Goal: Task Accomplishment & Management: Complete application form

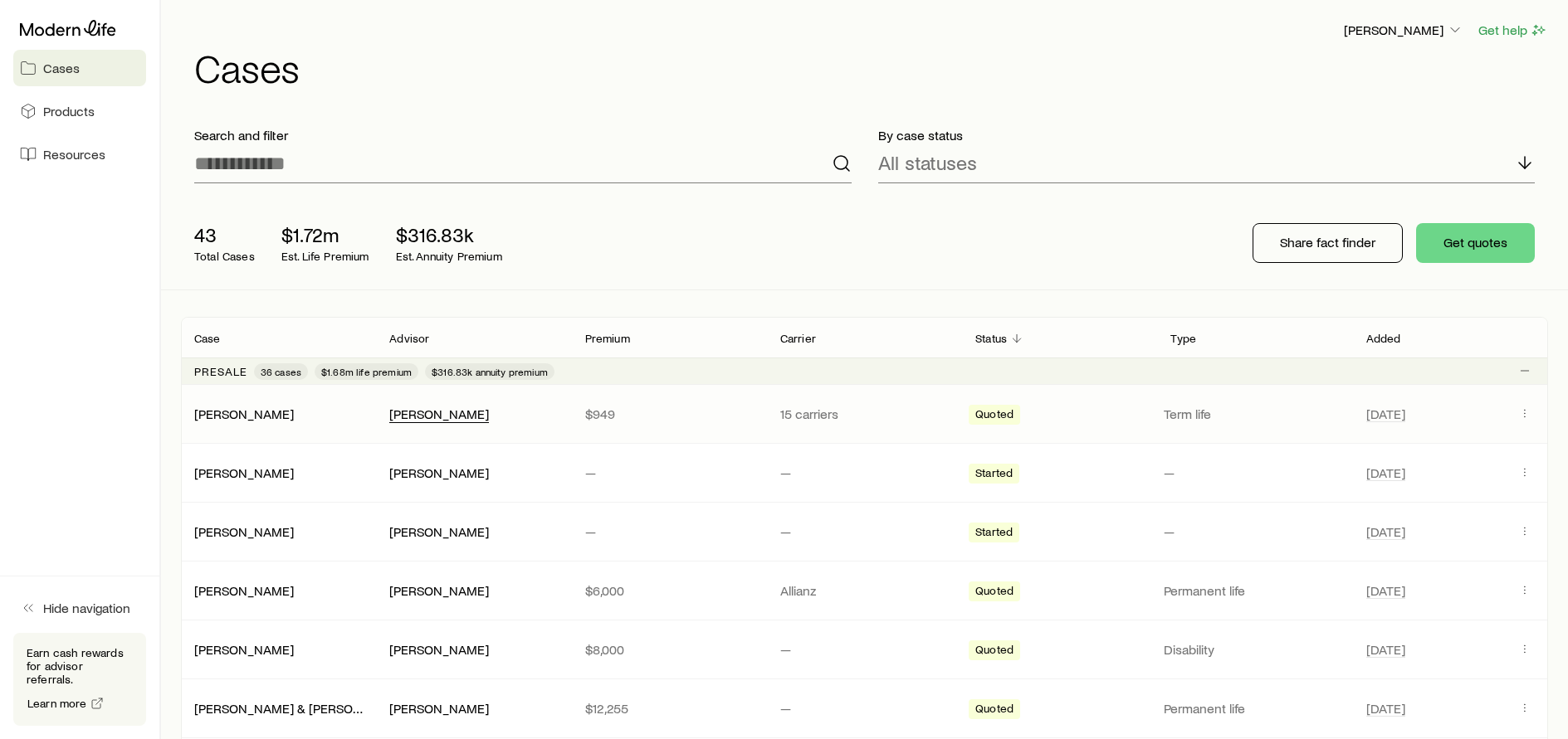
click at [458, 419] on div "[PERSON_NAME]" at bounding box center [439, 414] width 100 height 18
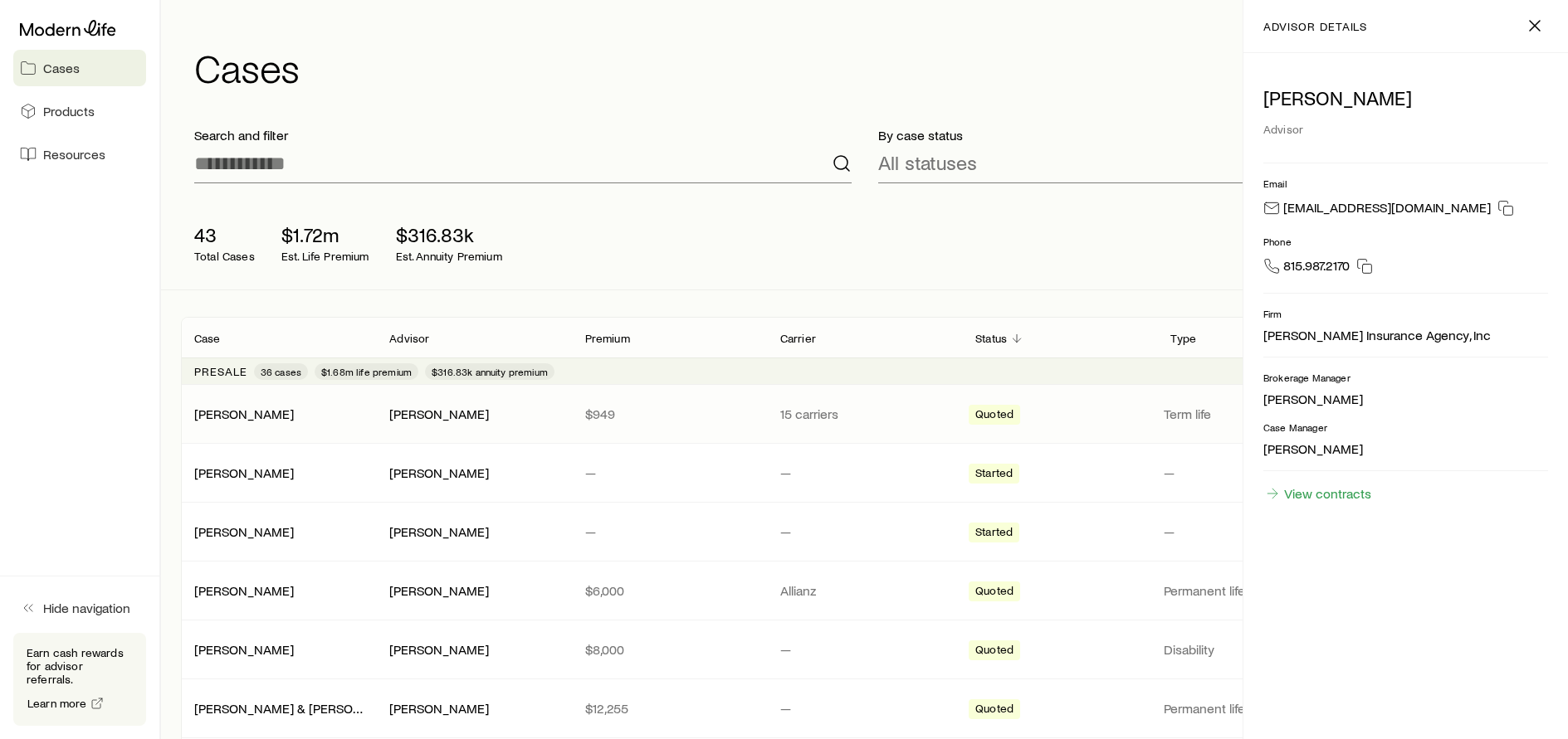
click at [1071, 419] on div "Quoted" at bounding box center [1059, 414] width 181 height 22
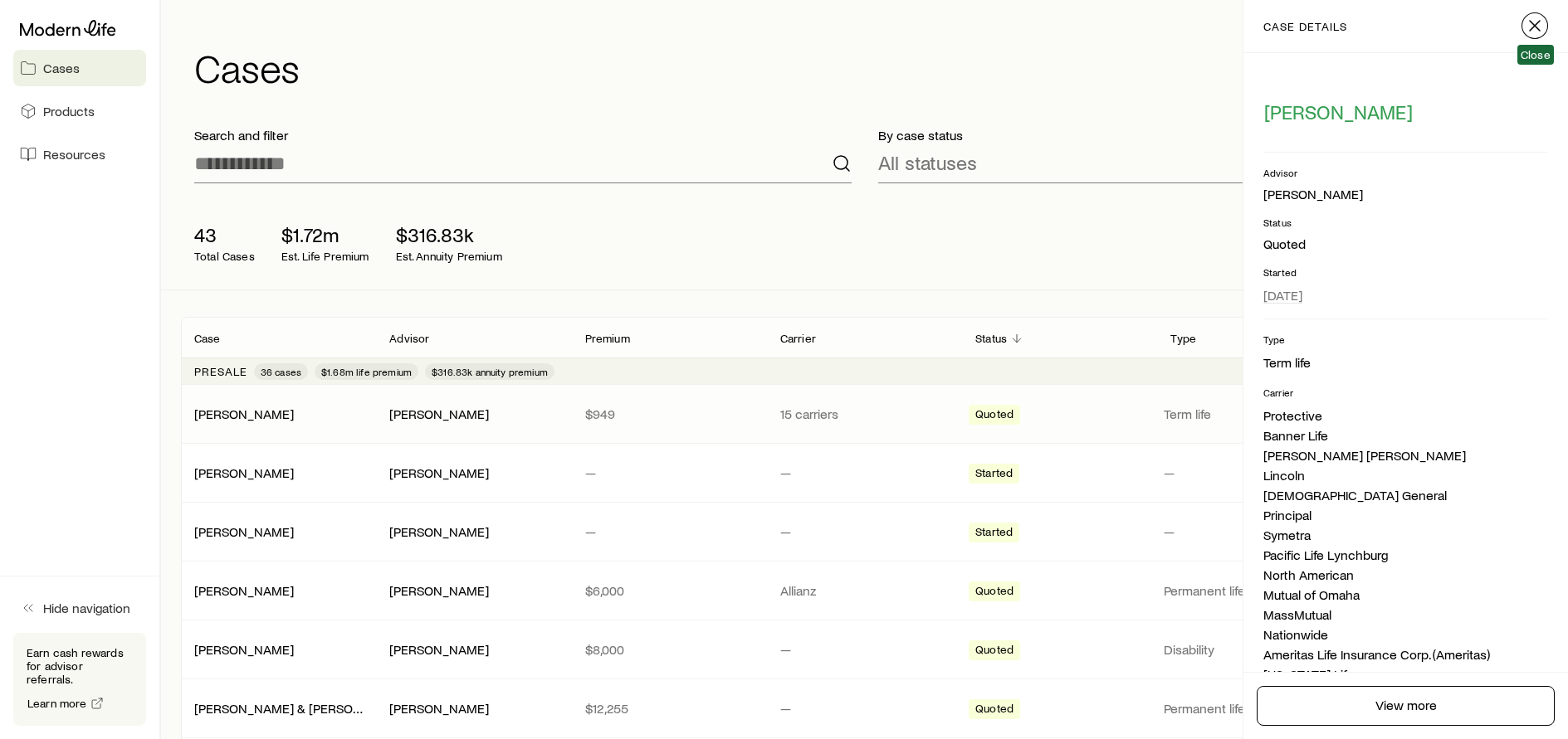
click at [1530, 24] on icon "button" at bounding box center [1534, 26] width 20 height 20
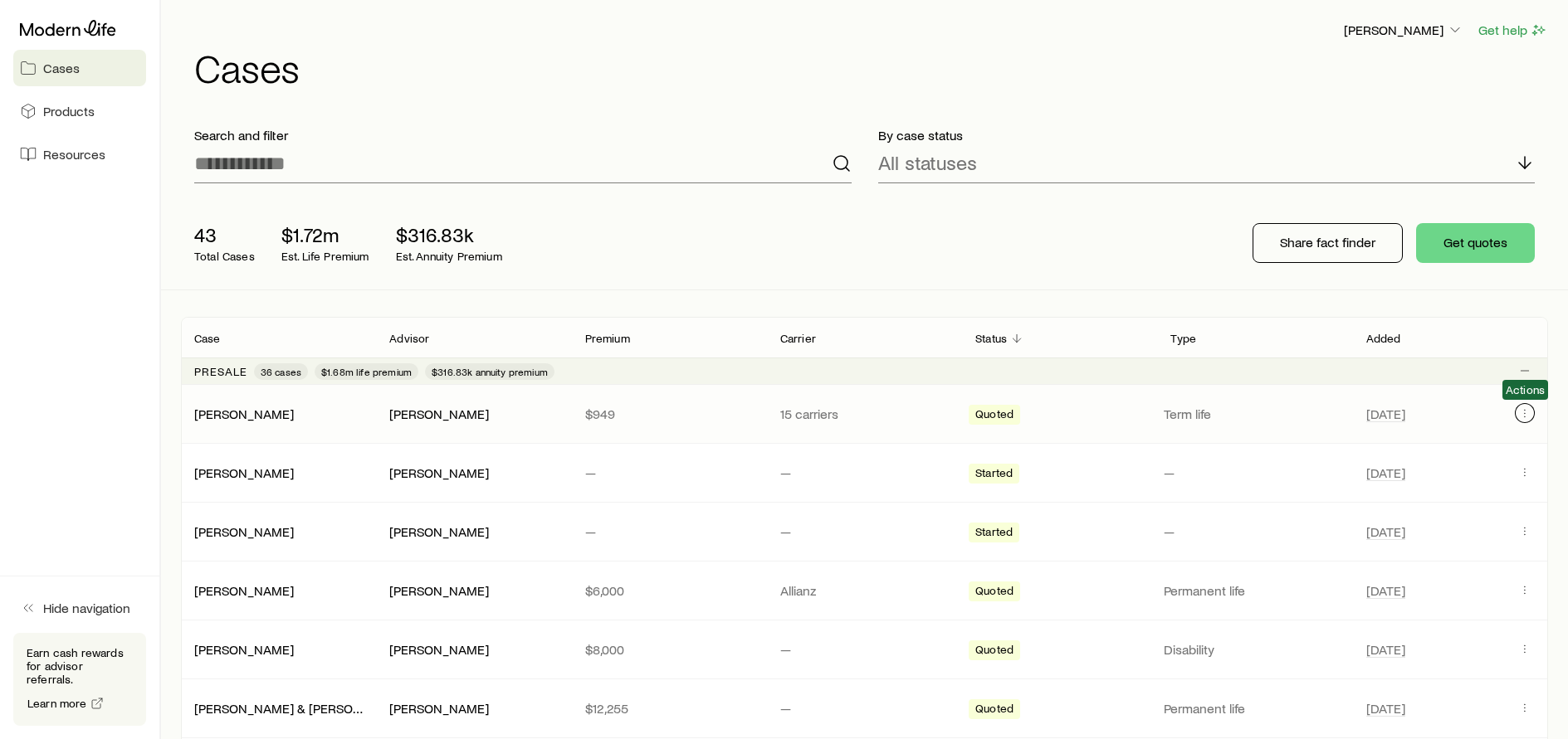
click at [1517, 417] on button "Client cases" at bounding box center [1525, 413] width 20 height 20
click at [1046, 239] on div "43 Total Cases $1.72m Est. Life Premium $316.83k Est. Annuity Premium Share fac…" at bounding box center [864, 243] width 1367 height 93
click at [1522, 537] on button "Client cases" at bounding box center [1525, 531] width 20 height 20
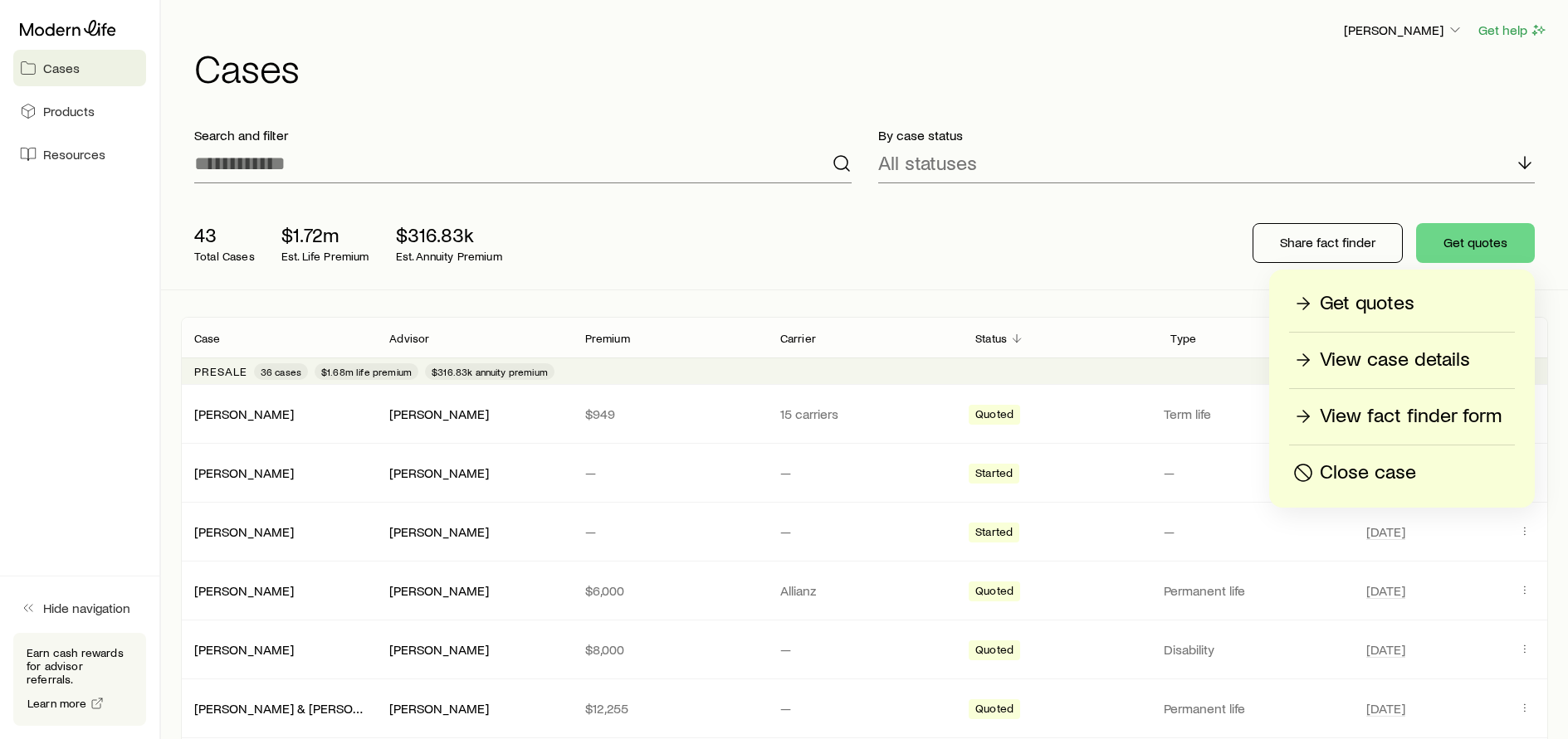
click at [1414, 418] on p "View fact finder form" at bounding box center [1410, 416] width 181 height 26
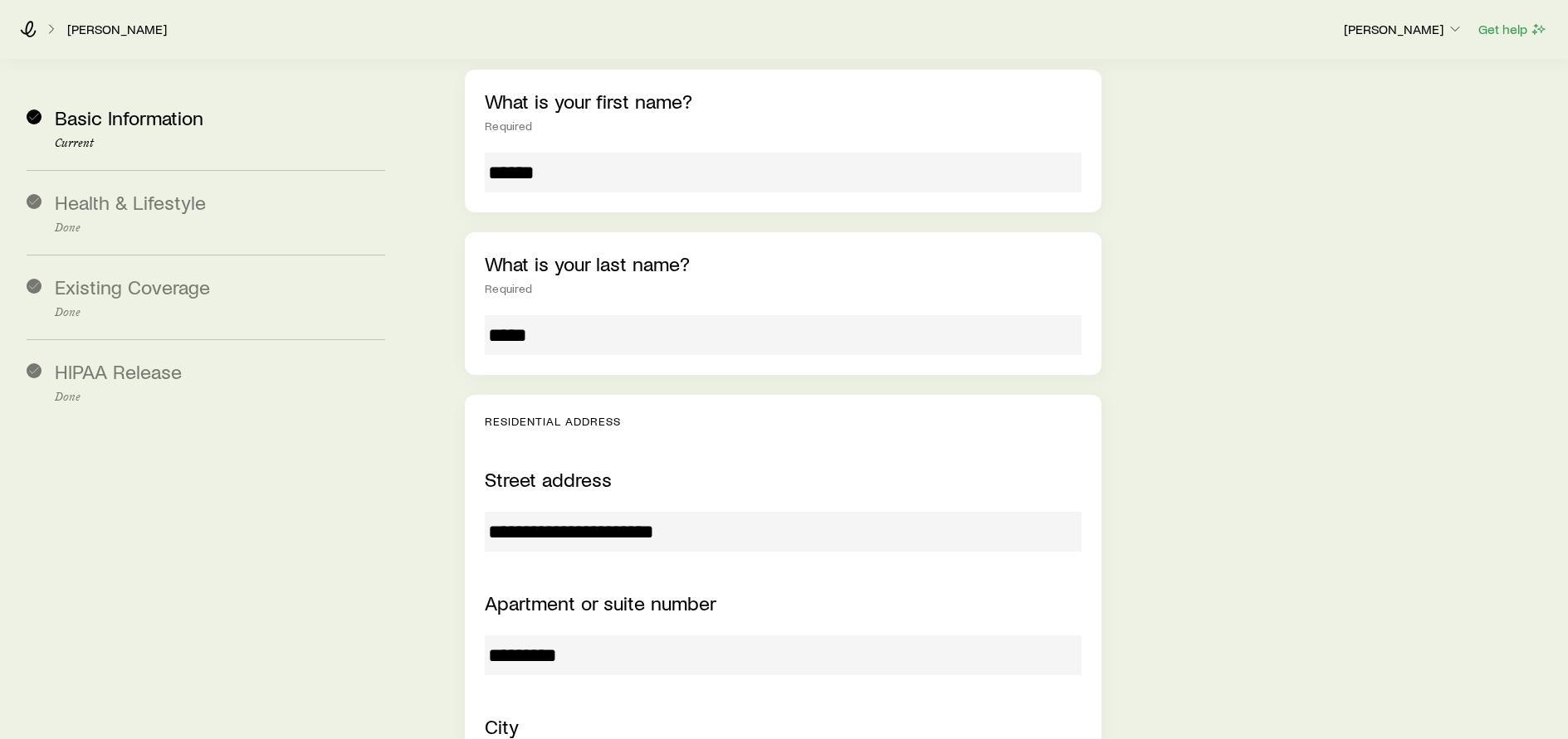
scroll to position [655, 0]
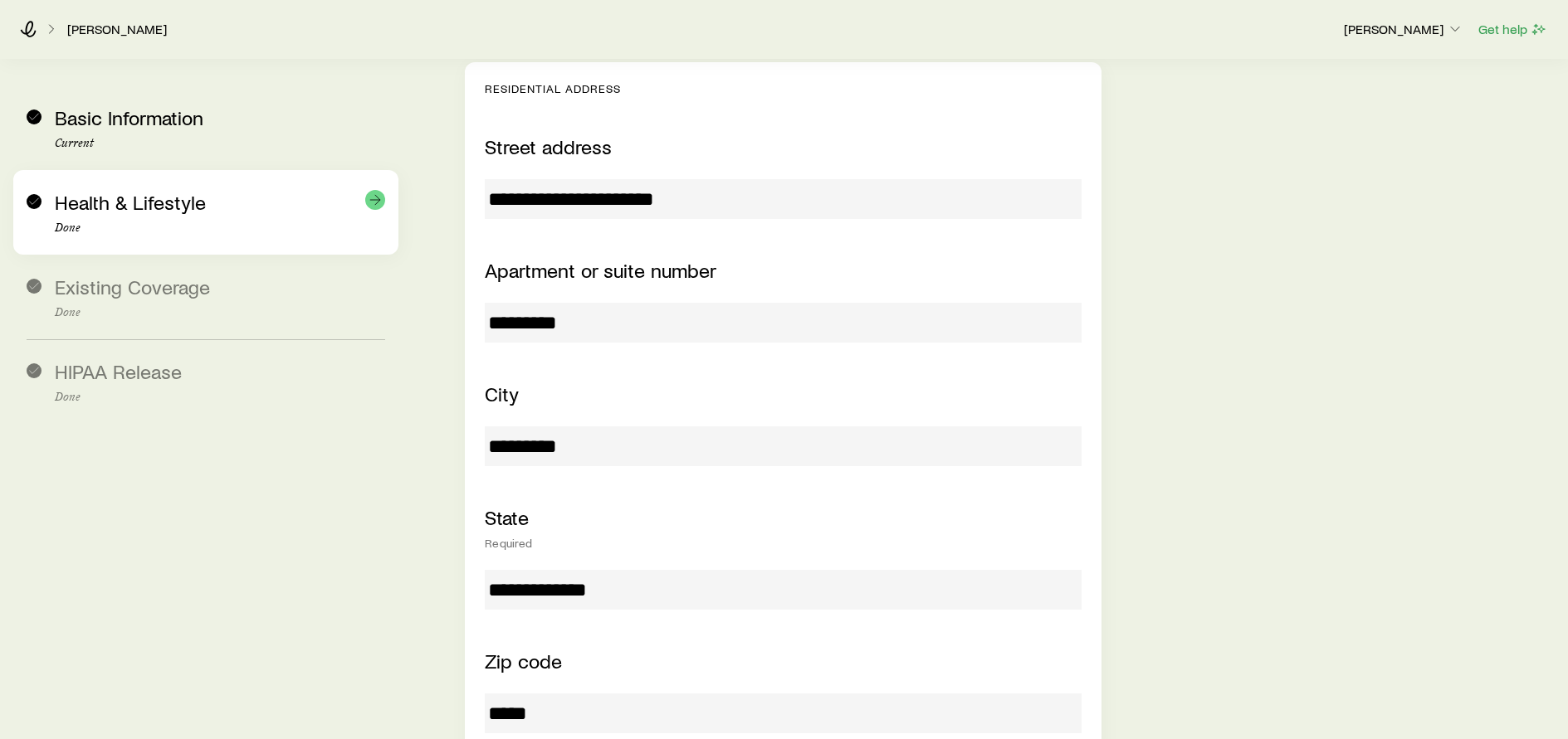
click at [143, 201] on span "Health & Lifestyle" at bounding box center [130, 202] width 151 height 24
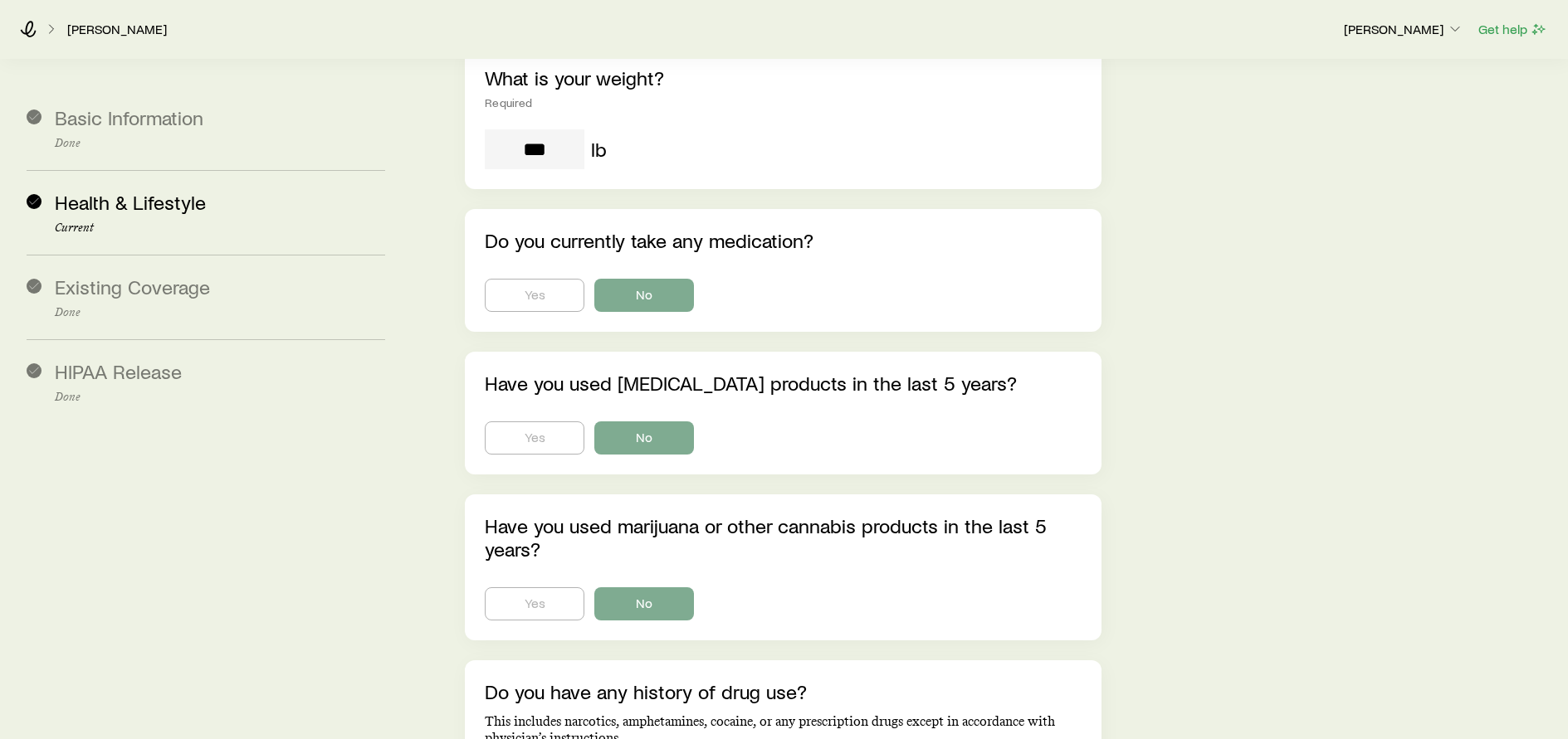
scroll to position [157, 0]
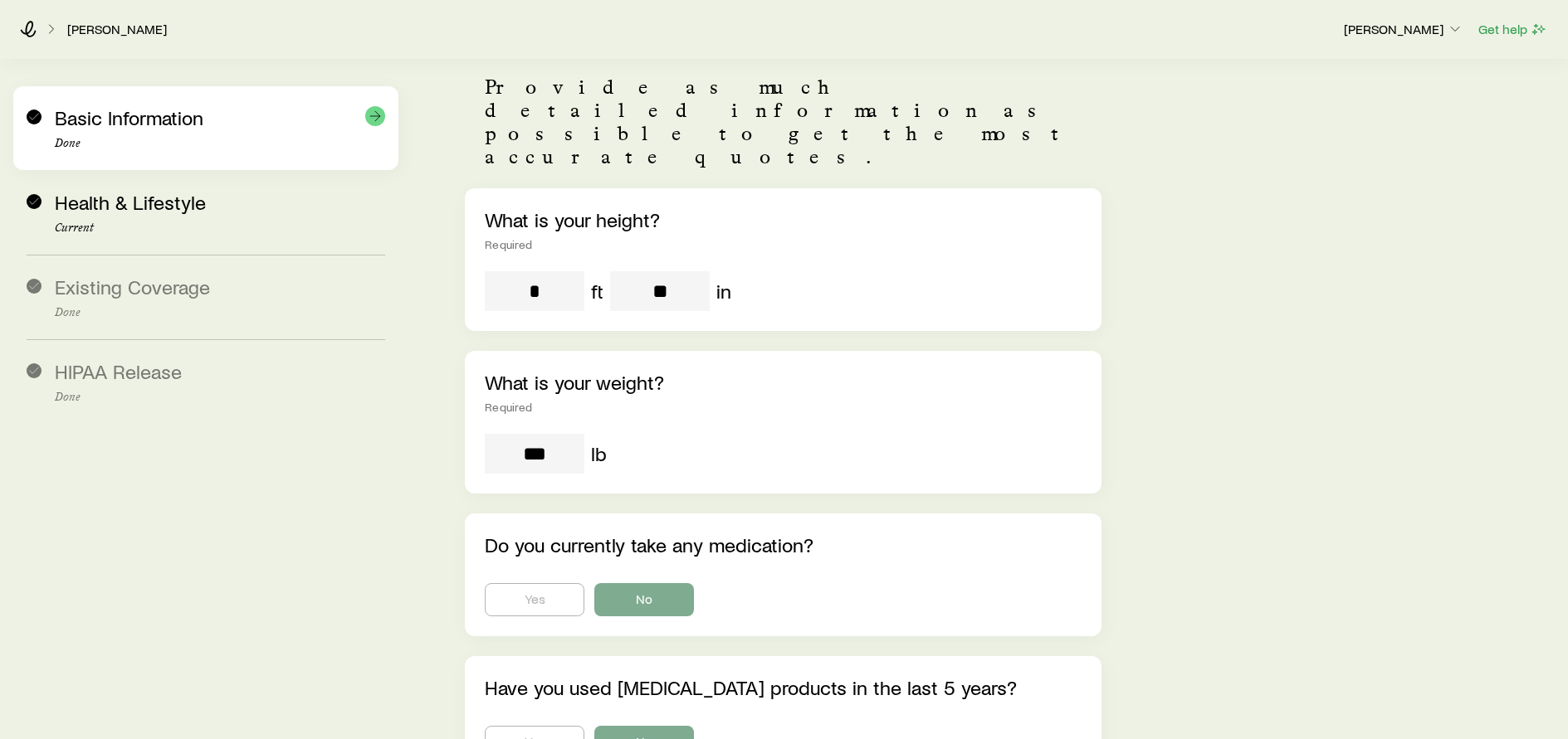
click at [125, 125] on span "Basic Information" at bounding box center [129, 117] width 149 height 24
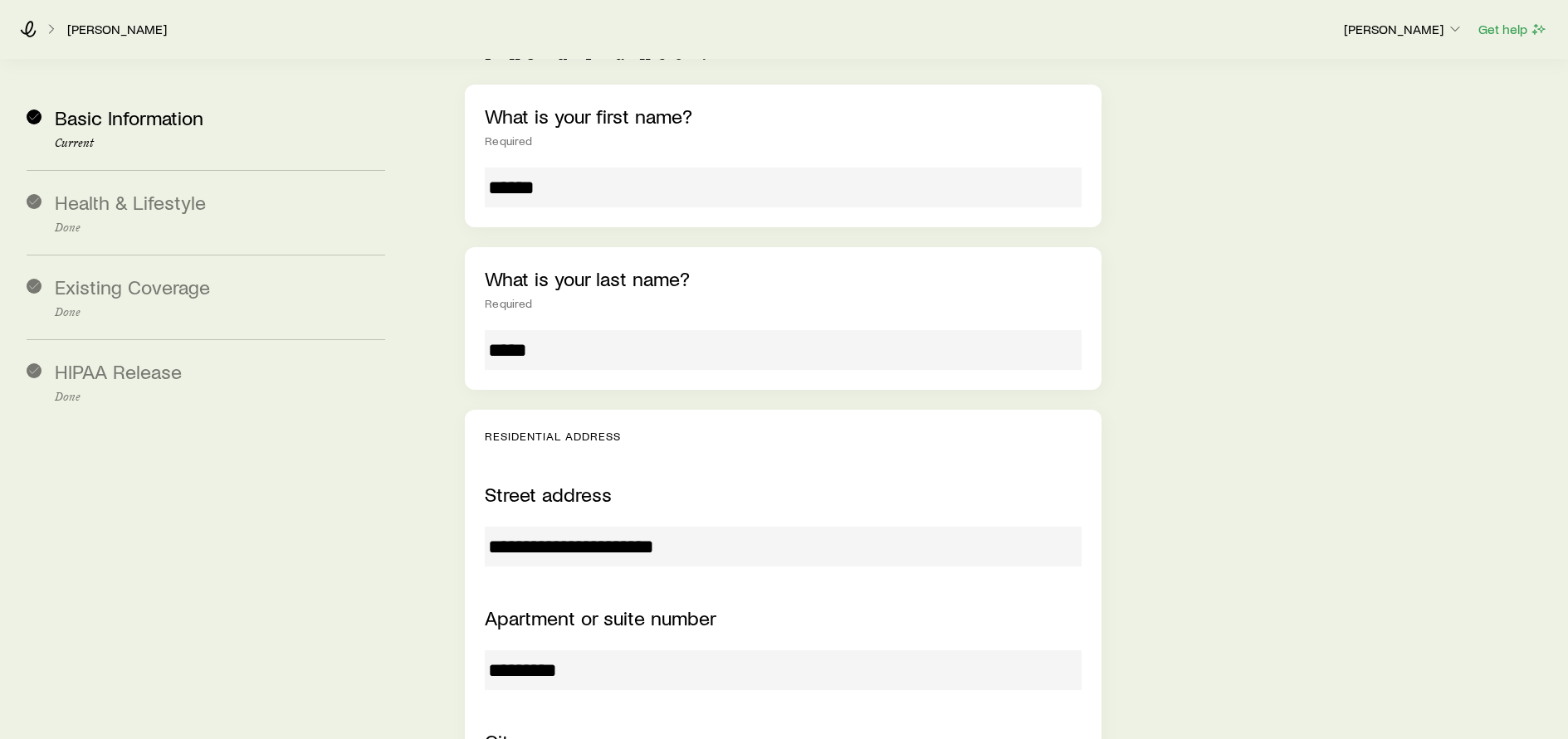
scroll to position [488, 0]
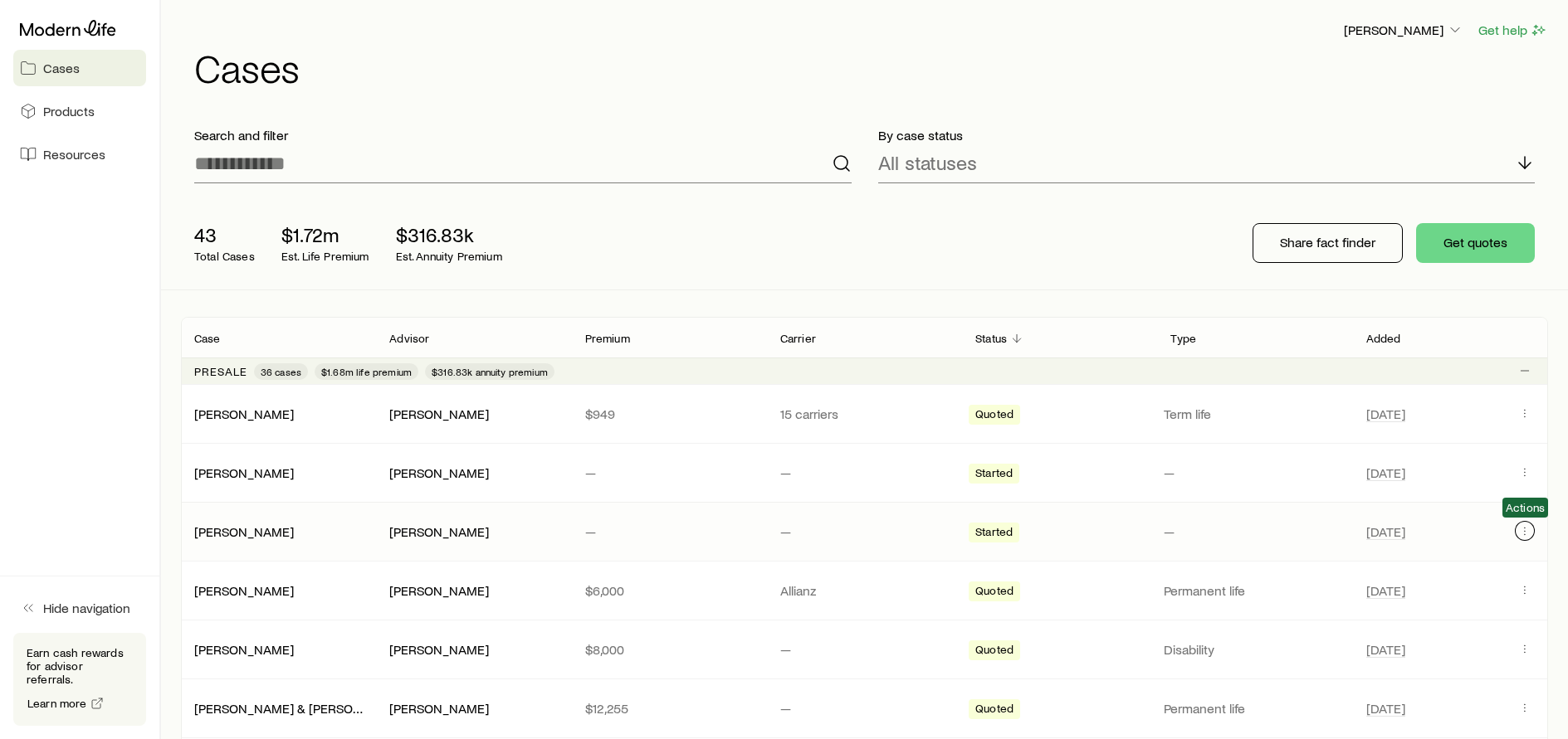
click at [1527, 537] on icon "Client cases" at bounding box center [1525, 531] width 14 height 13
click at [1108, 417] on div "Quoted" at bounding box center [1059, 414] width 181 height 22
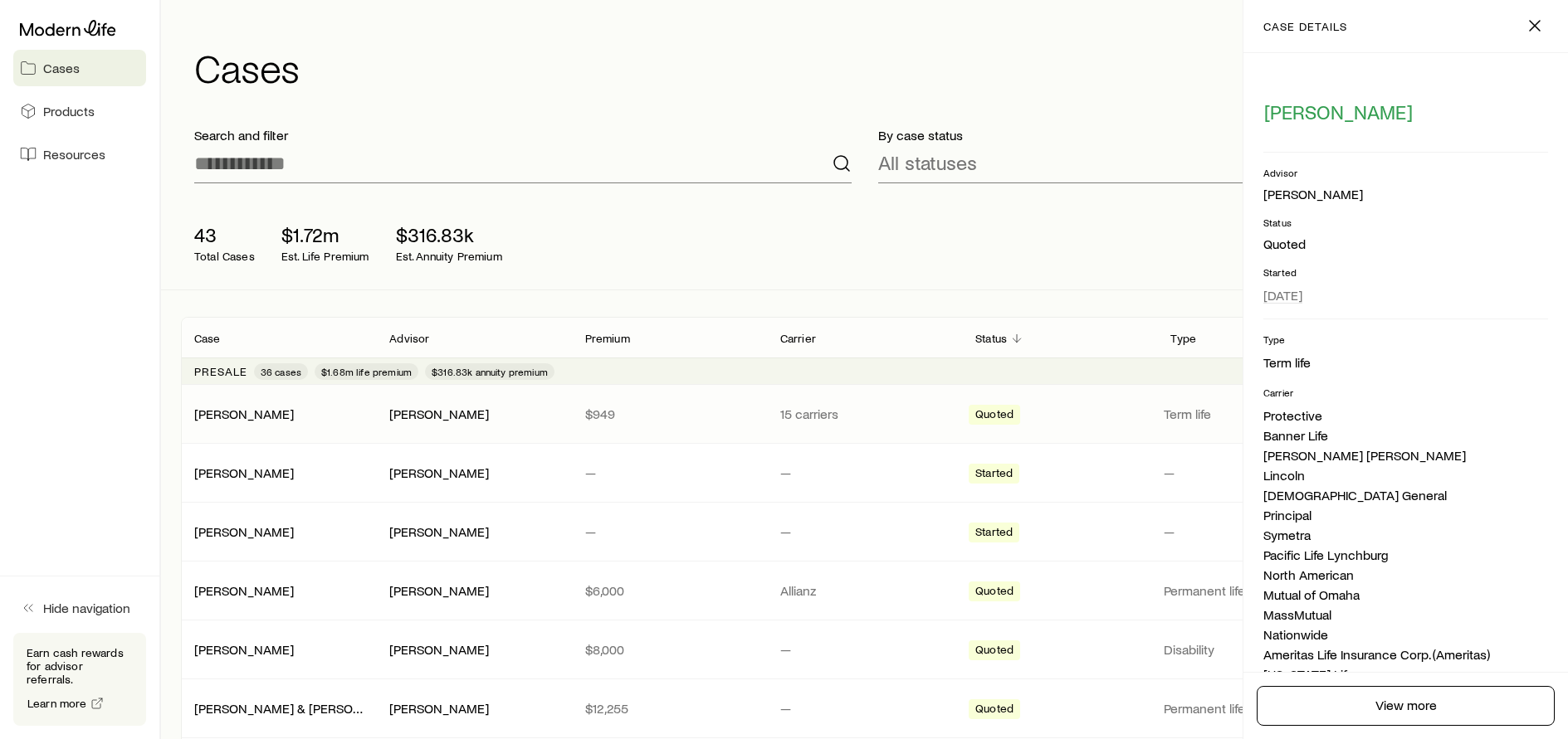
click at [1053, 413] on div "Quoted" at bounding box center [1059, 414] width 181 height 22
click at [1175, 412] on p "Term life" at bounding box center [1254, 414] width 181 height 17
click at [906, 267] on div "43 Total Cases $1.72m Est. Life Premium $316.83k Est. Annuity Premium Share fac…" at bounding box center [864, 243] width 1367 height 93
click at [1542, 31] on icon "button" at bounding box center [1534, 26] width 20 height 20
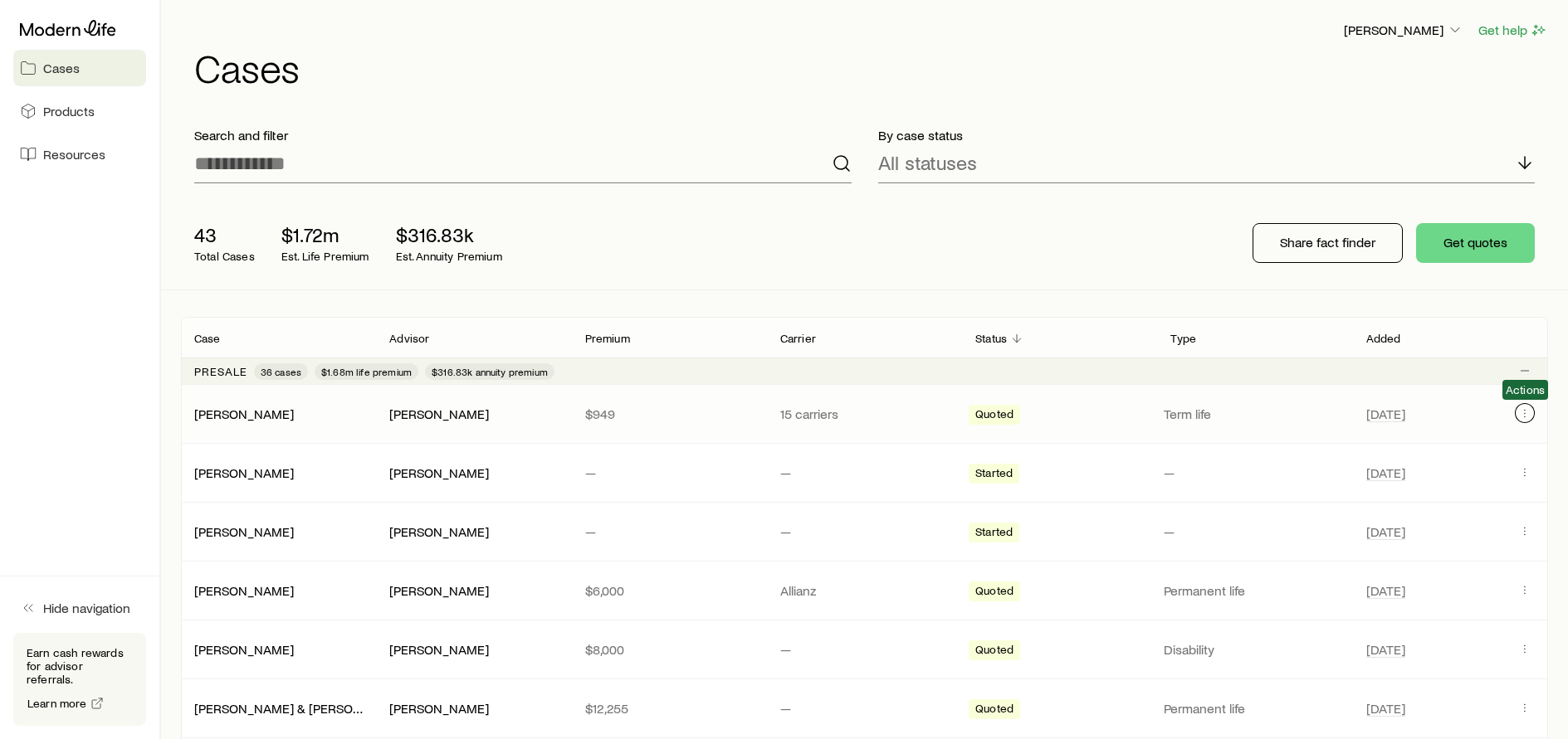
click at [1526, 410] on icon "Client cases" at bounding box center [1525, 413] width 14 height 13
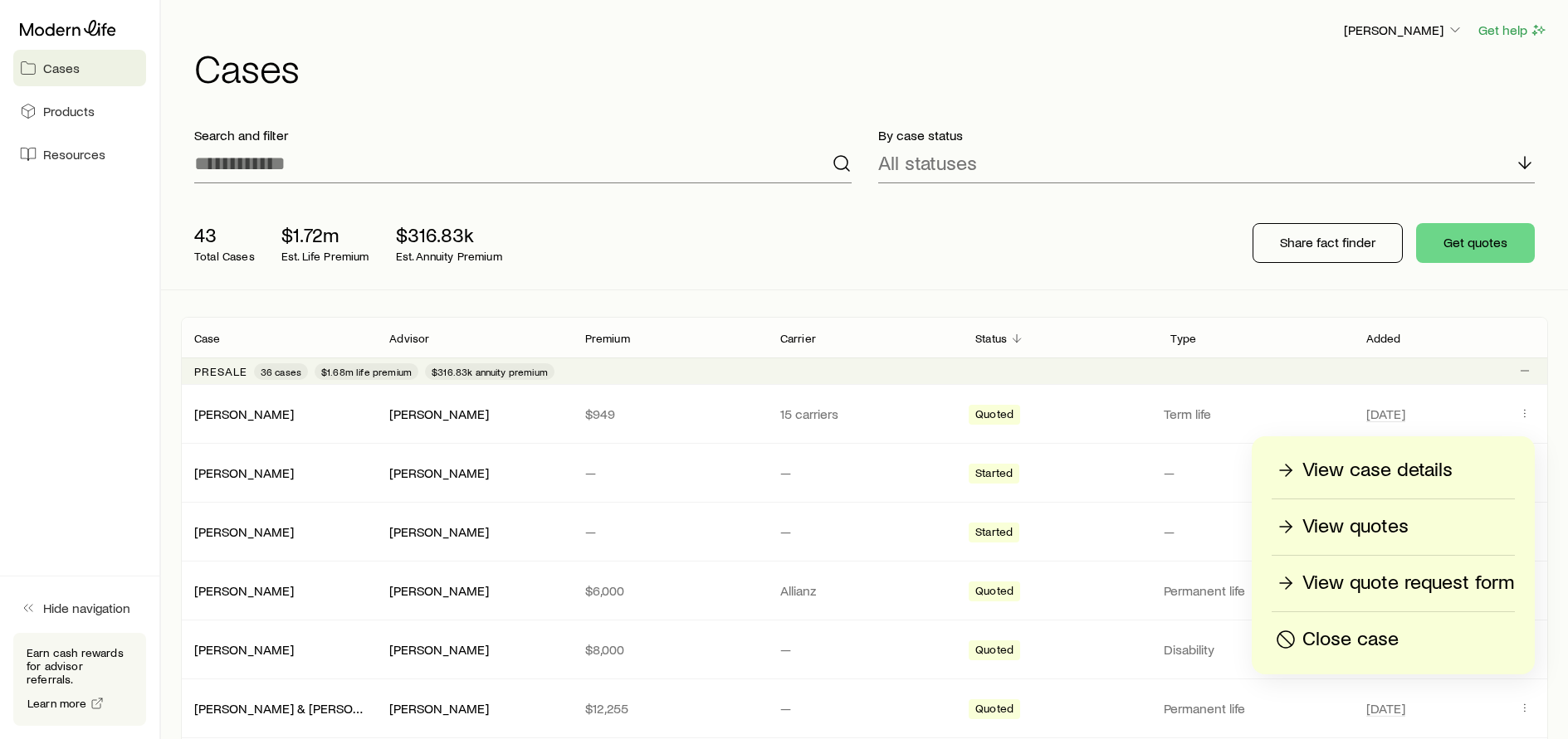
click at [1356, 527] on p "View quotes" at bounding box center [1355, 526] width 106 height 26
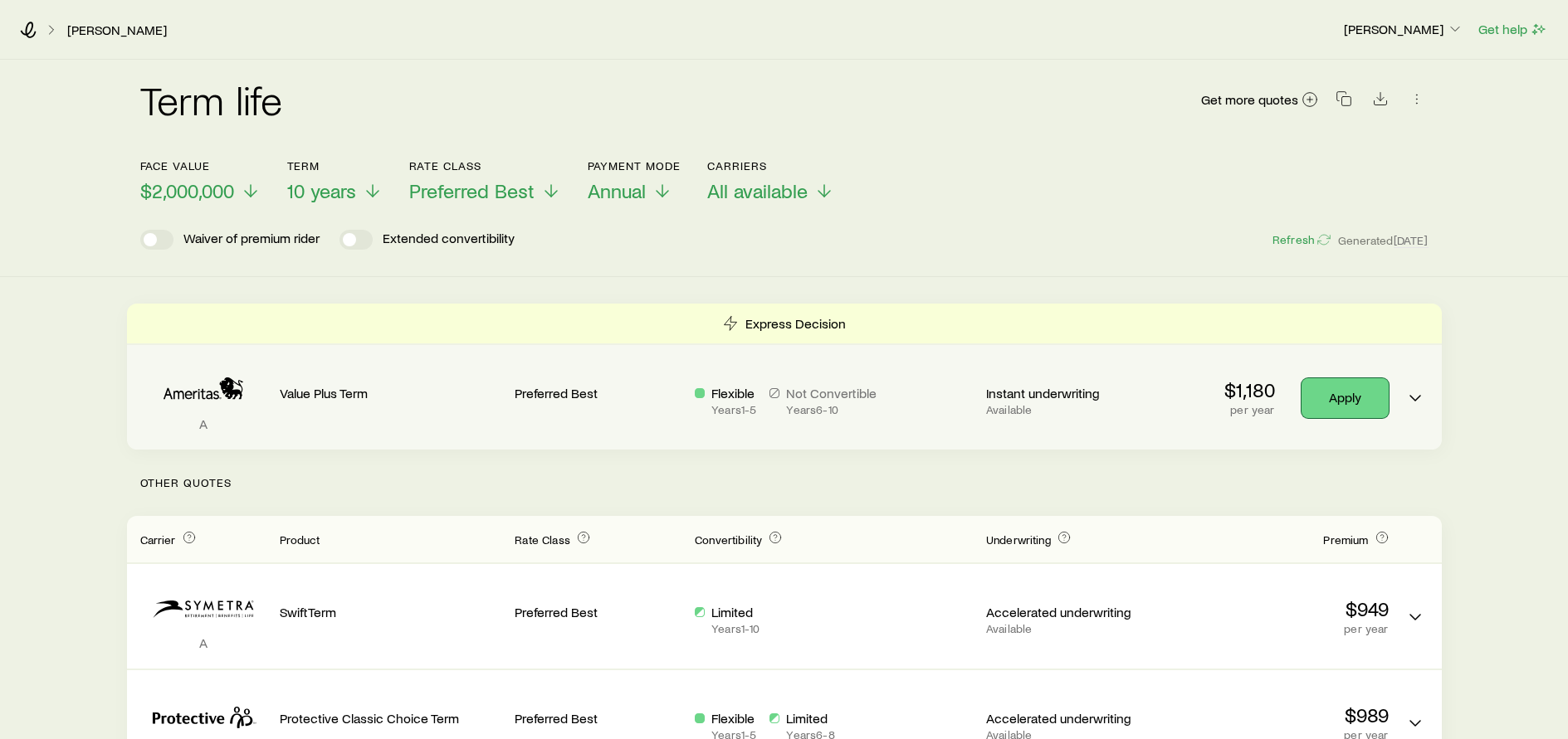
click at [1359, 391] on link "Apply" at bounding box center [1344, 397] width 87 height 40
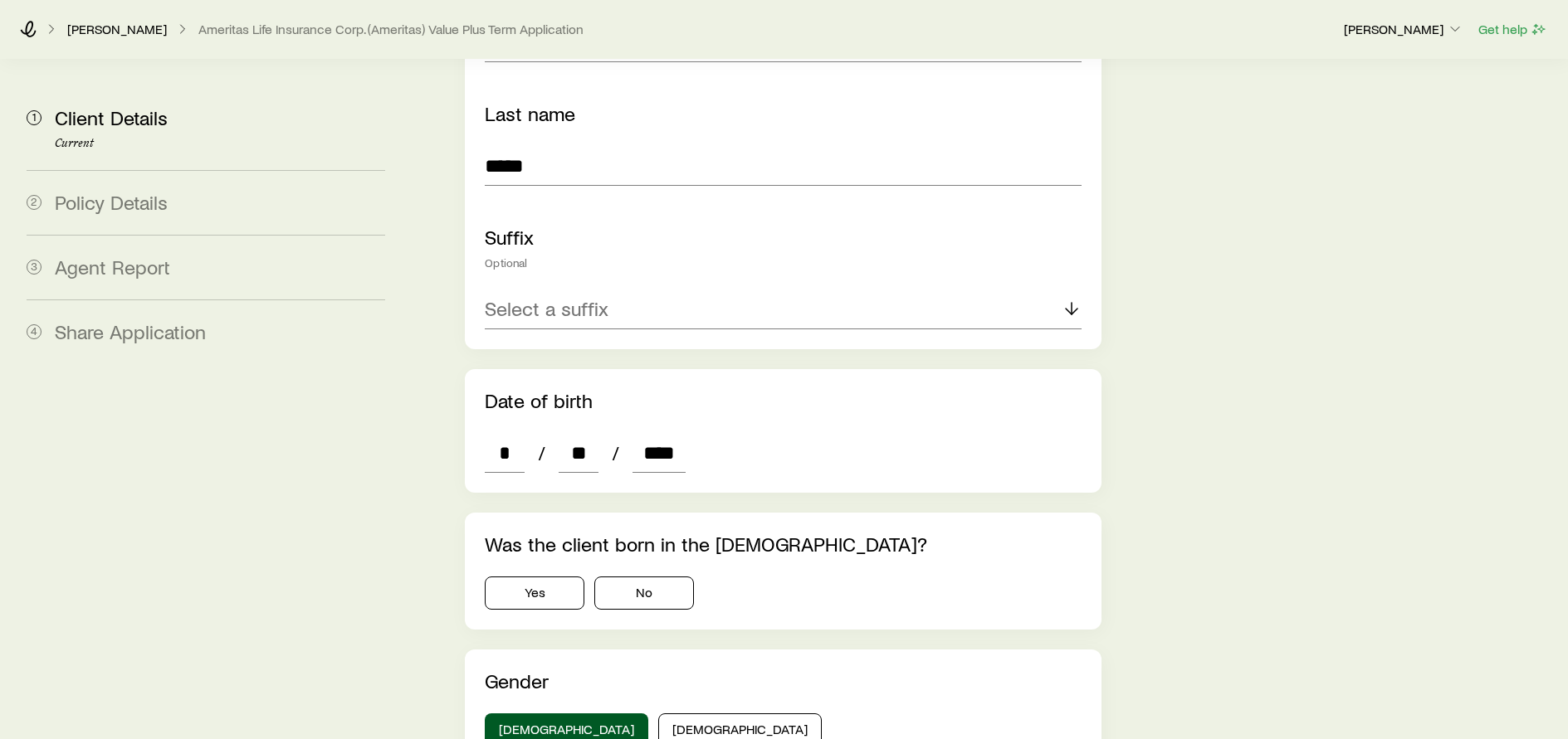
scroll to position [580, 0]
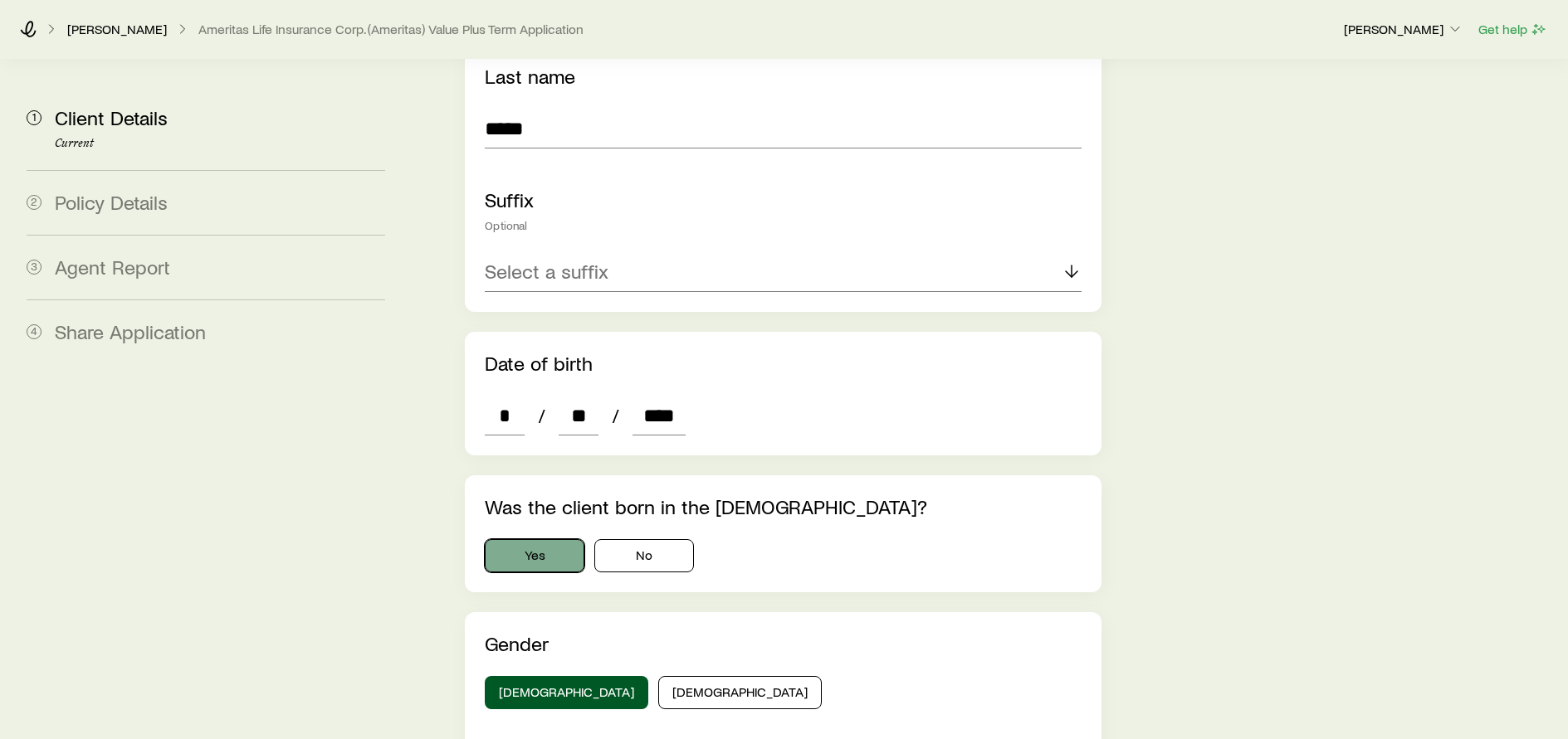
click at [539, 539] on button "Yes" at bounding box center [534, 555] width 100 height 33
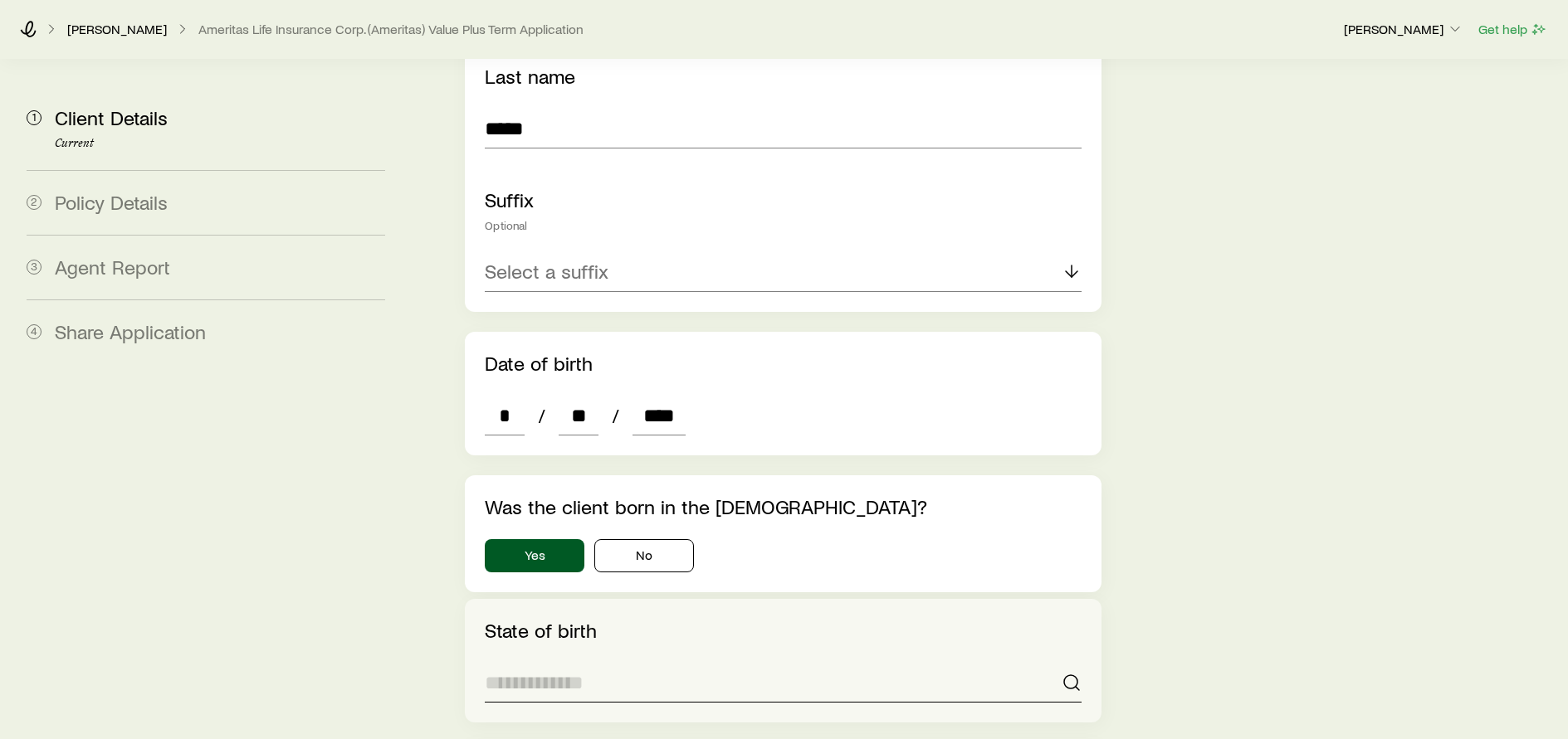
click at [533, 663] on input at bounding box center [782, 682] width 596 height 40
type input "**"
type input "*"
type input "**********"
type input "********"
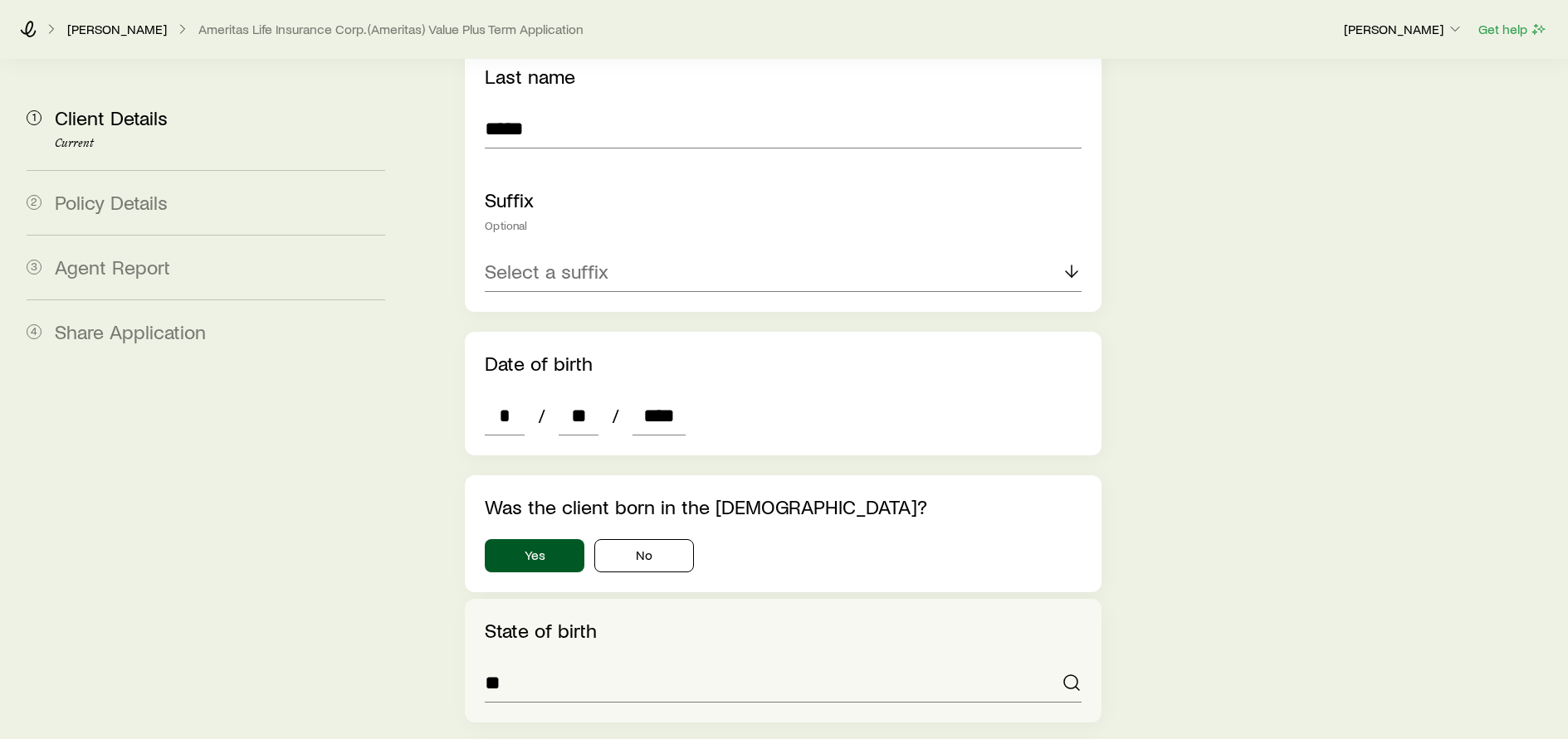
type input "*****"
type input "***"
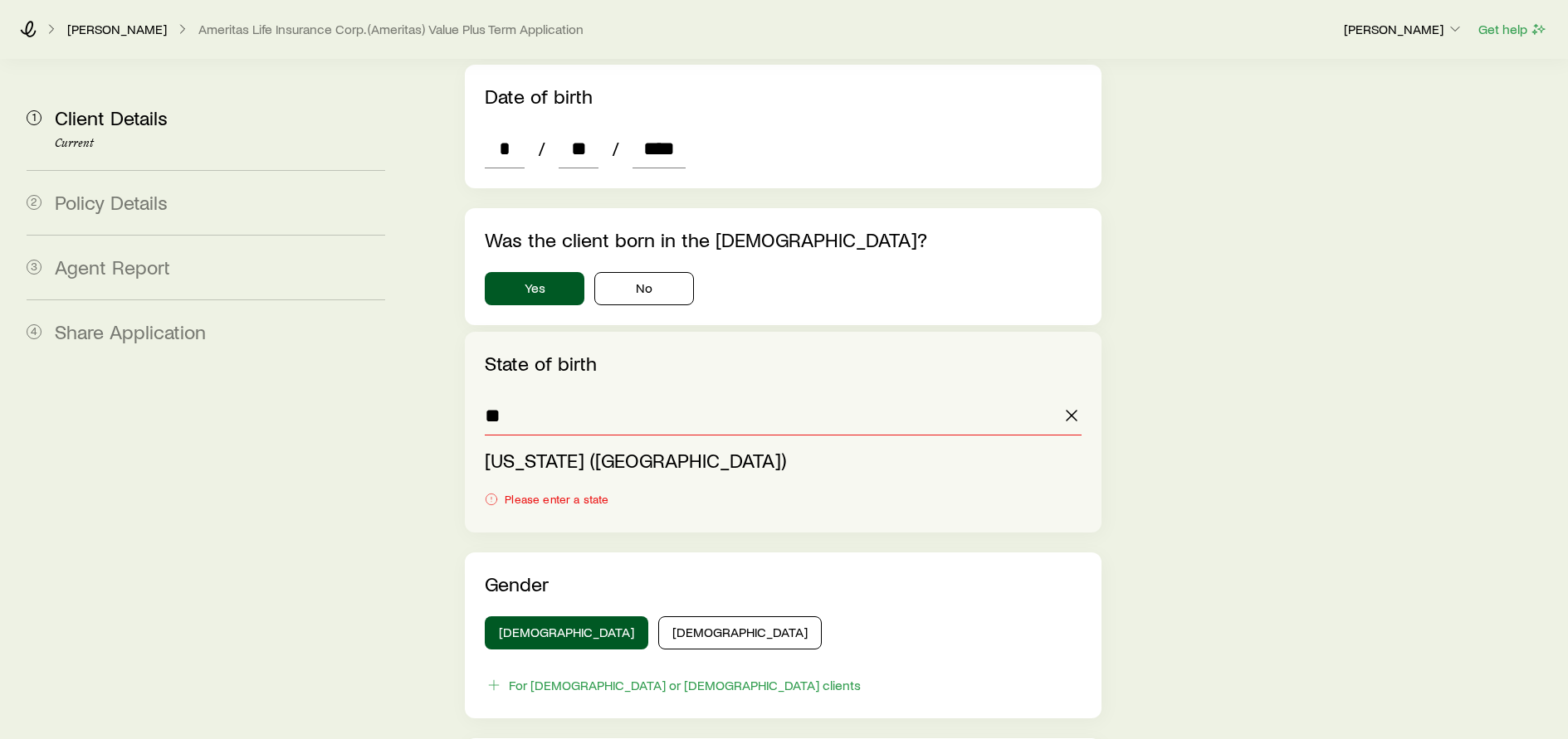
scroll to position [787, 0]
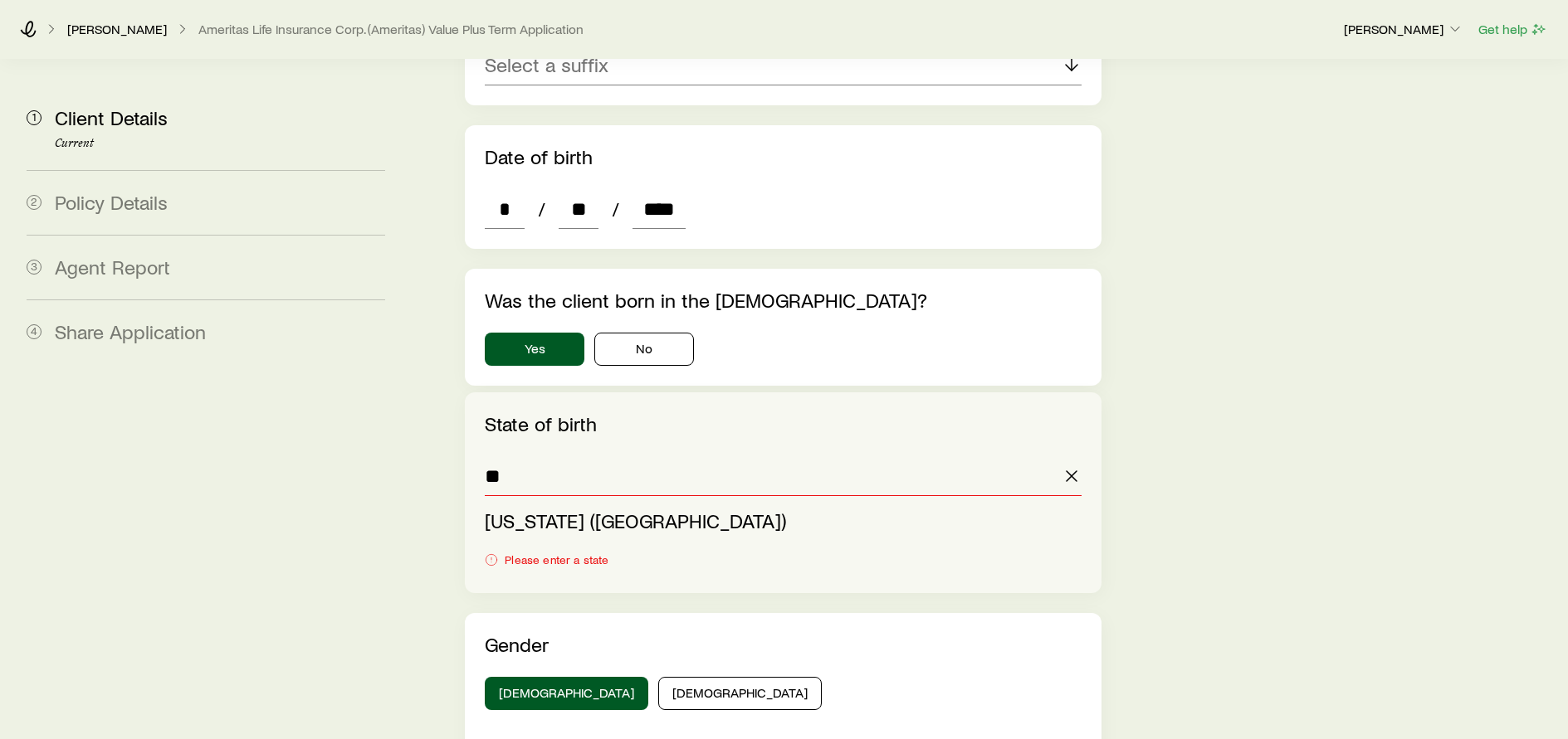
click at [674, 456] on input "**" at bounding box center [782, 476] width 596 height 40
click at [1068, 467] on icon "button" at bounding box center [1072, 477] width 20 height 20
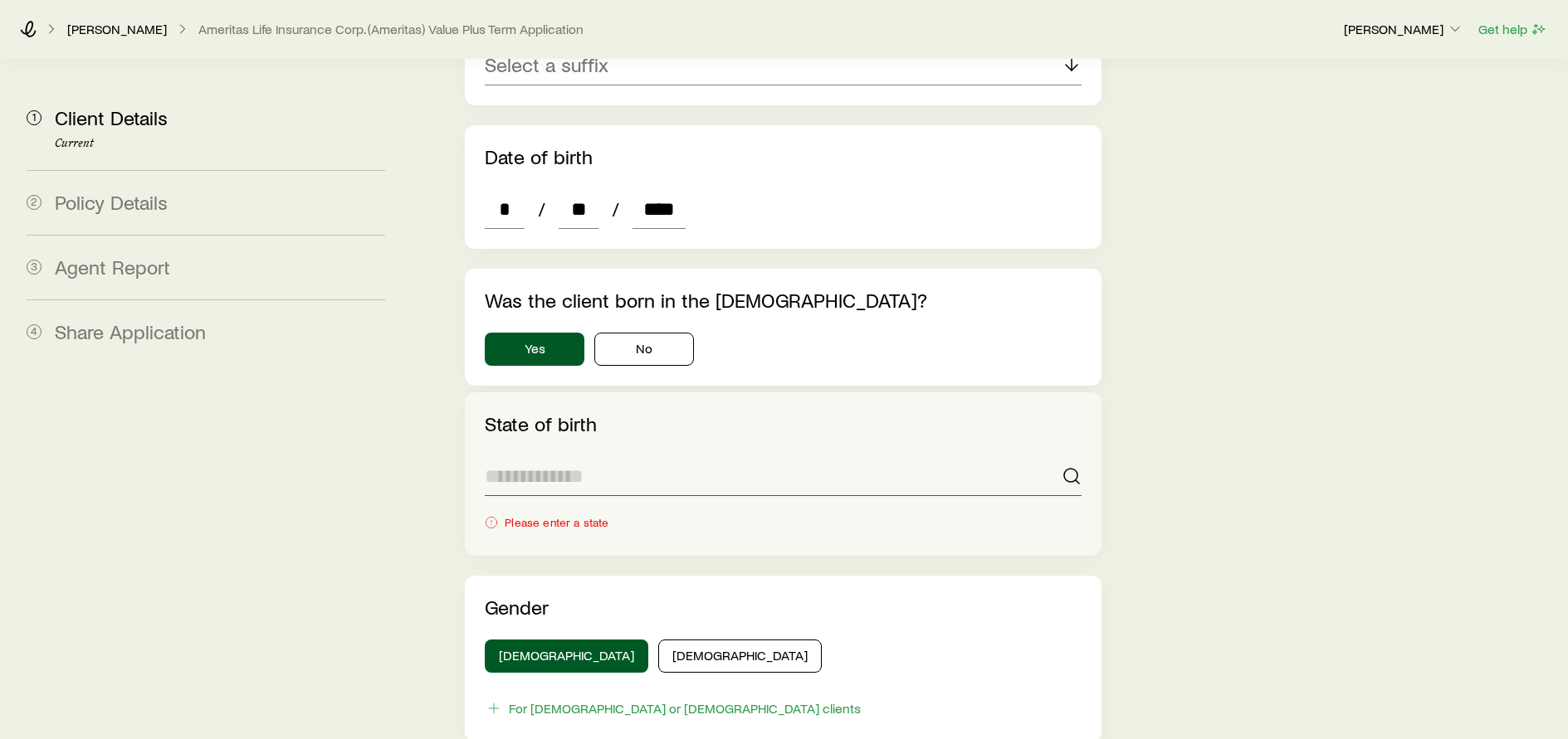
click at [1047, 456] on input at bounding box center [782, 476] width 596 height 40
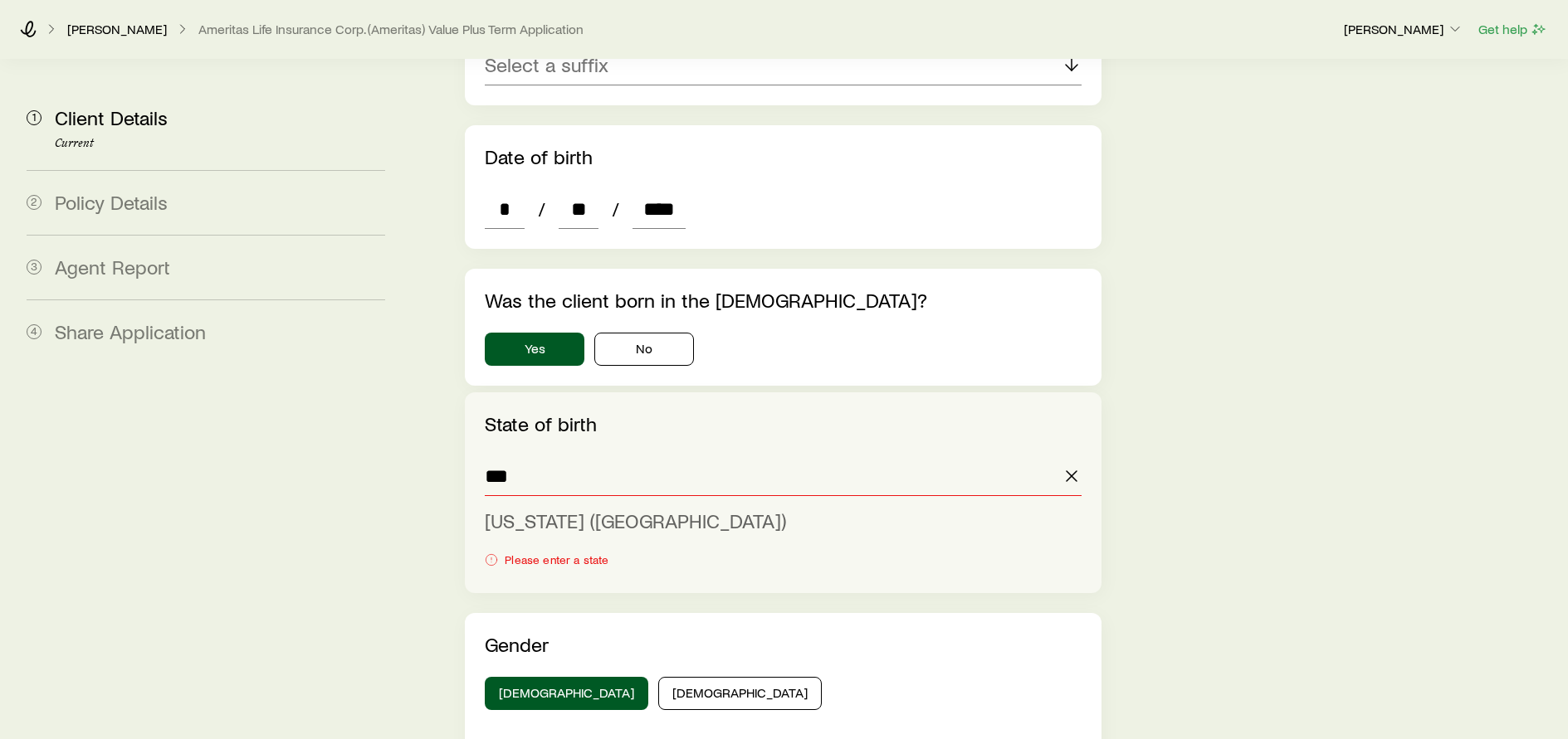
click at [515, 509] on span "Illinois (IL)" at bounding box center [635, 521] width 301 height 24
type input "**********"
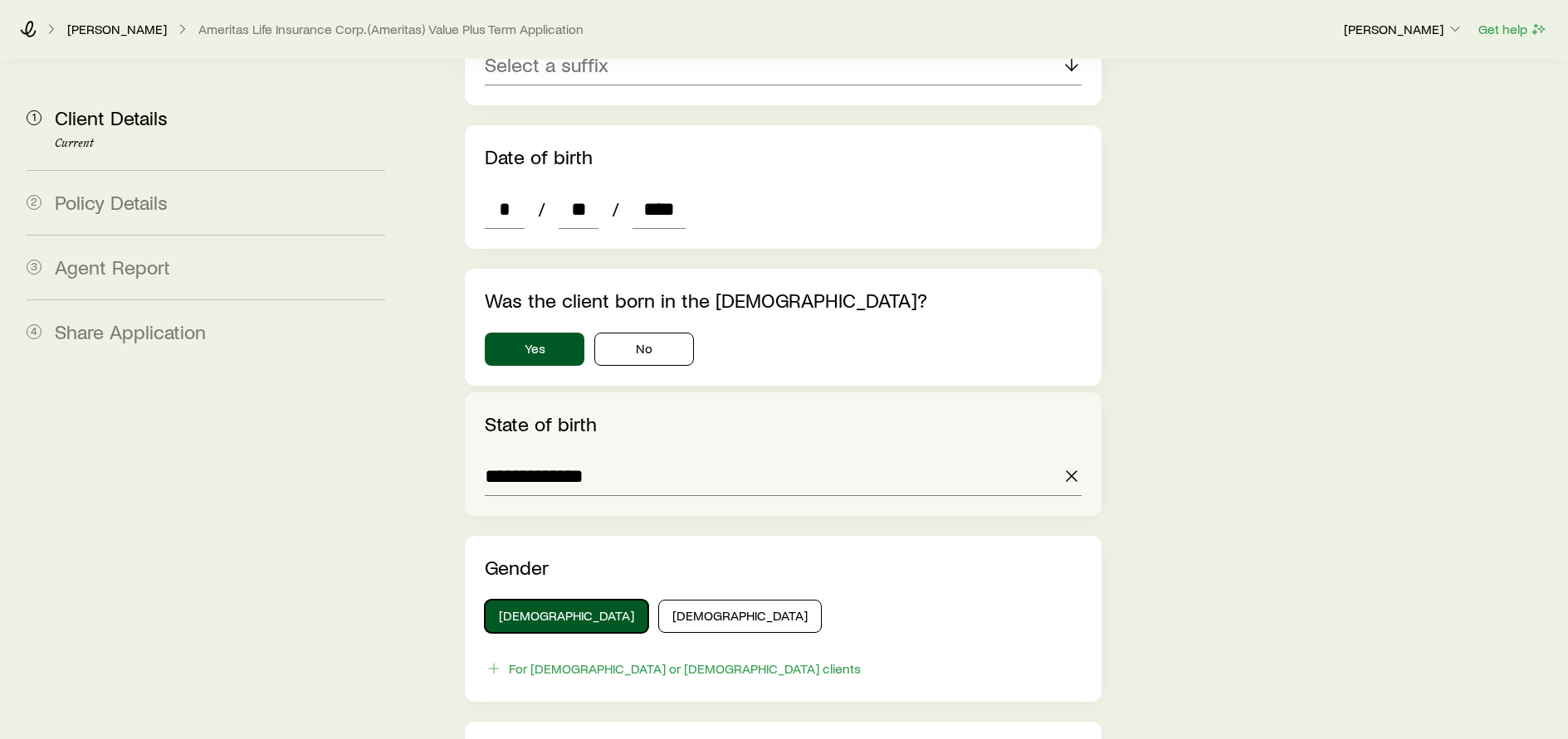
click at [525, 600] on button "[DEMOGRAPHIC_DATA]" at bounding box center [566, 616] width 164 height 33
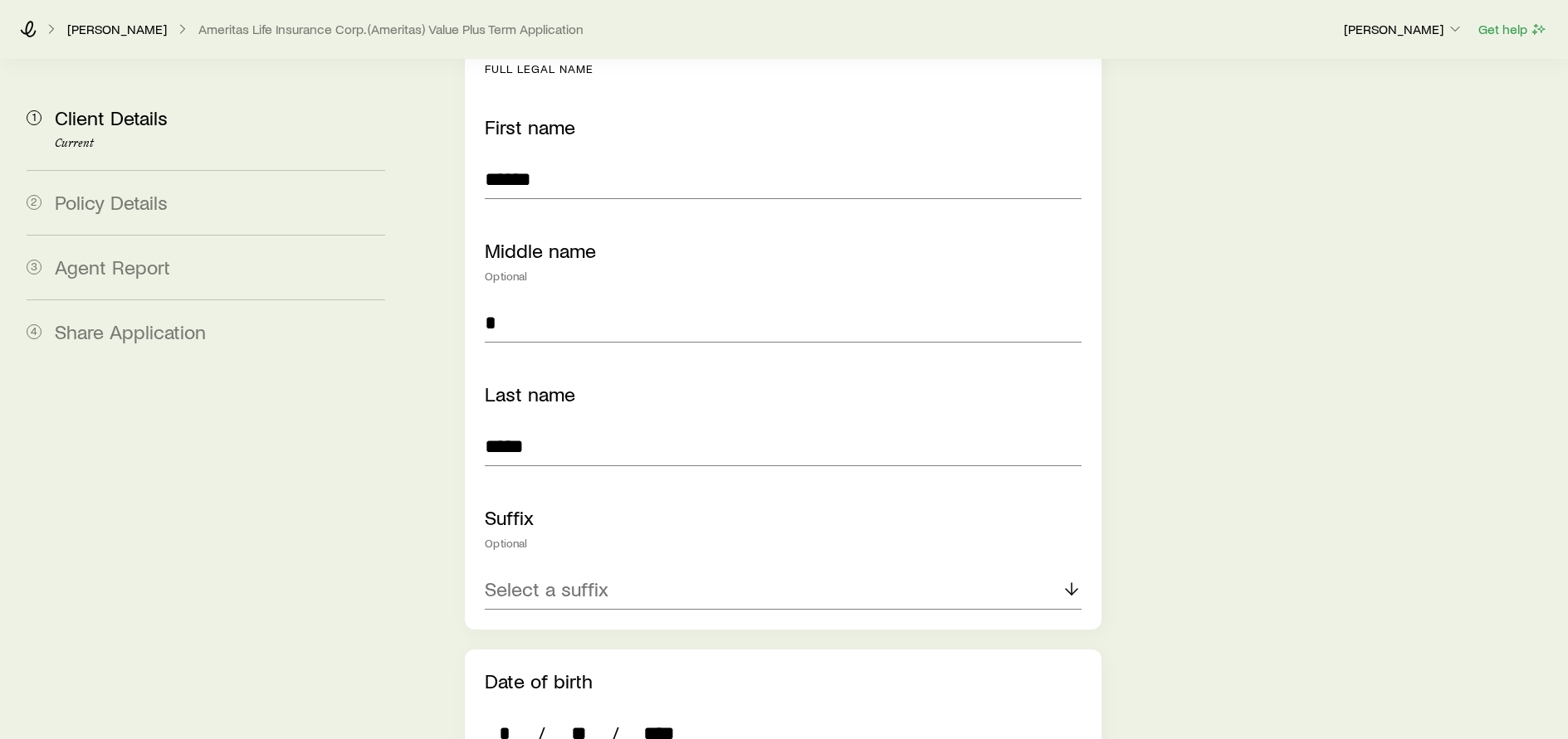
scroll to position [124, 0]
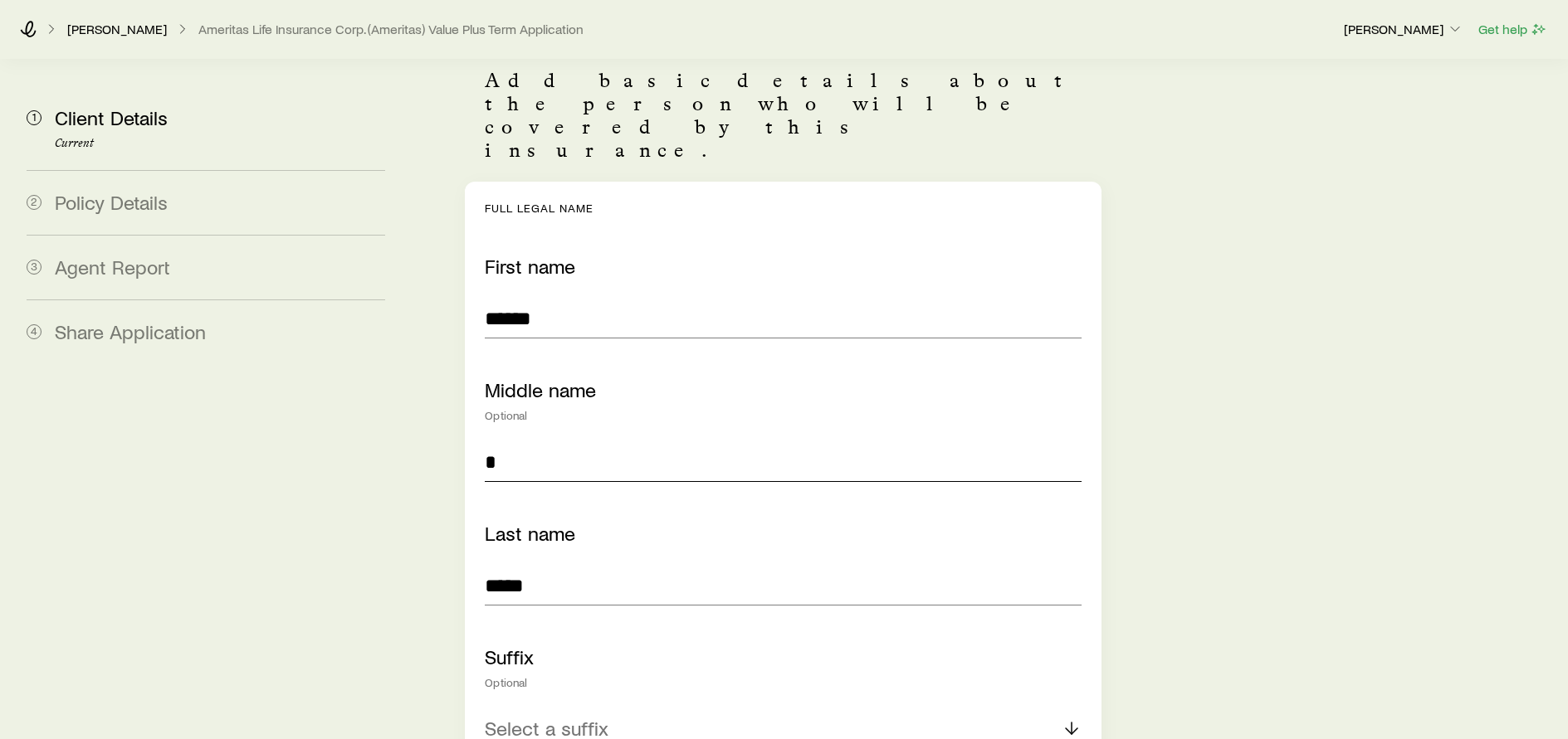
click at [551, 442] on input "*" at bounding box center [782, 461] width 596 height 40
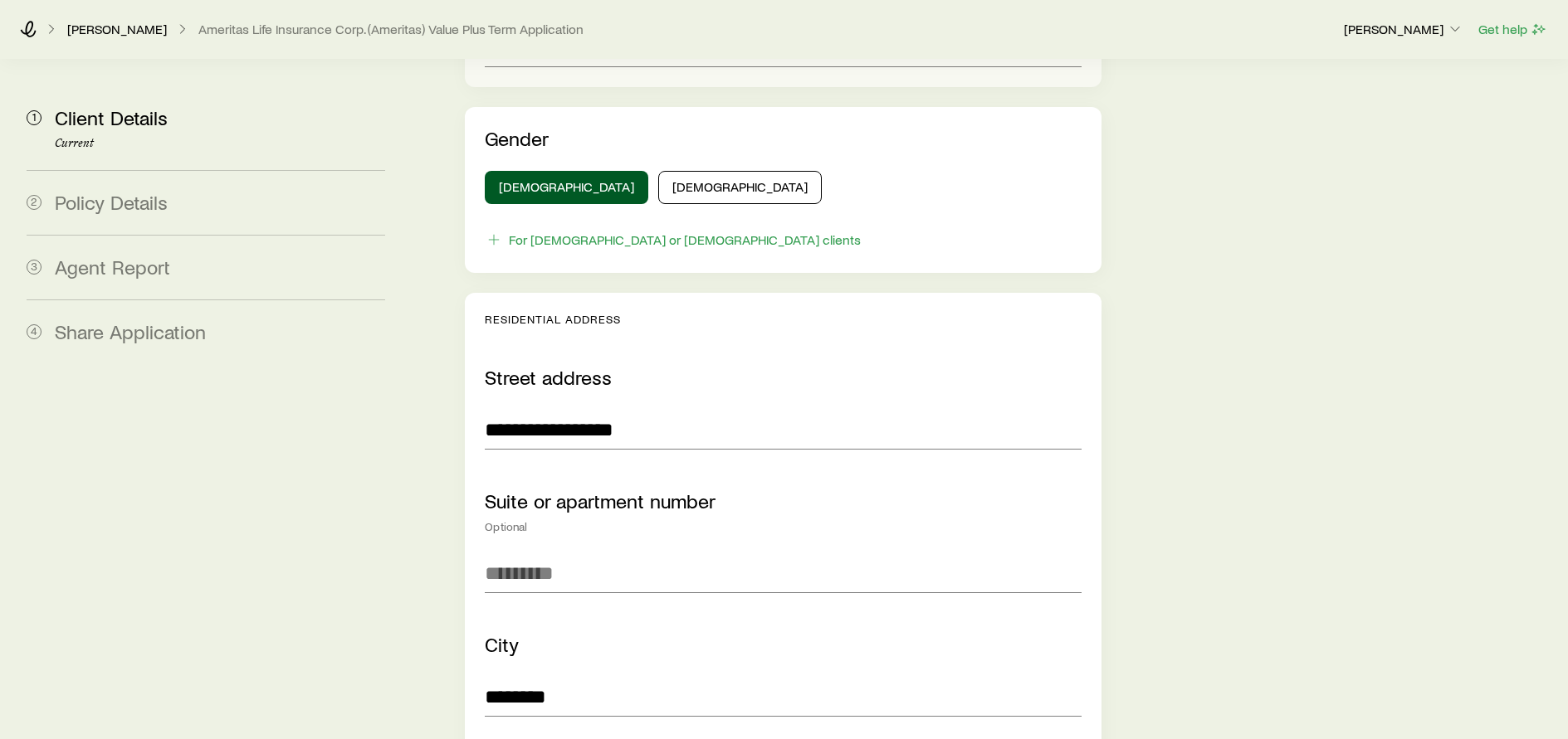
scroll to position [1244, 0]
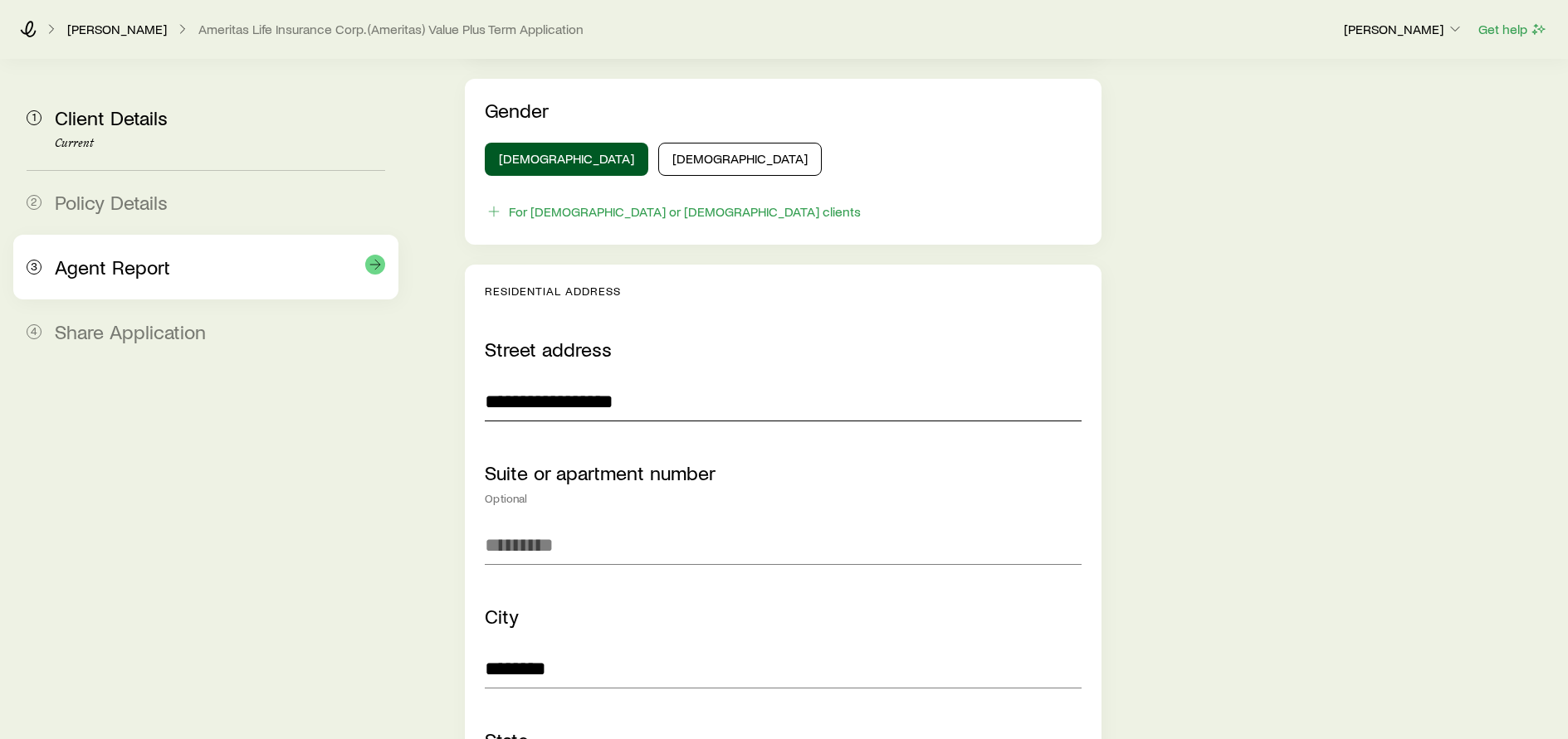
drag, startPoint x: 696, startPoint y: 359, endPoint x: 365, endPoint y: 275, distance: 341.5
click at [575, 337] on div "**********" at bounding box center [782, 379] width 596 height 84
type input "*"
type input "**********"
type input "*********"
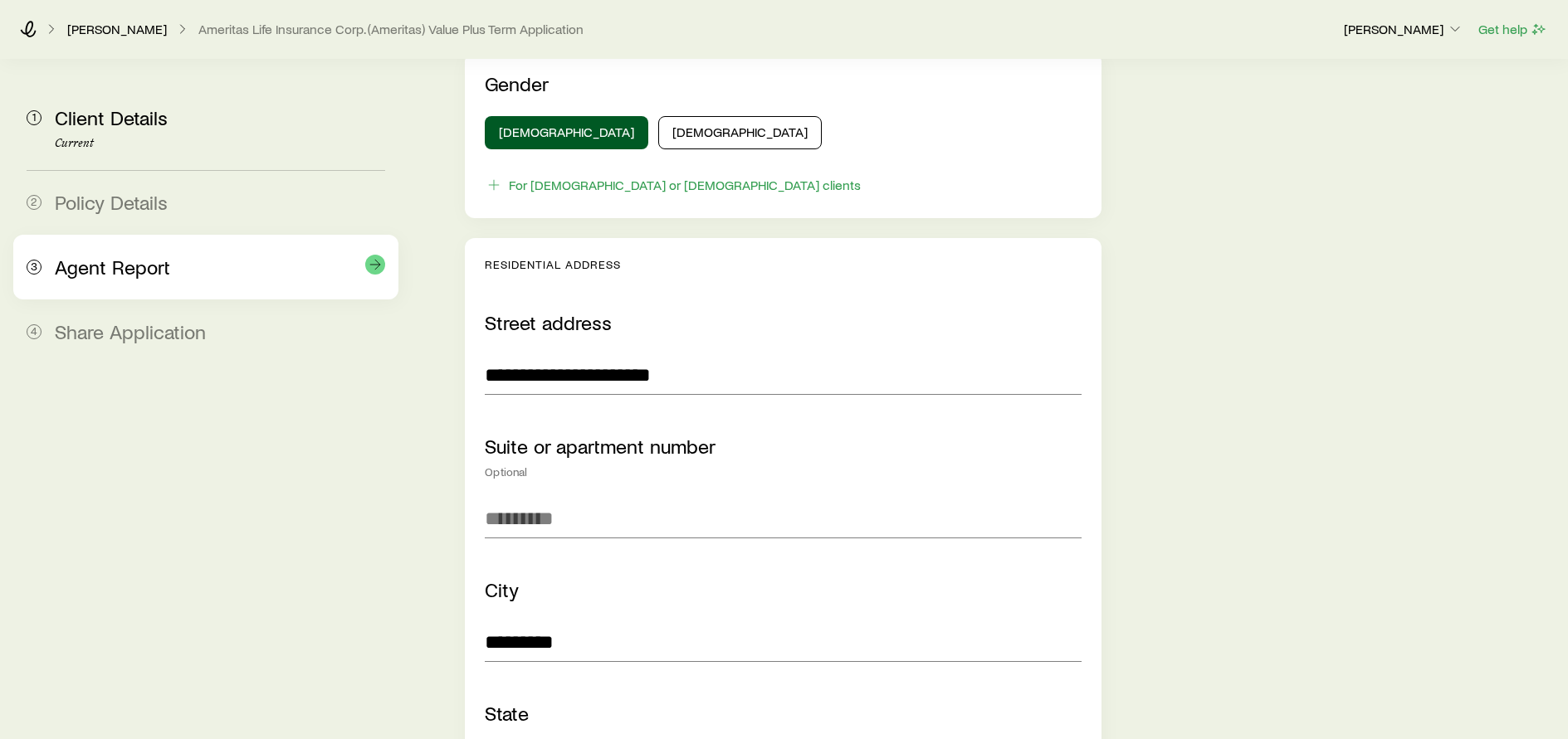
scroll to position [1745, 0]
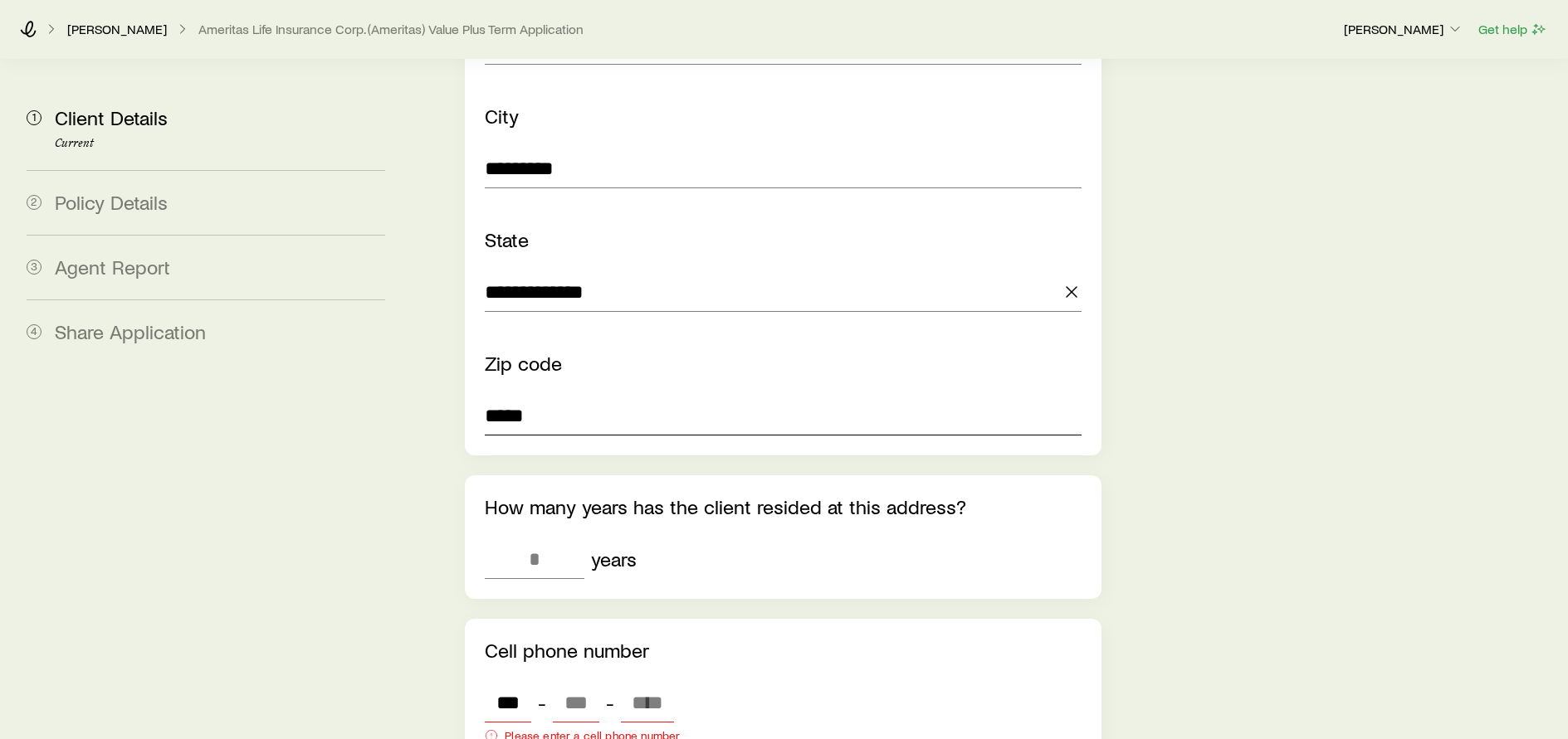
click at [553, 396] on input "*****" at bounding box center [782, 415] width 596 height 40
type input "*****"
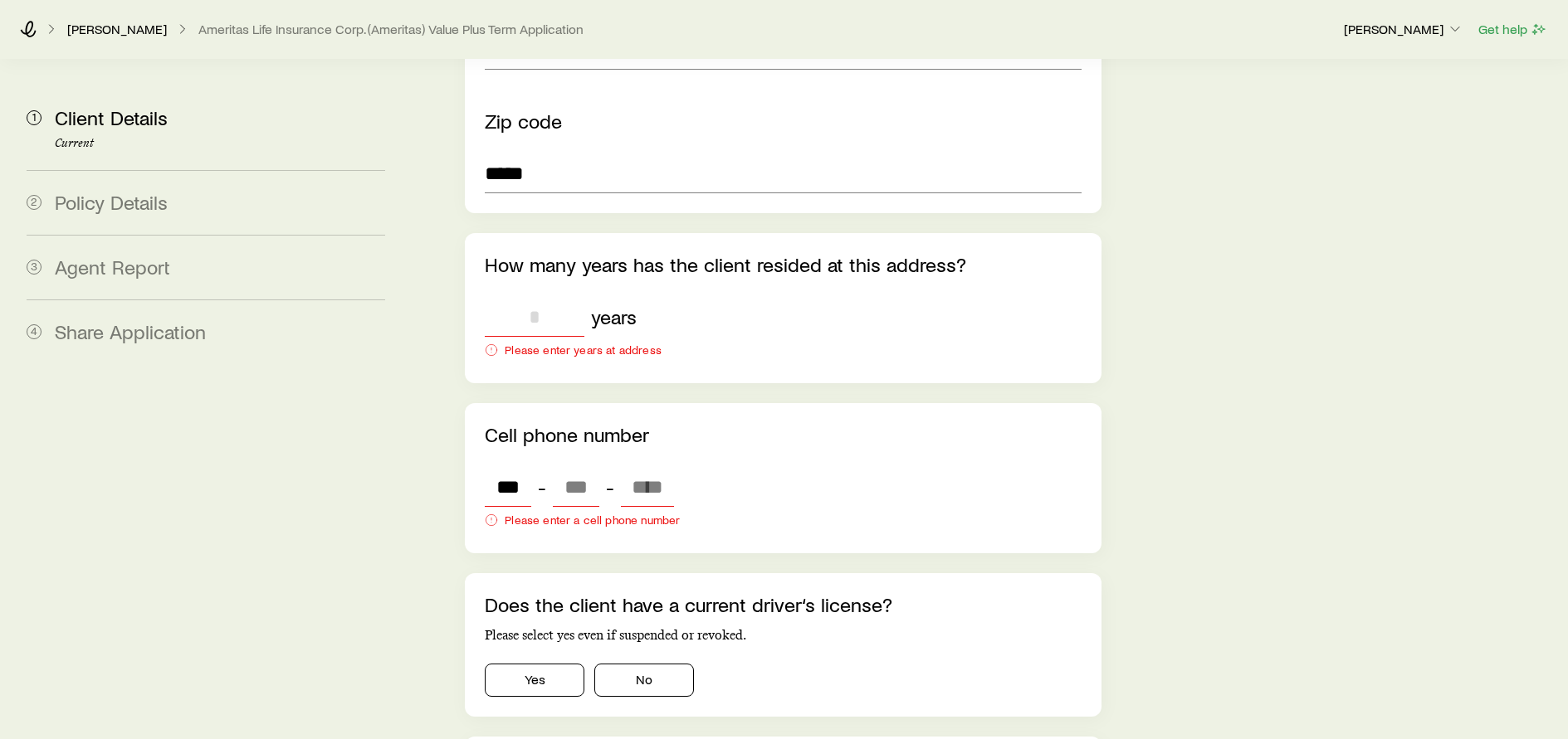
scroll to position [1993, 0]
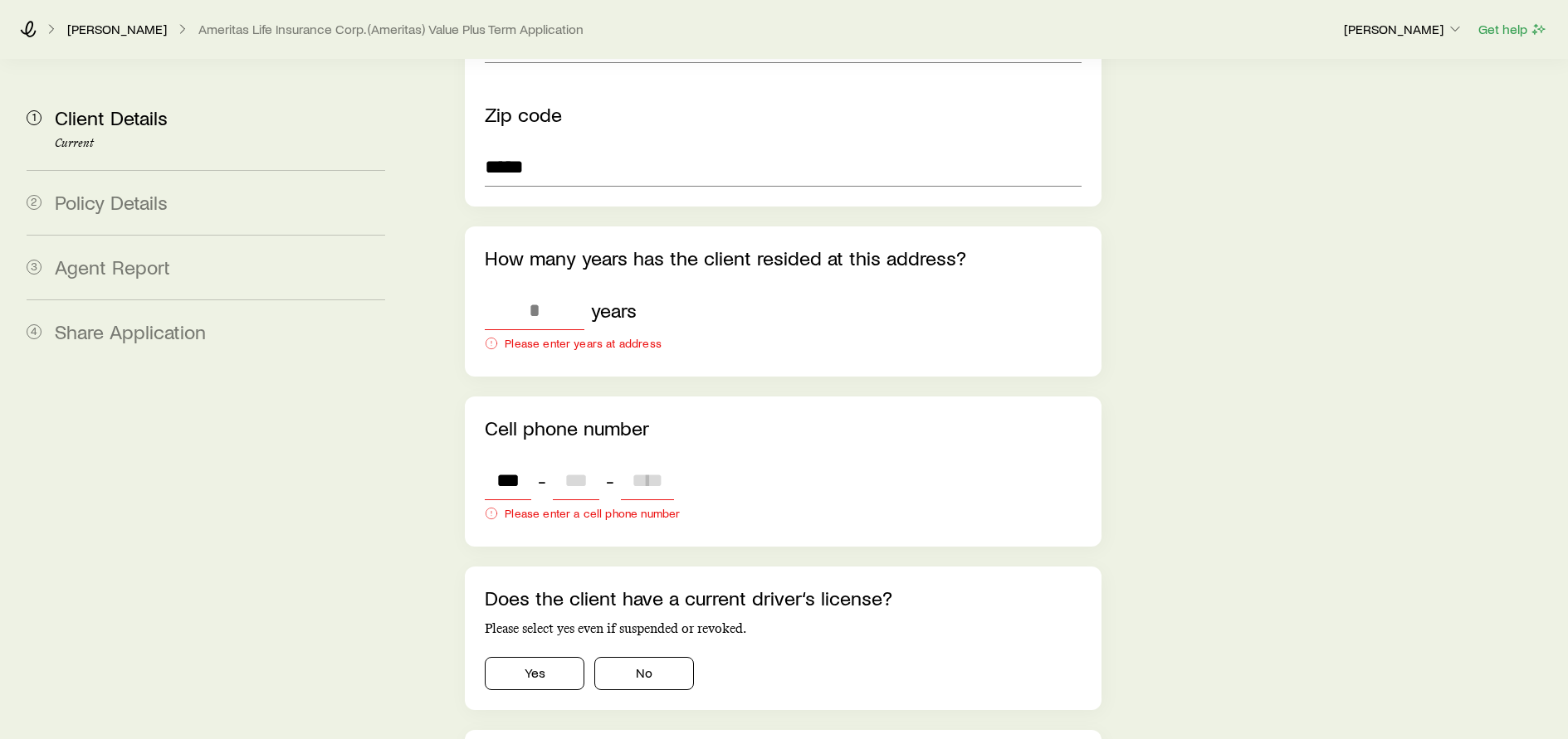
click at [567, 461] on input "tel" at bounding box center [576, 480] width 46 height 40
type input "***"
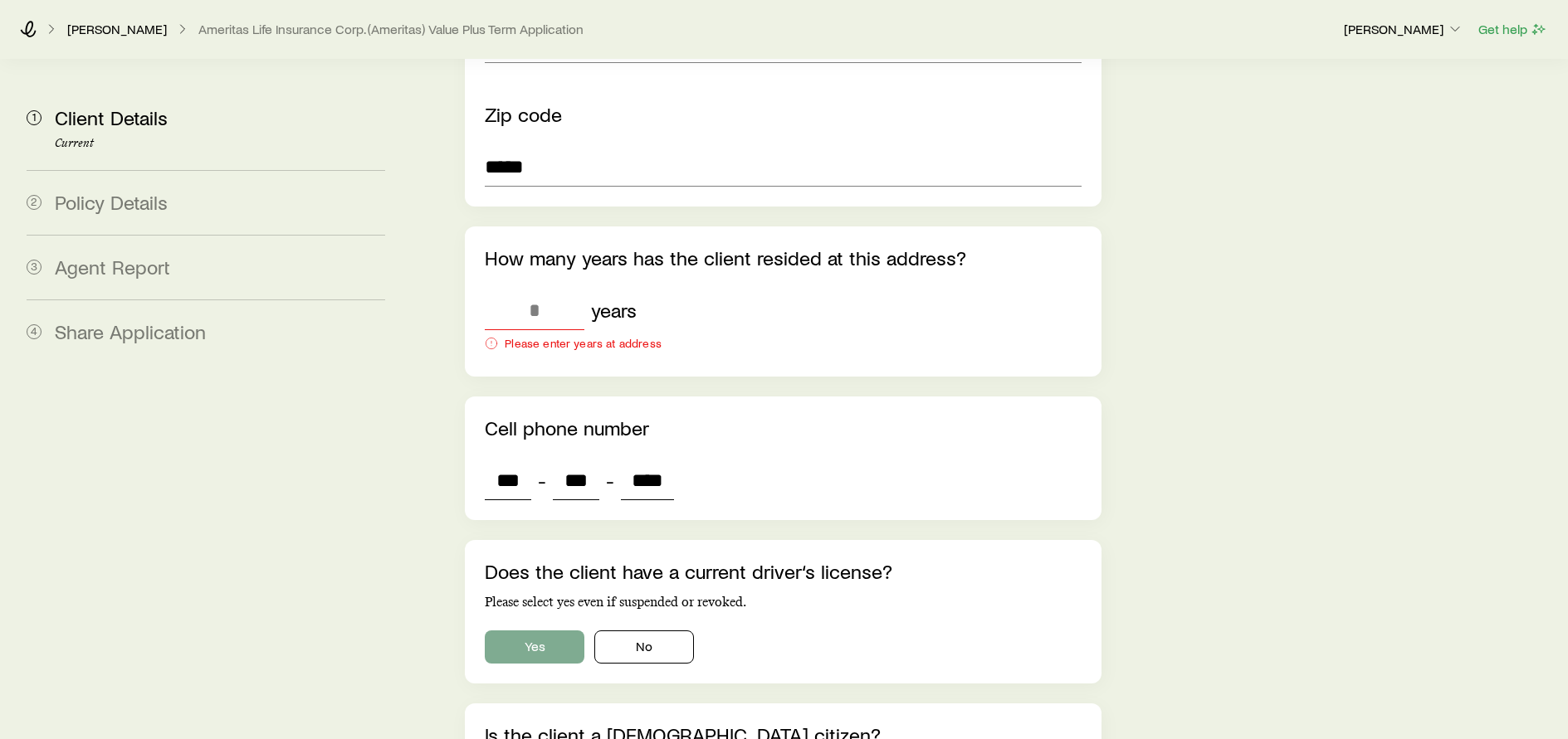
type input "****"
click at [552, 630] on button "Yes" at bounding box center [534, 646] width 100 height 33
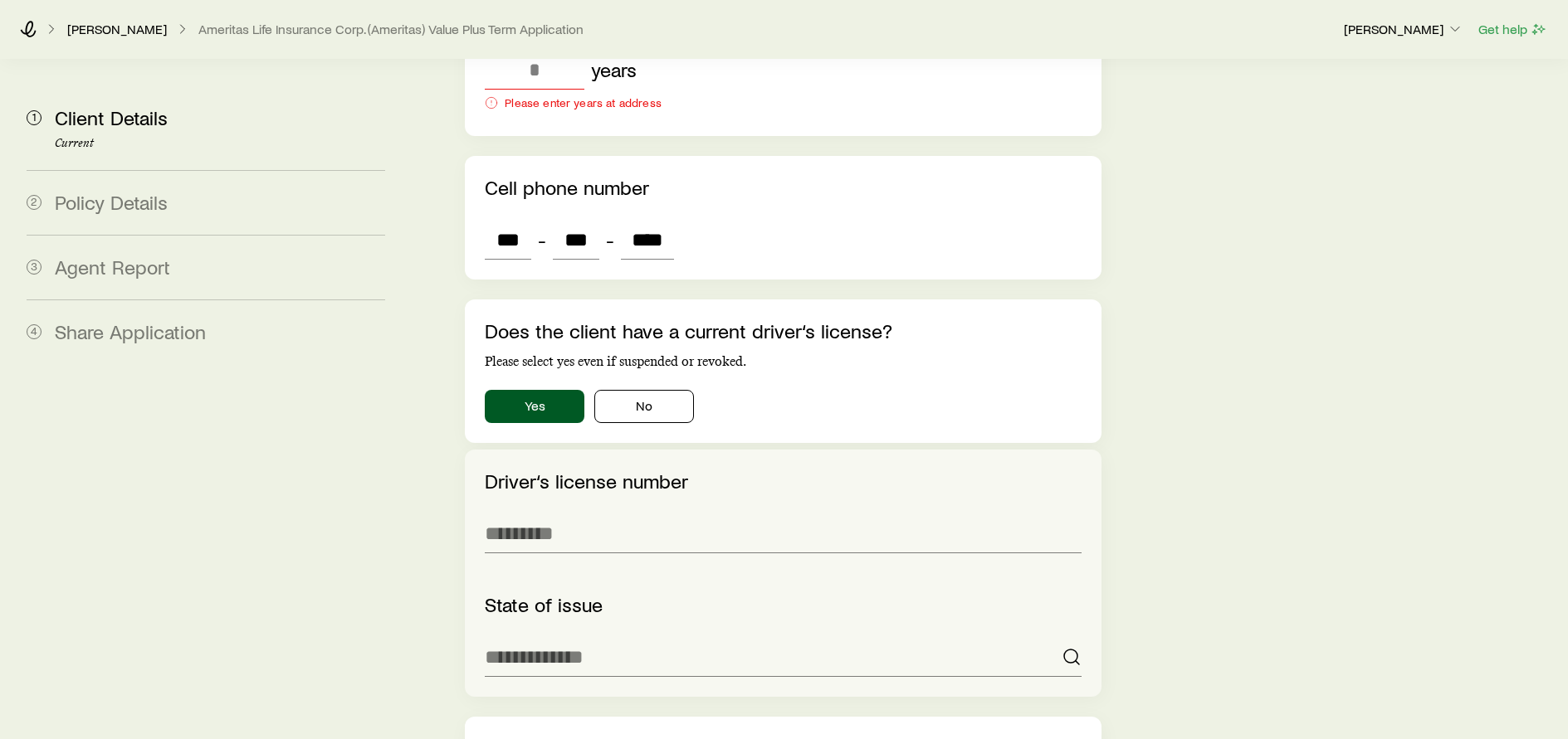
scroll to position [2242, 0]
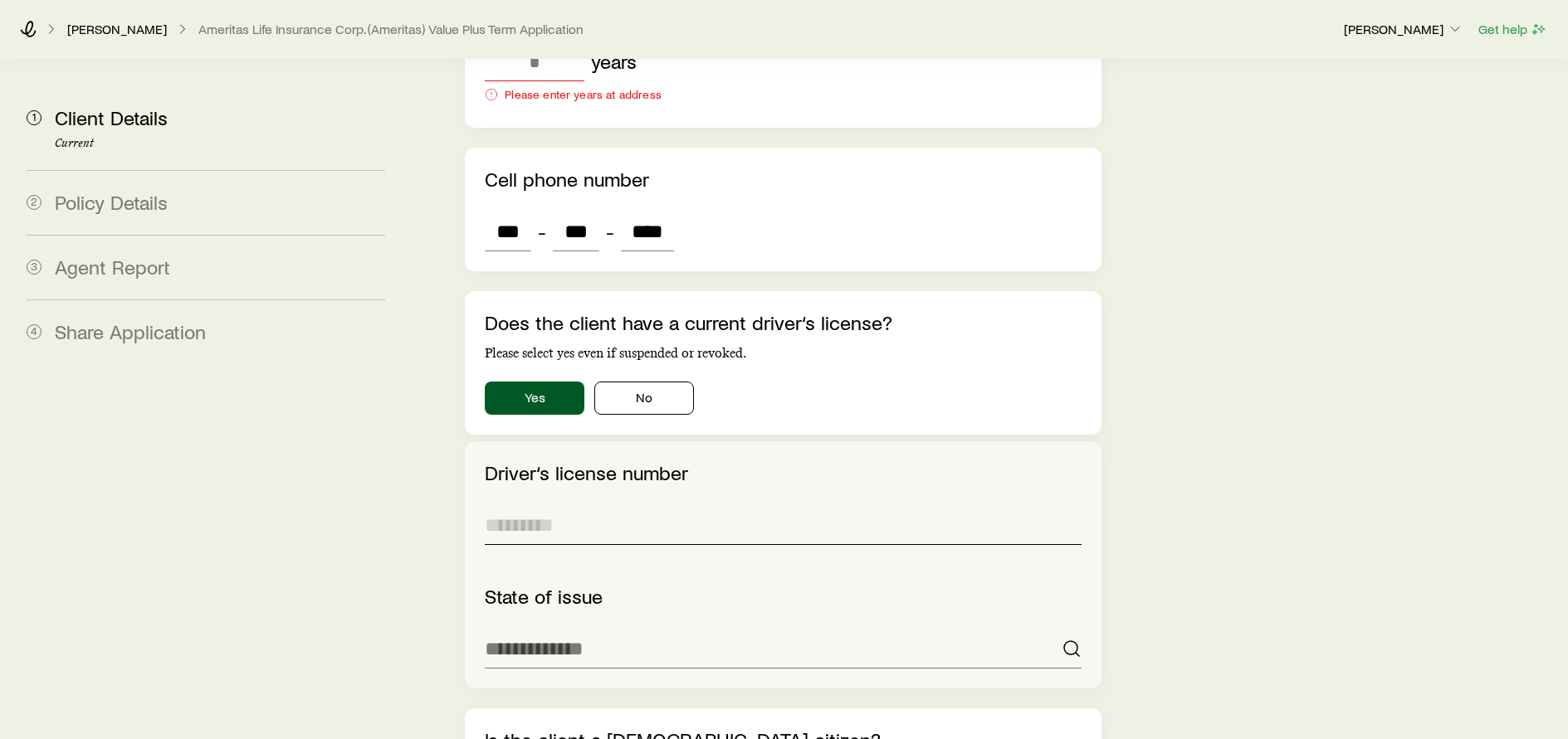
click at [534, 505] on input "Driver‘s license number" at bounding box center [782, 525] width 596 height 40
type input "**********"
click at [749, 628] on input at bounding box center [782, 648] width 596 height 40
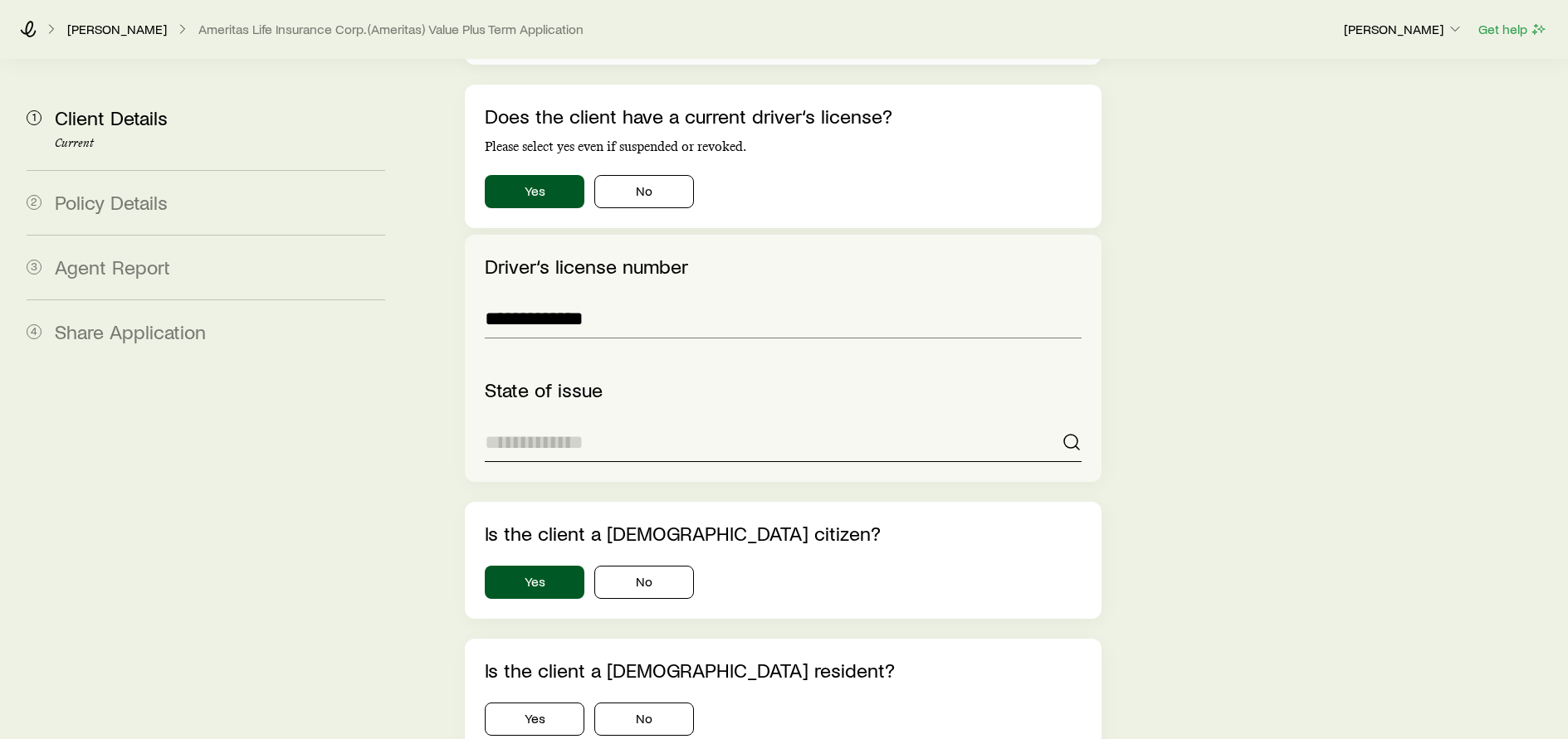
scroll to position [2491, 0]
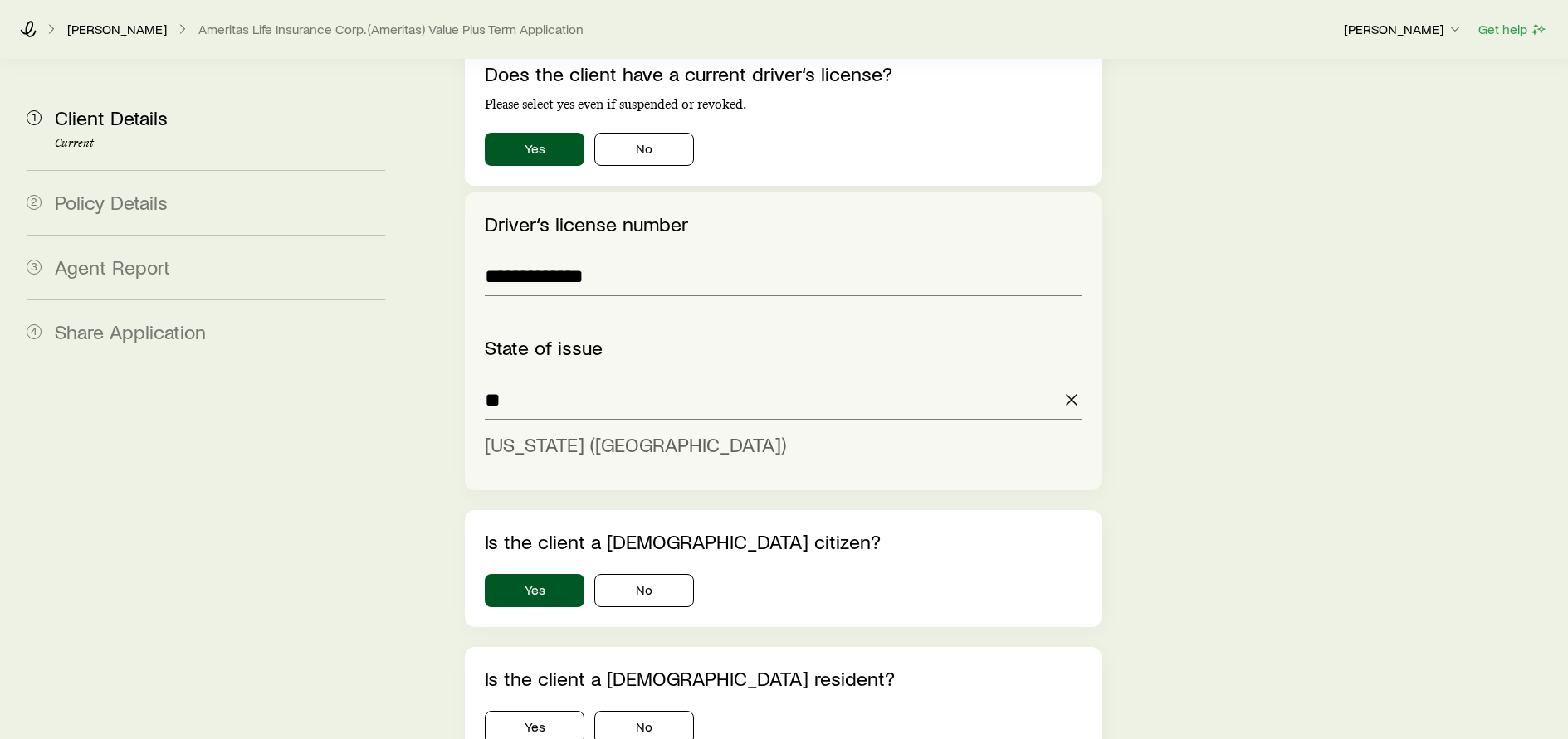
click at [531, 432] on span "Illinois (IL)" at bounding box center [635, 444] width 301 height 24
type input "**********"
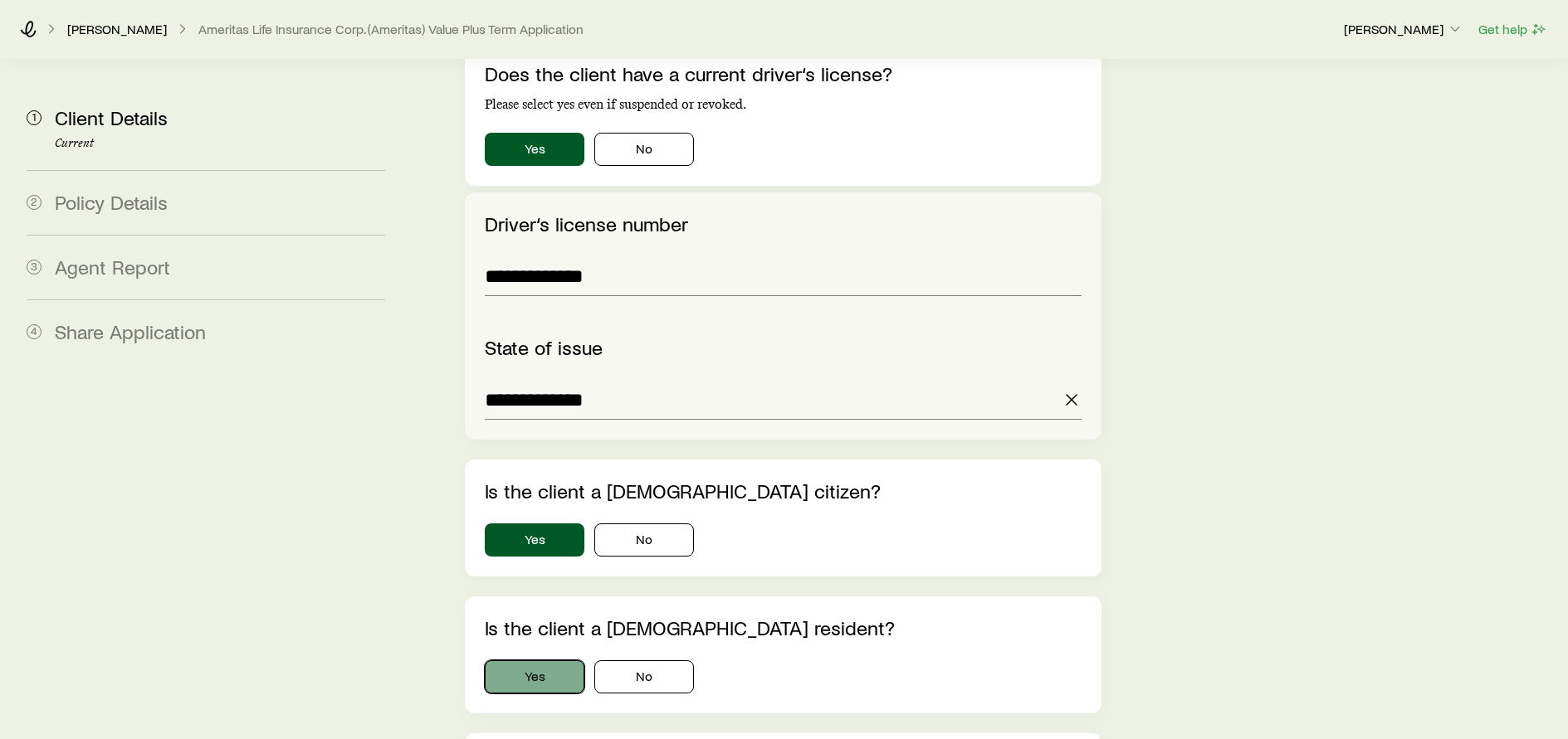
click at [544, 661] on button "Yes" at bounding box center [534, 677] width 100 height 33
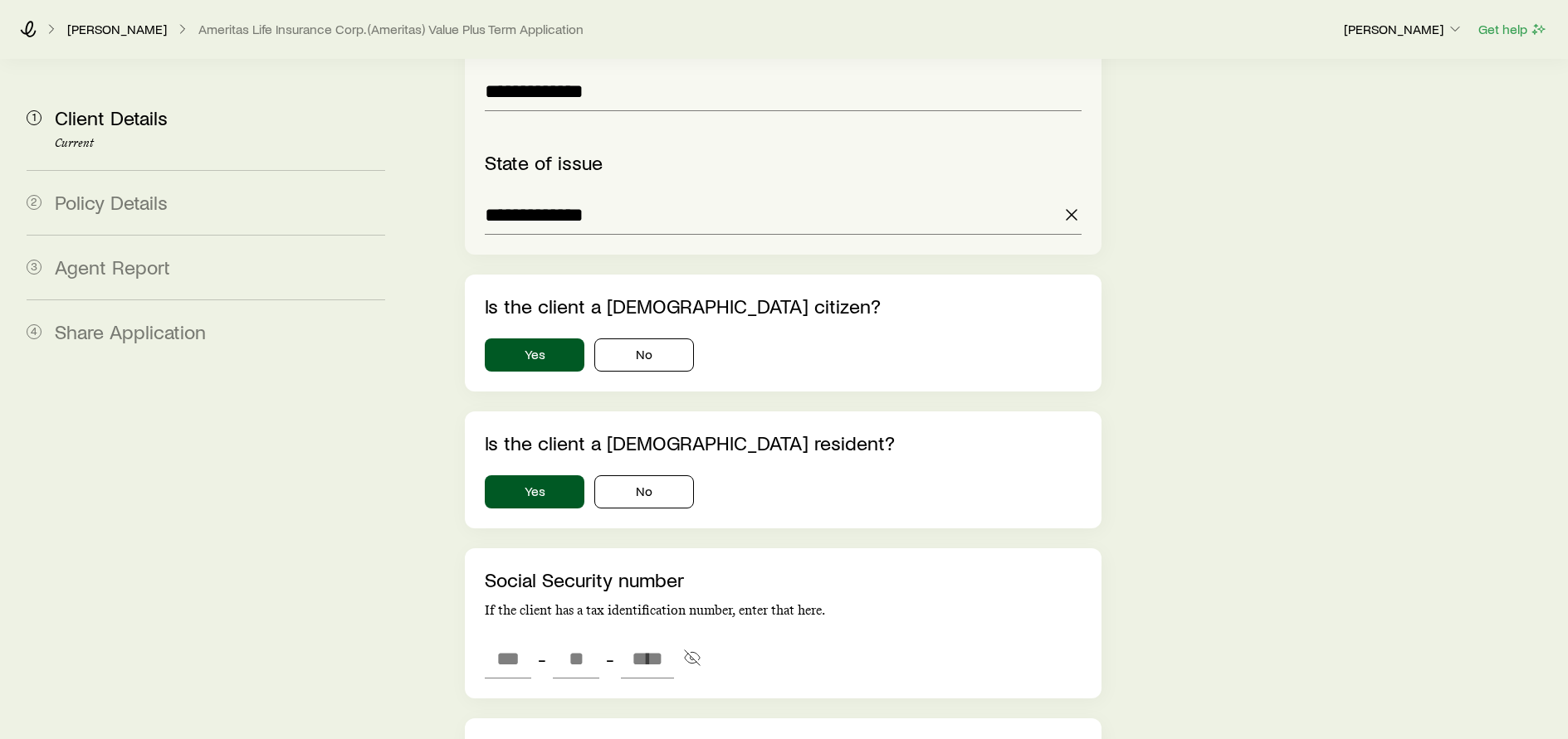
scroll to position [2740, 0]
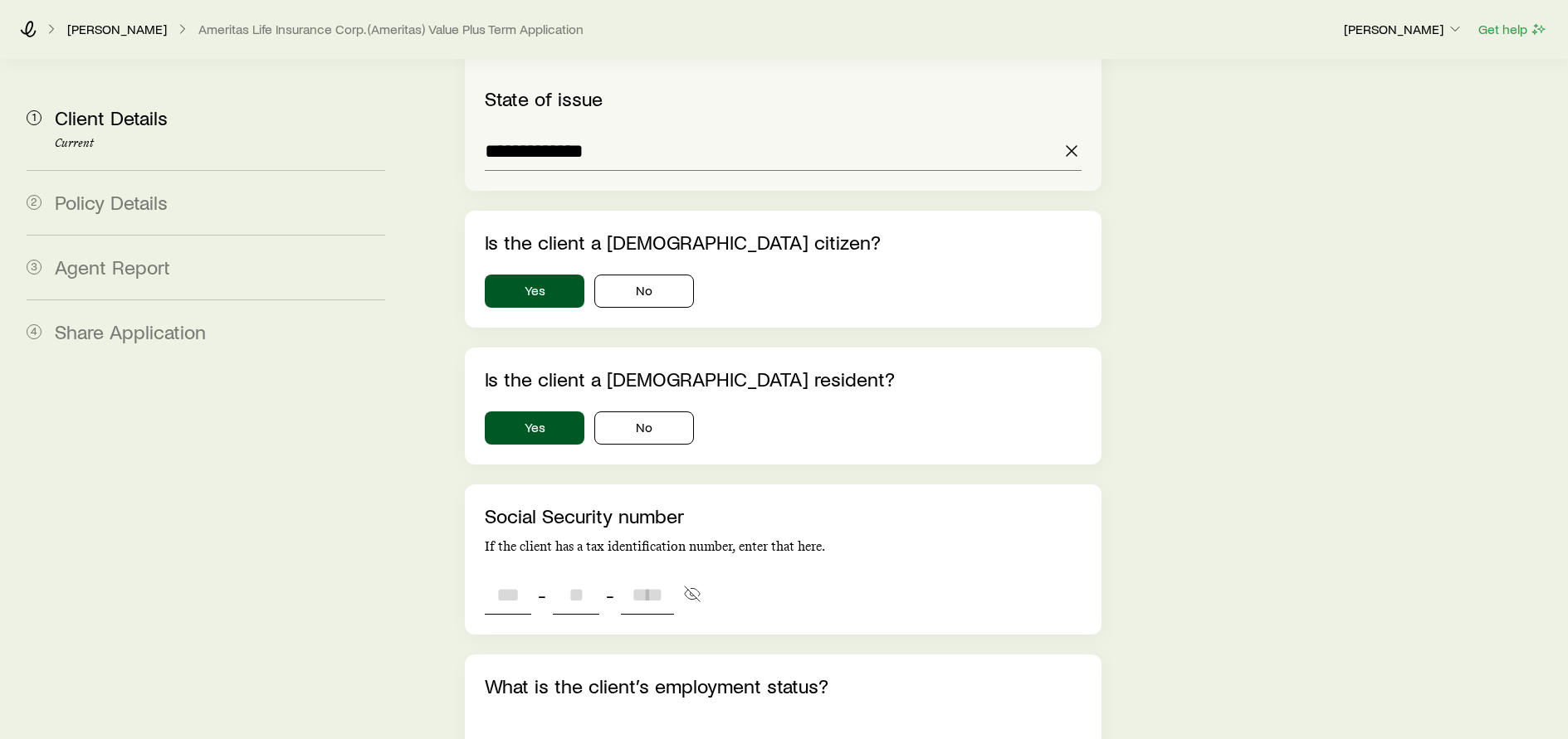
click at [503, 574] on input "tel" at bounding box center [507, 594] width 46 height 40
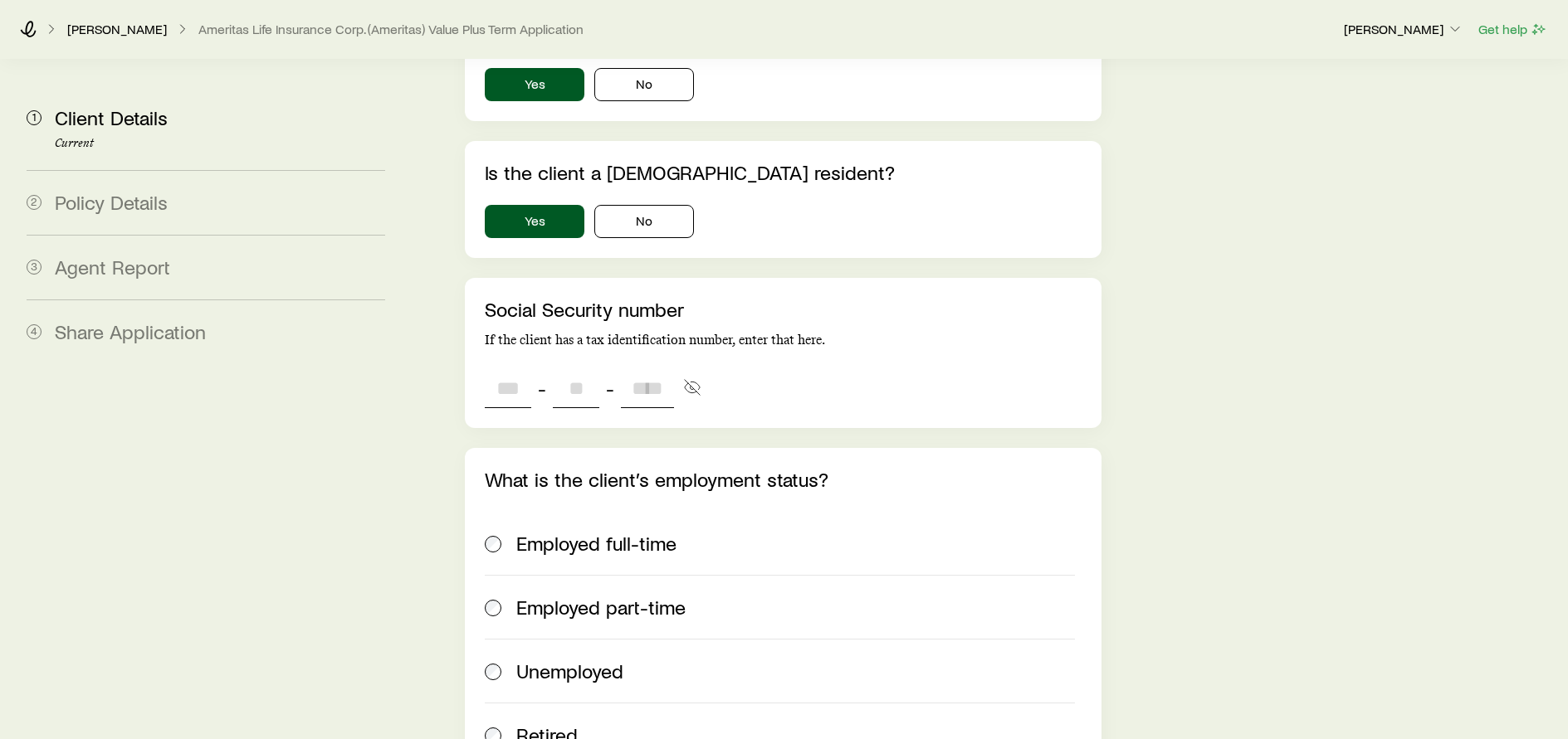
scroll to position [2989, 0]
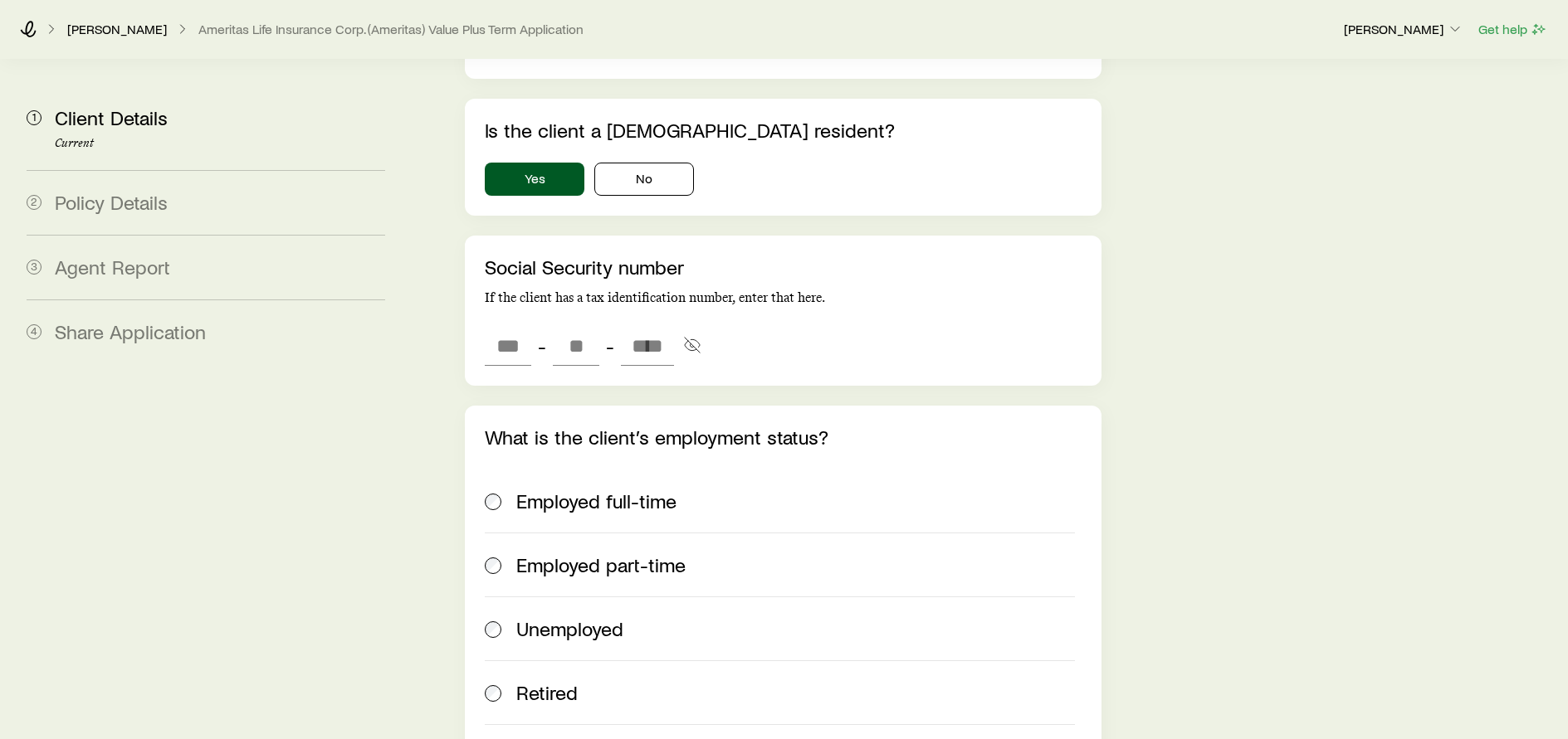
click at [491, 470] on label "Employed full-time" at bounding box center [779, 501] width 589 height 63
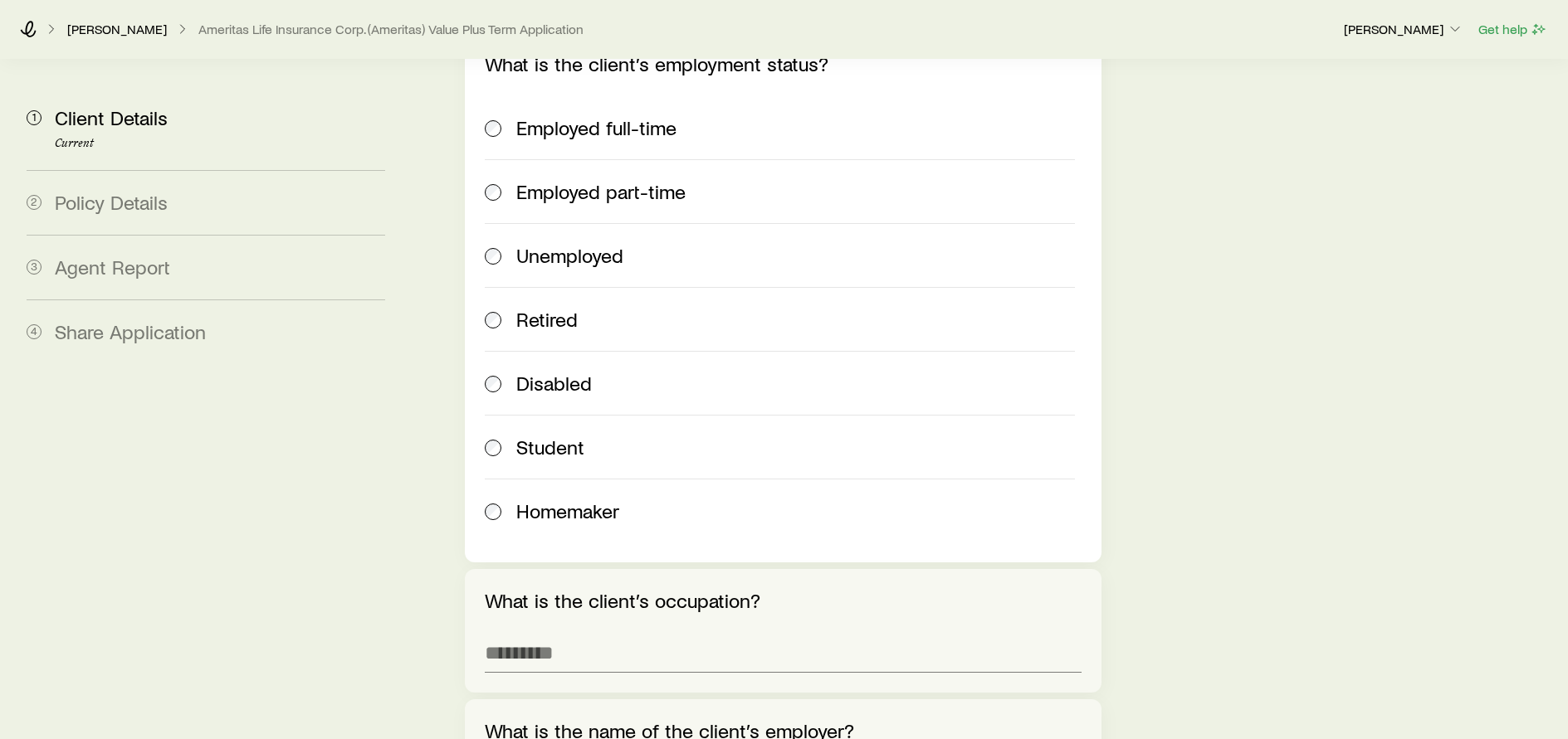
scroll to position [3404, 0]
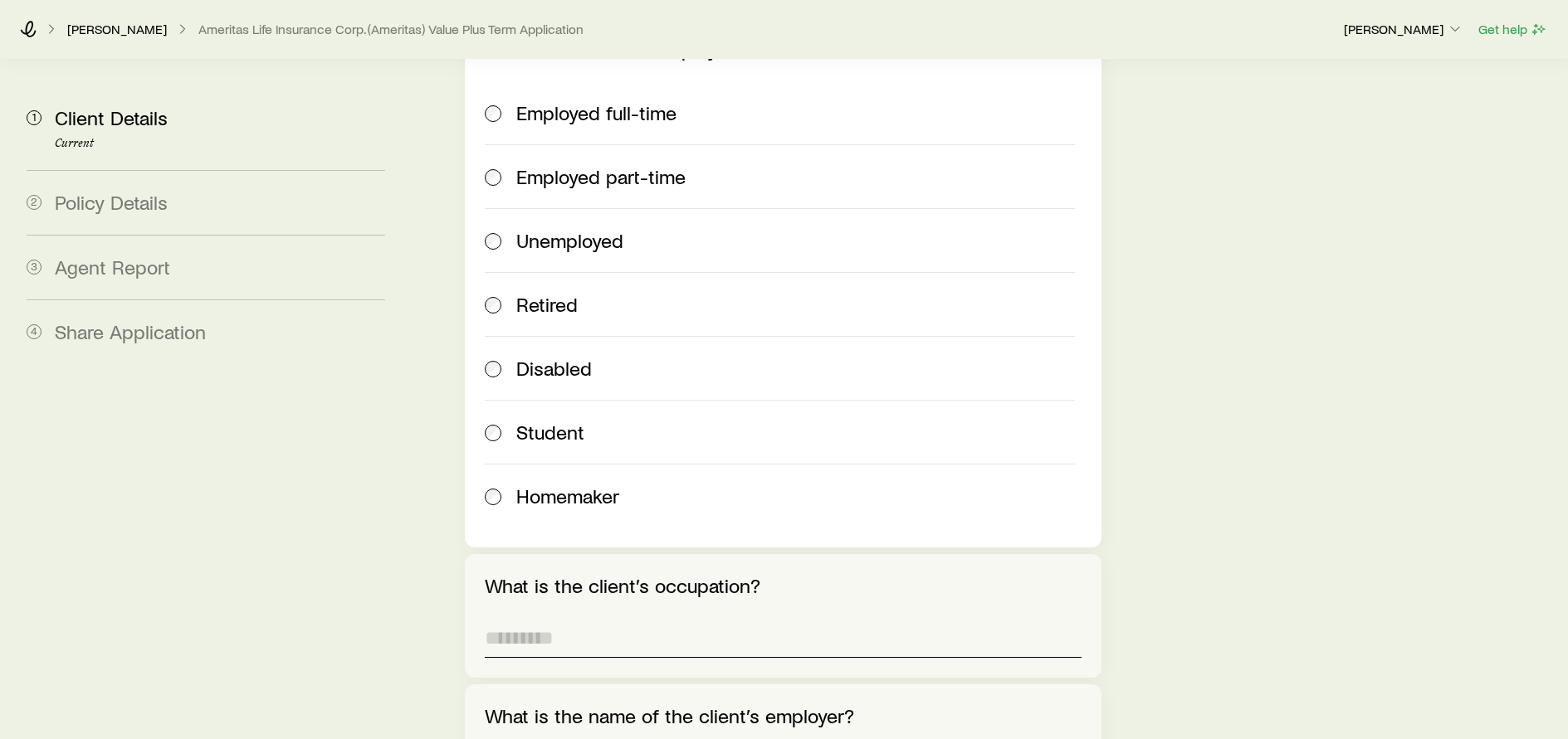
click at [576, 618] on input "What is the client’s occupation?" at bounding box center [782, 638] width 596 height 40
type input "**********"
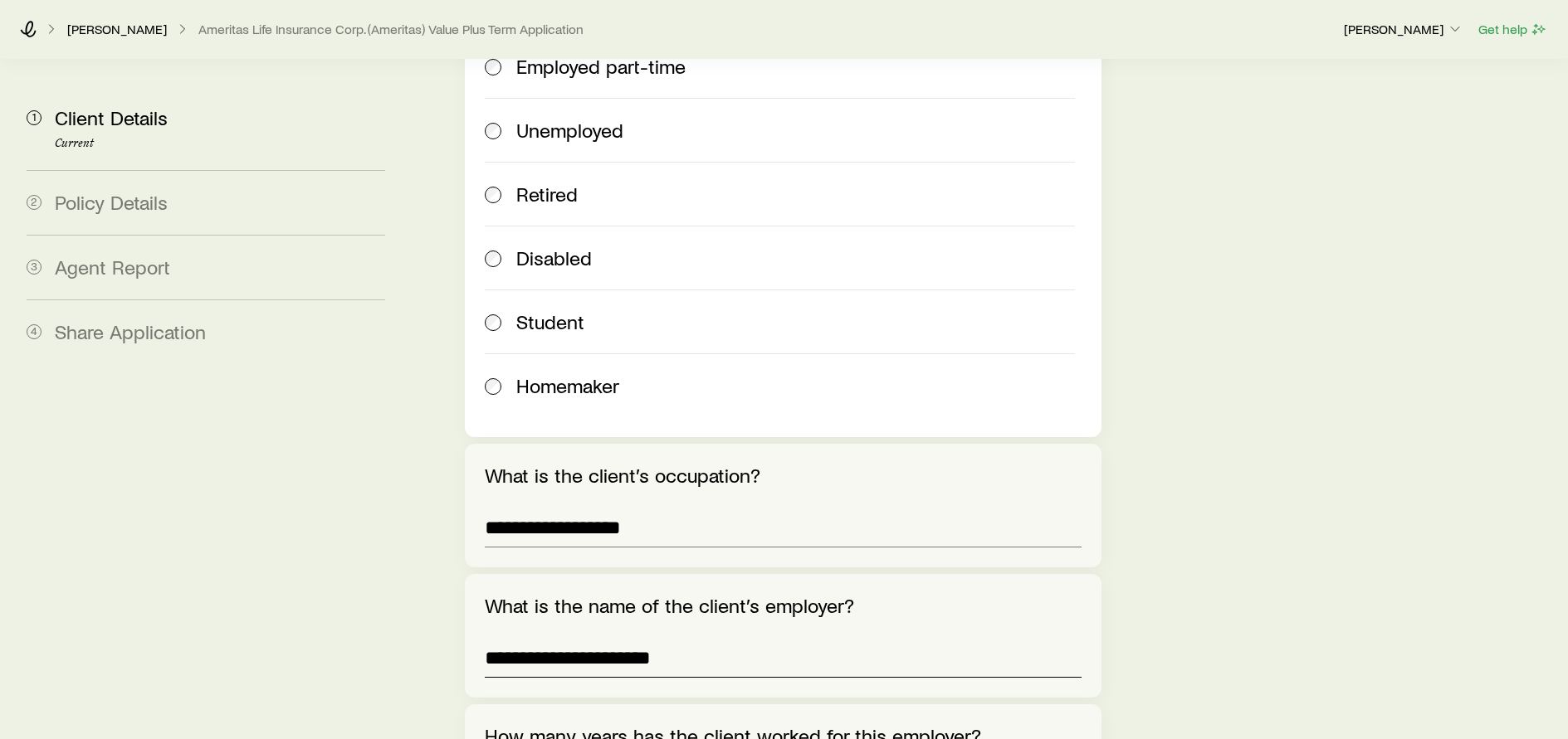
scroll to position [3822, 0]
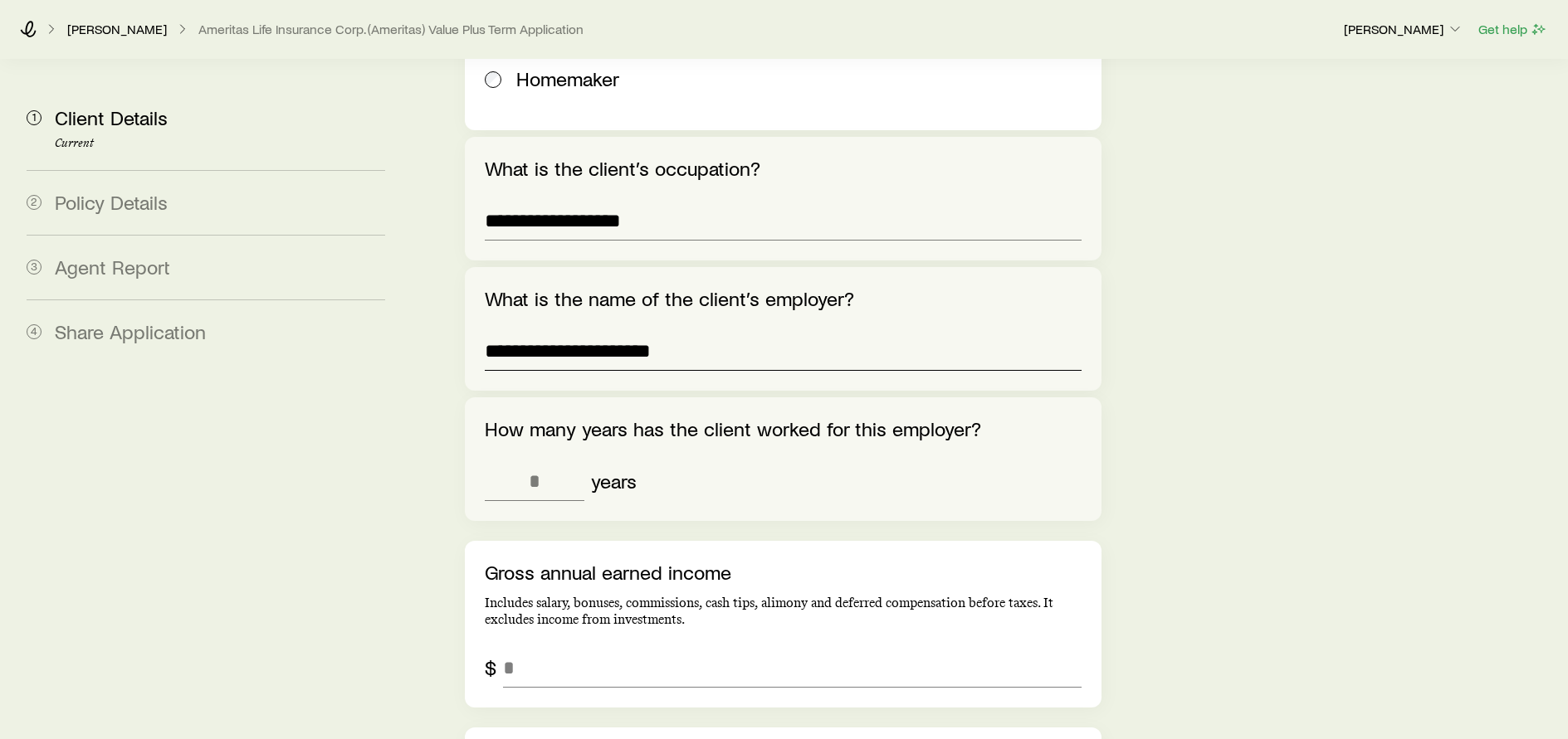
type input "**********"
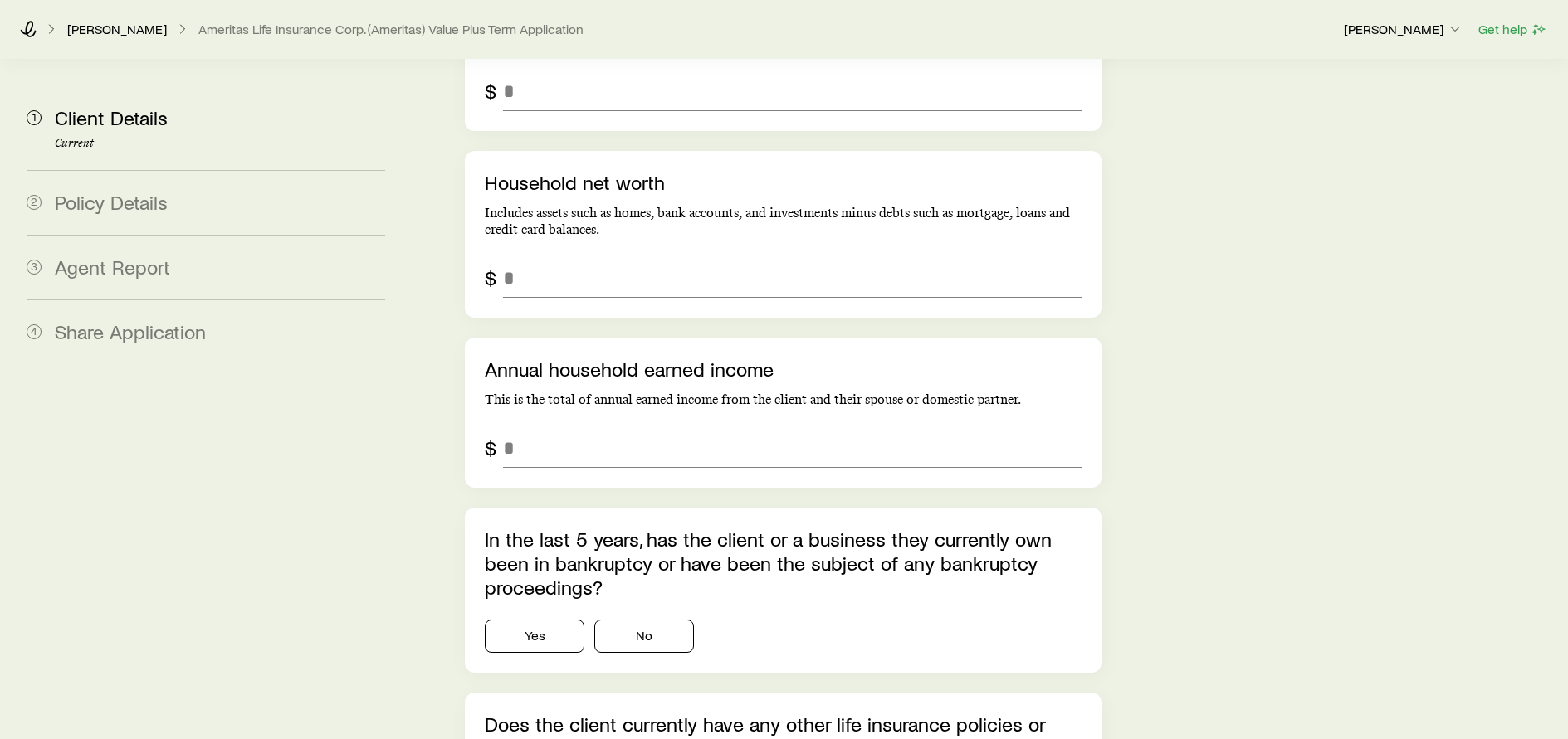
scroll to position [4651, 0]
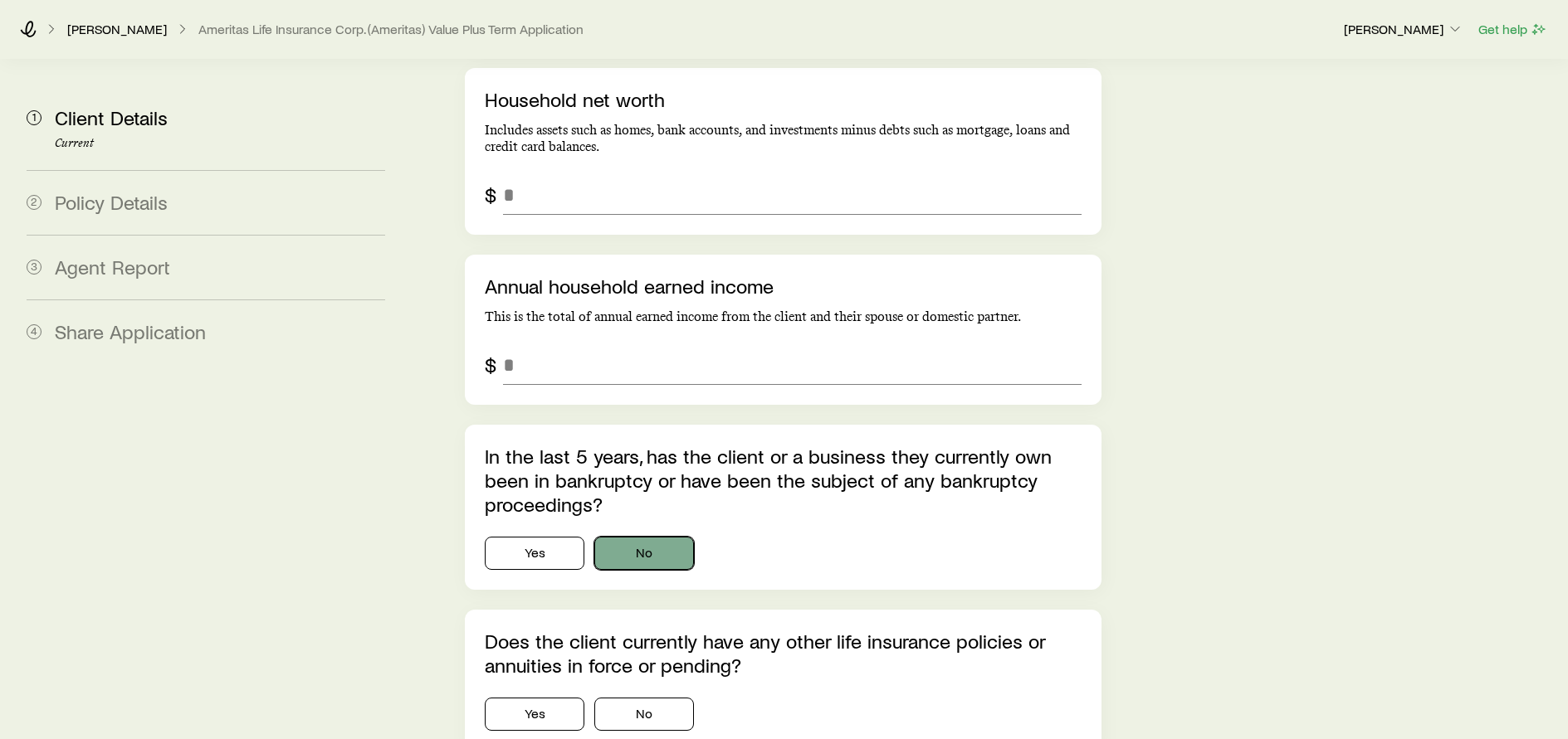
click at [646, 537] on button "No" at bounding box center [644, 553] width 100 height 33
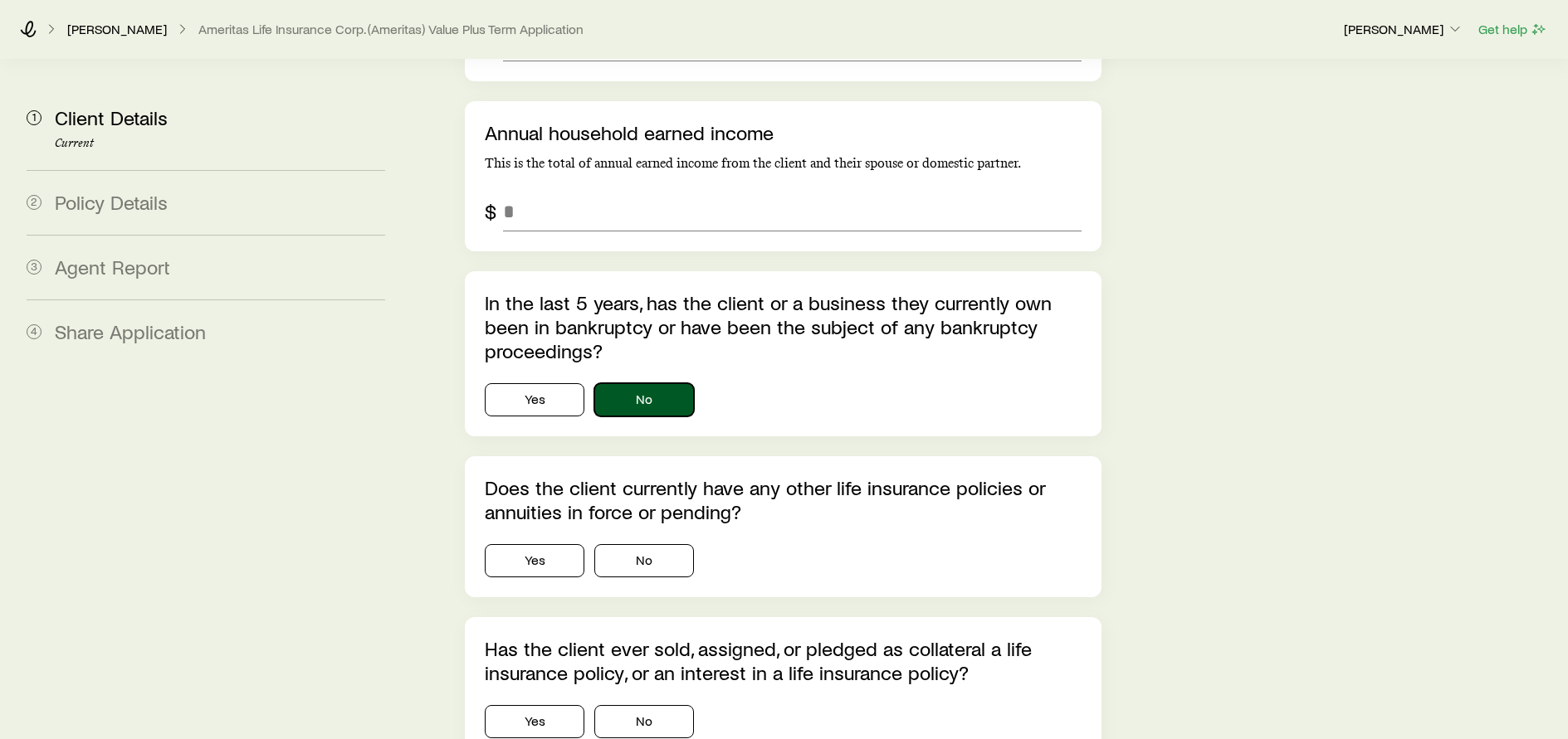
scroll to position [4817, 0]
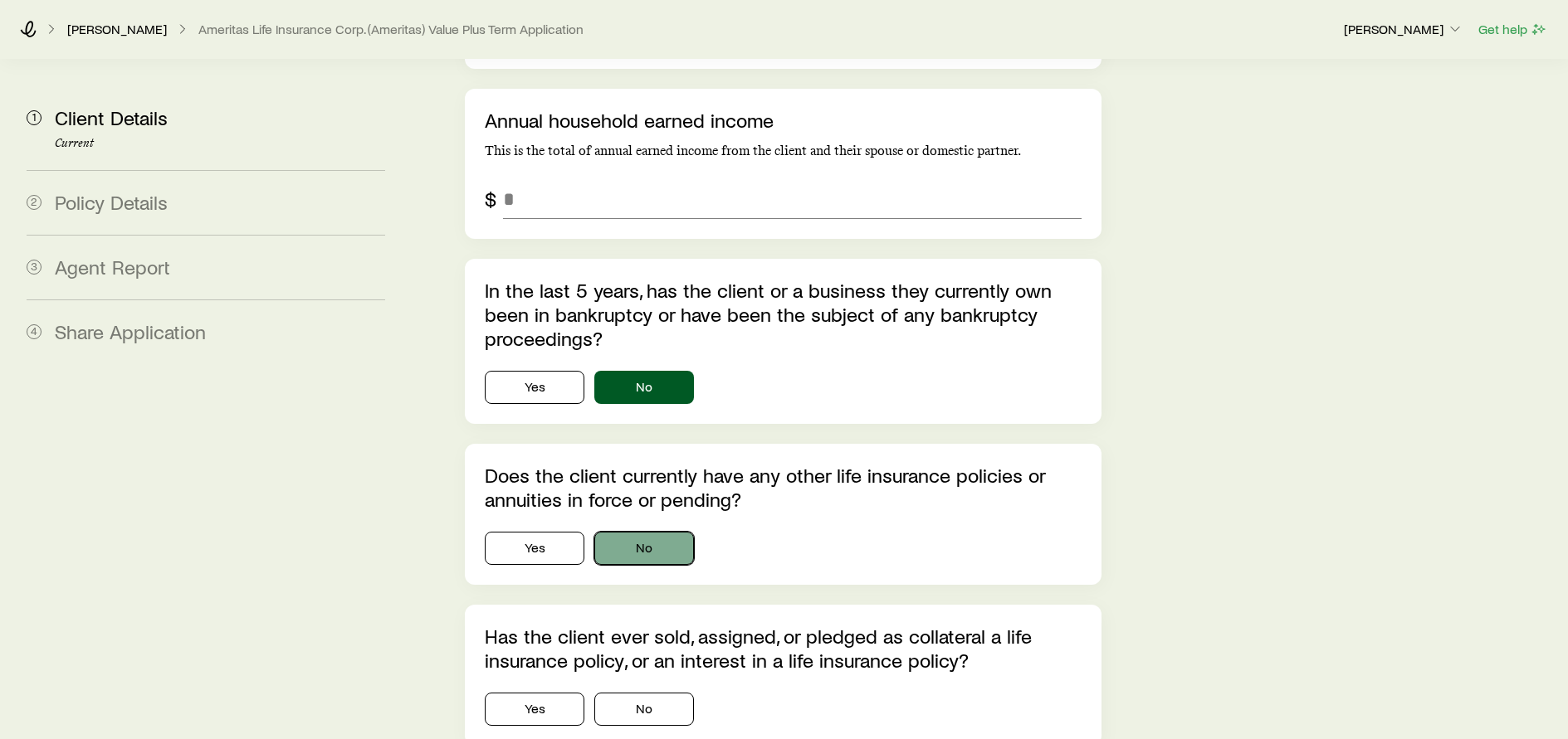
click at [641, 531] on button "No" at bounding box center [644, 548] width 100 height 33
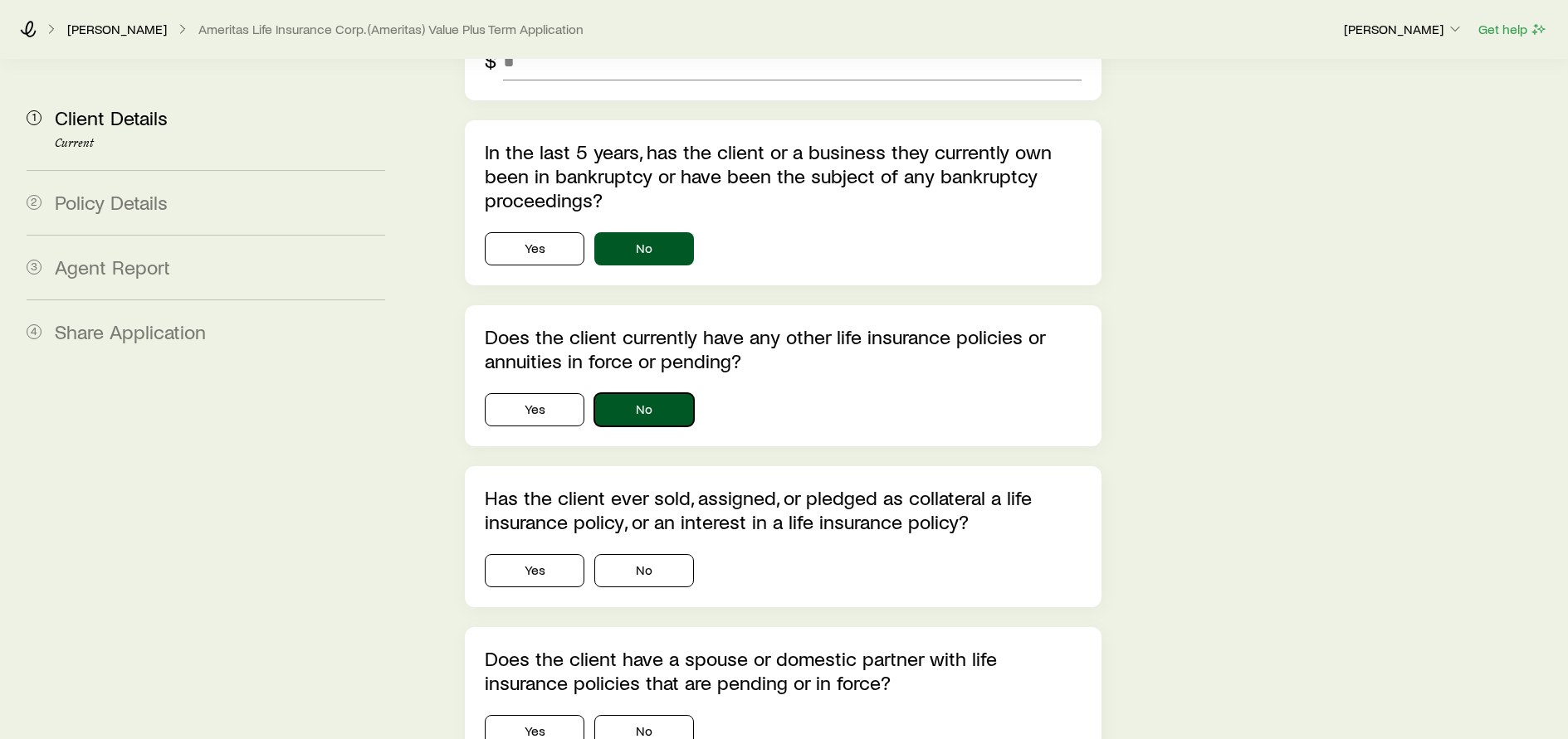
scroll to position [4982, 0]
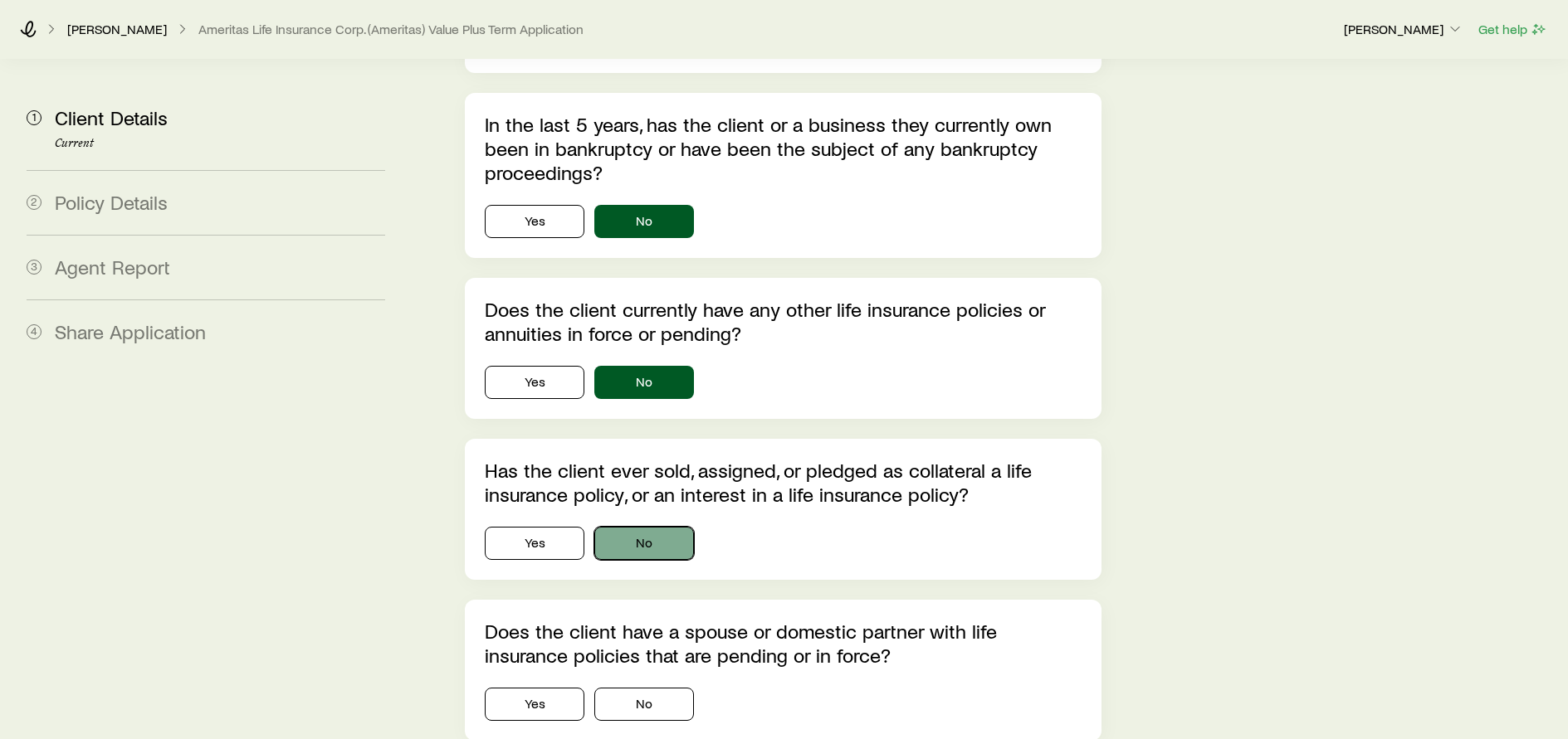
click at [641, 526] on button "No" at bounding box center [644, 542] width 100 height 33
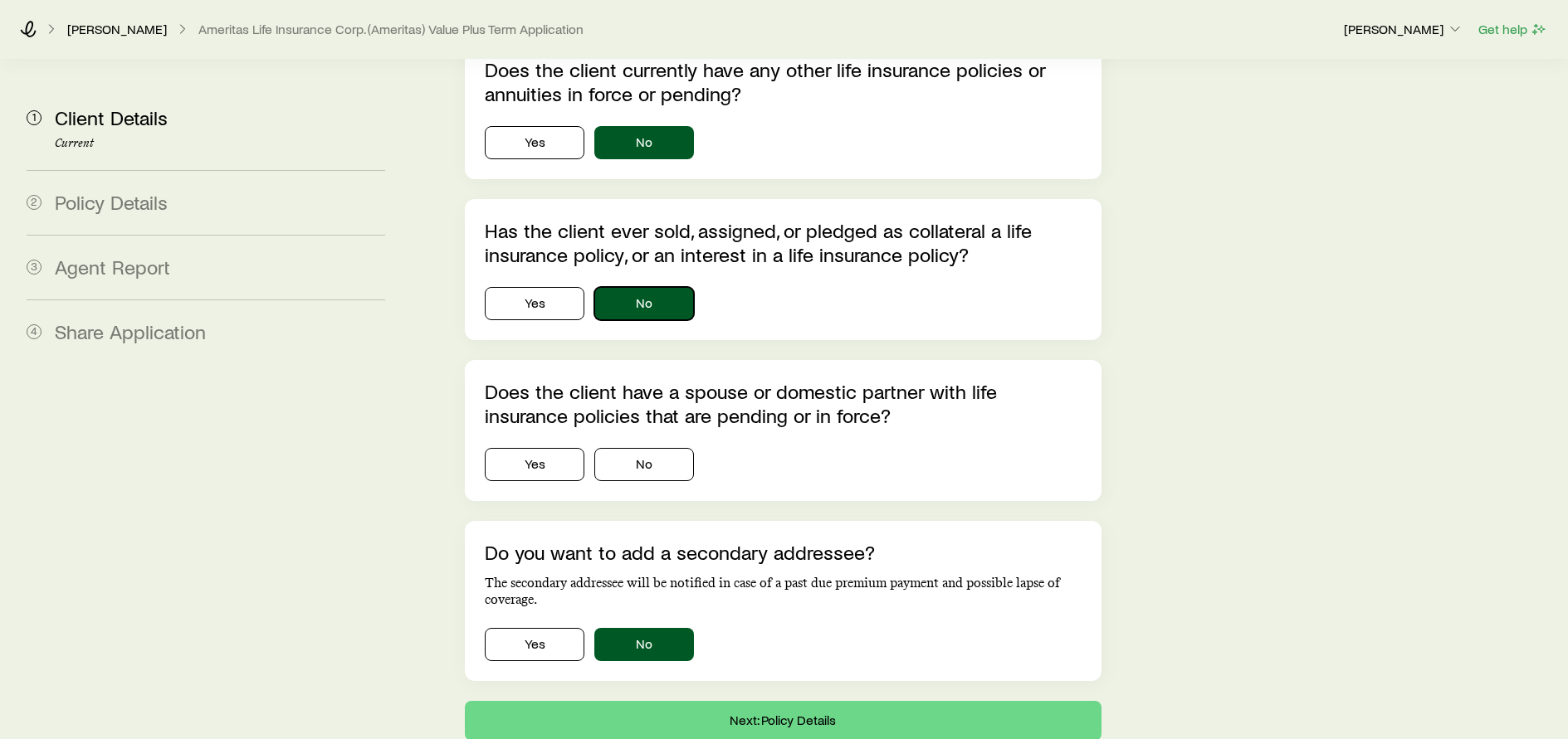
scroll to position [5231, 0]
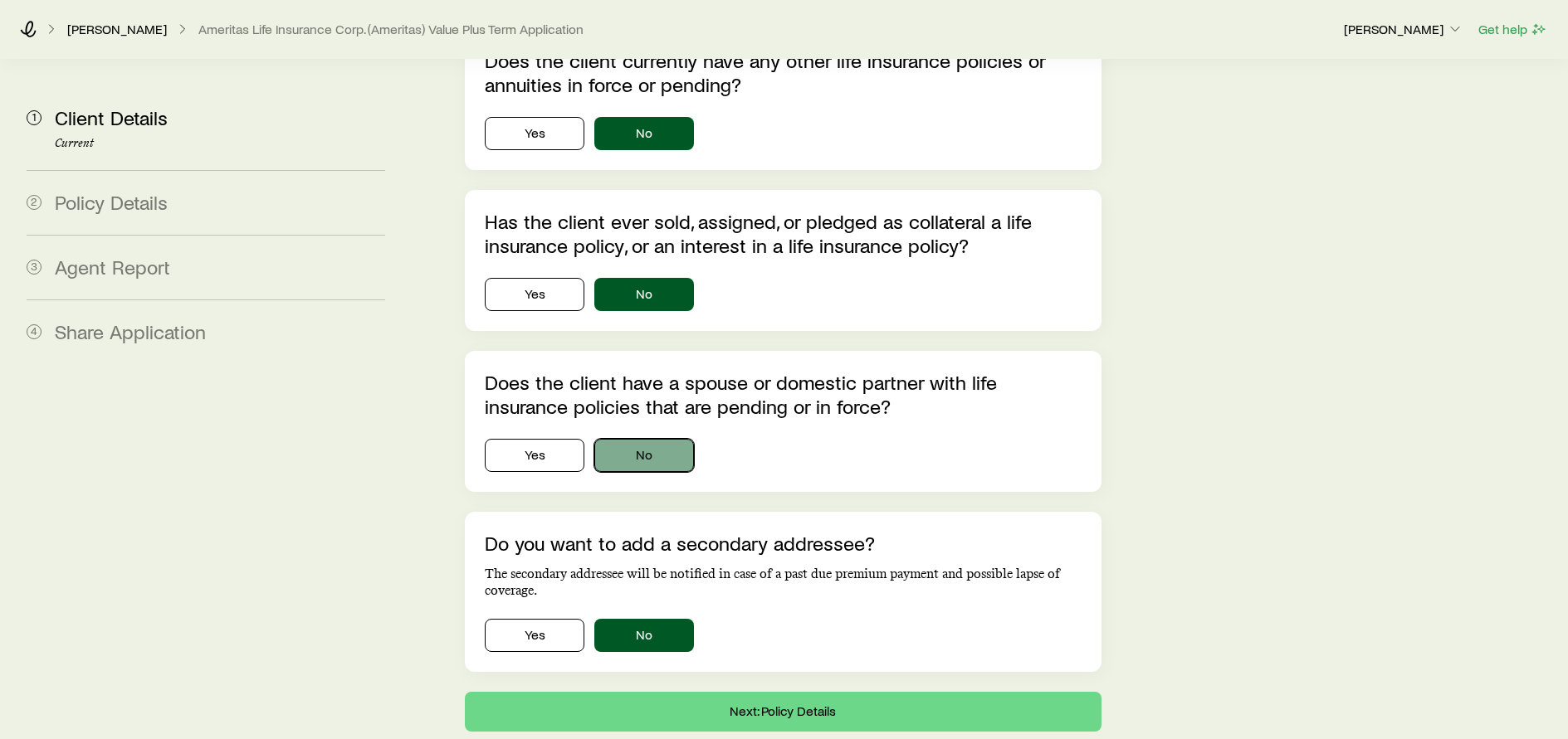
click at [671, 439] on button "No" at bounding box center [644, 455] width 100 height 33
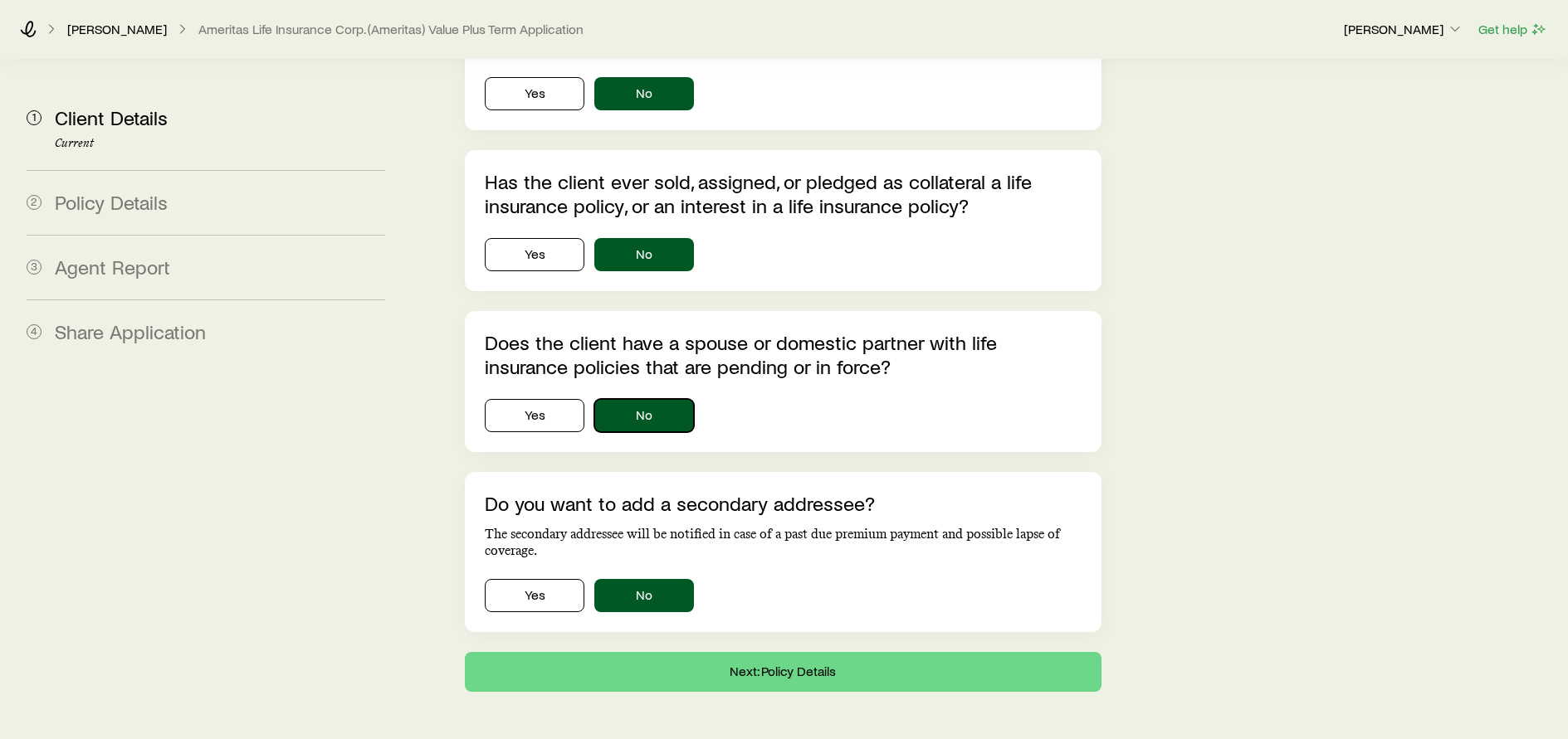
scroll to position [5290, 0]
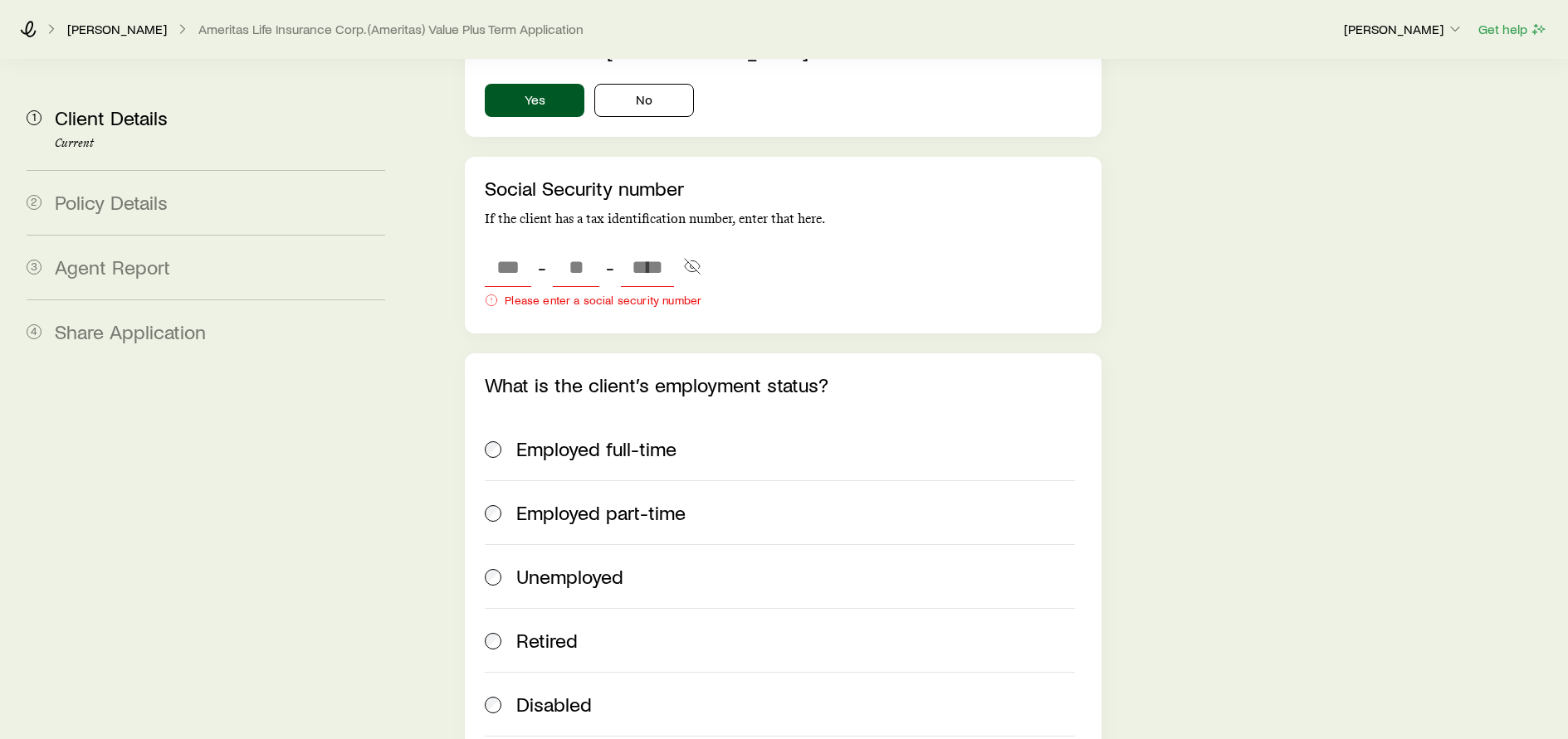
click at [638, 596] on div "**********" at bounding box center [782, 132] width 635 height 5791
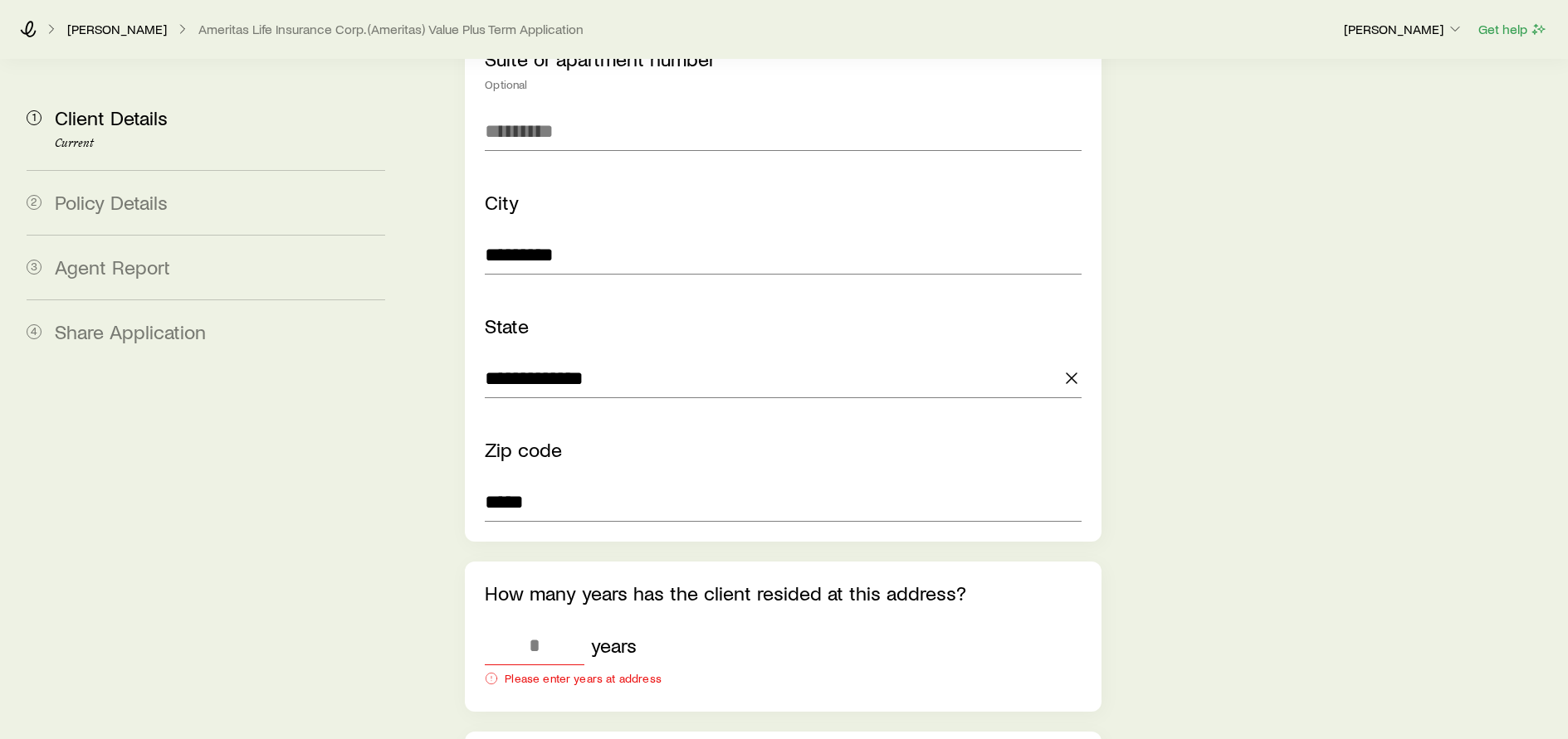
scroll to position [1742, 0]
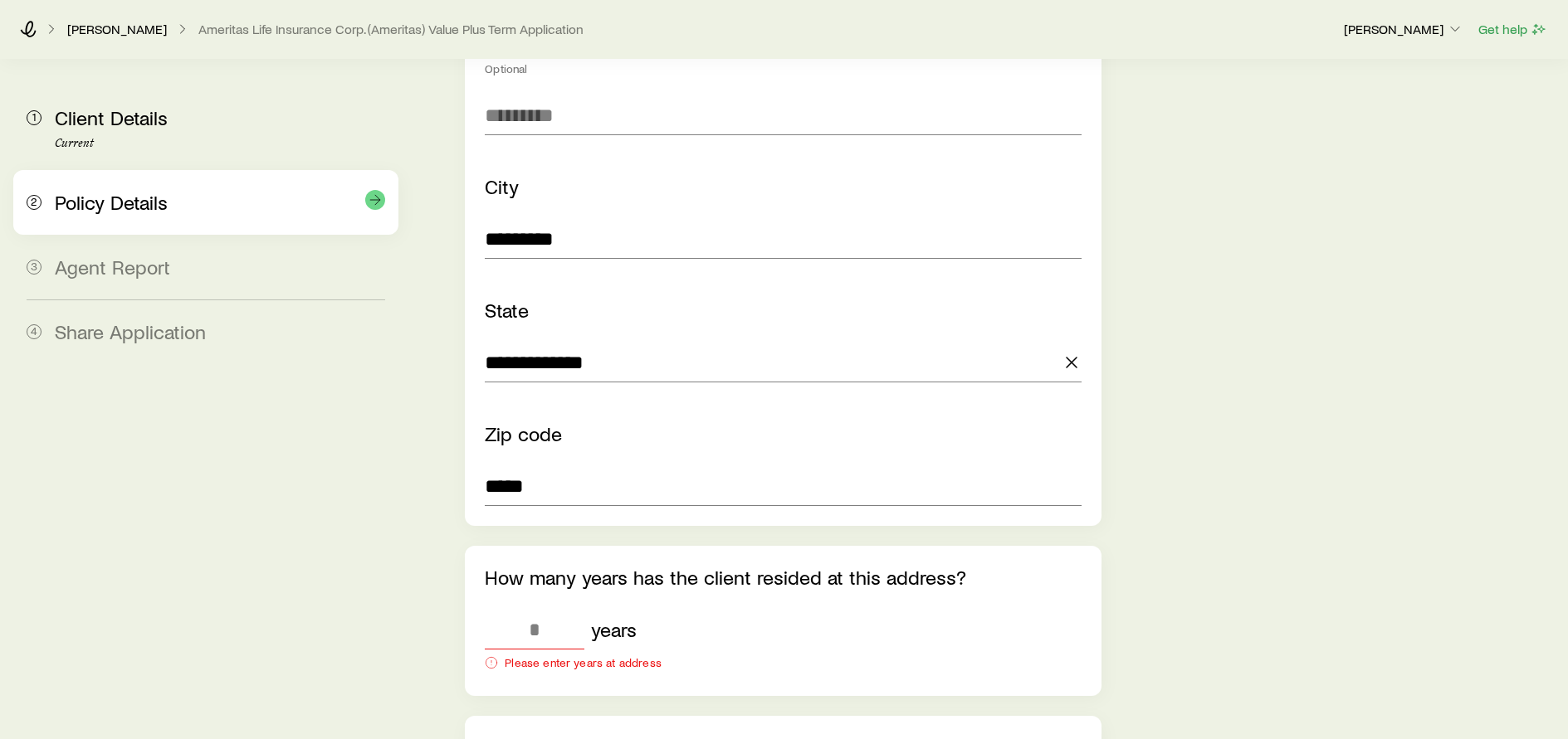
click at [149, 185] on div "2 Policy Details" at bounding box center [205, 202] width 359 height 65
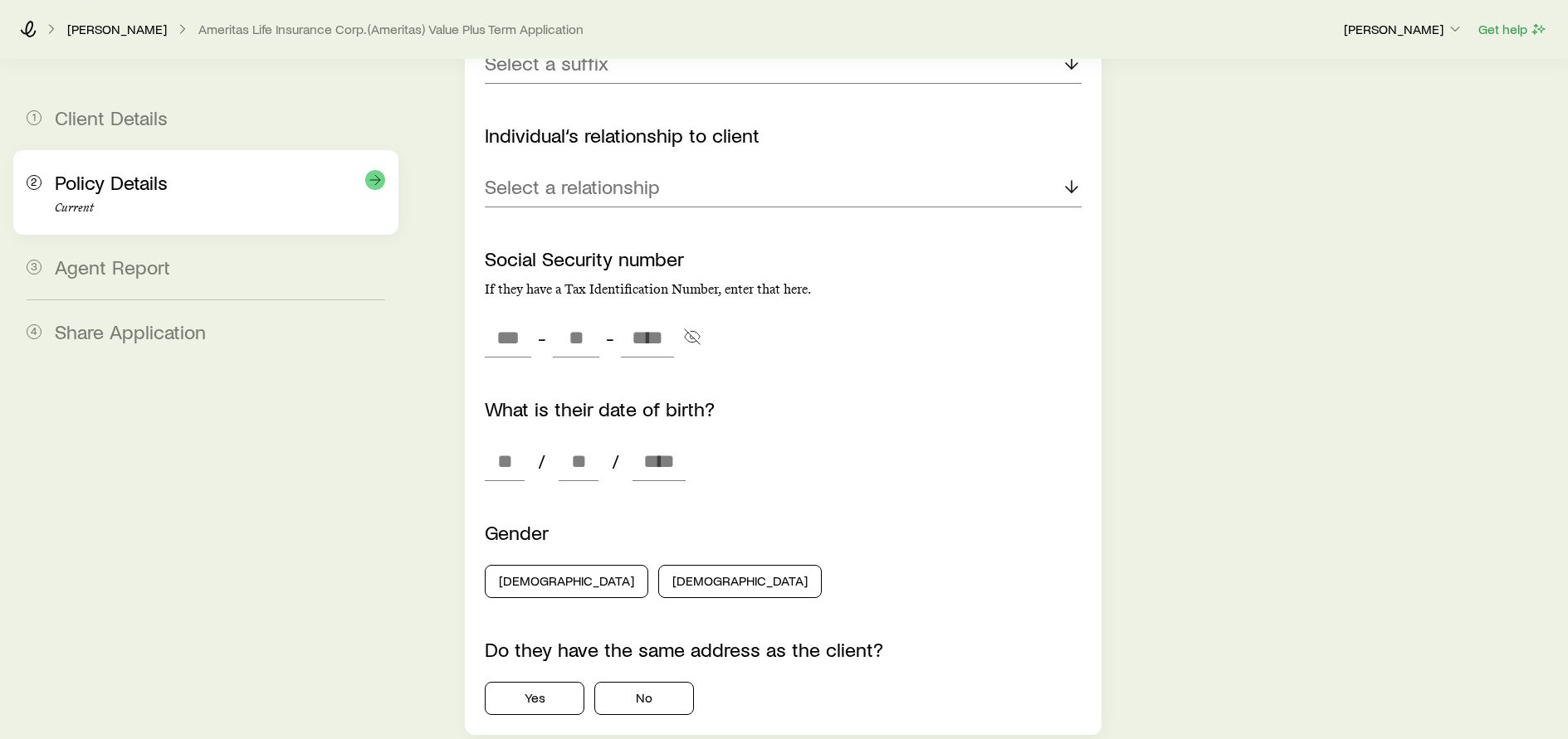
scroll to position [0, 0]
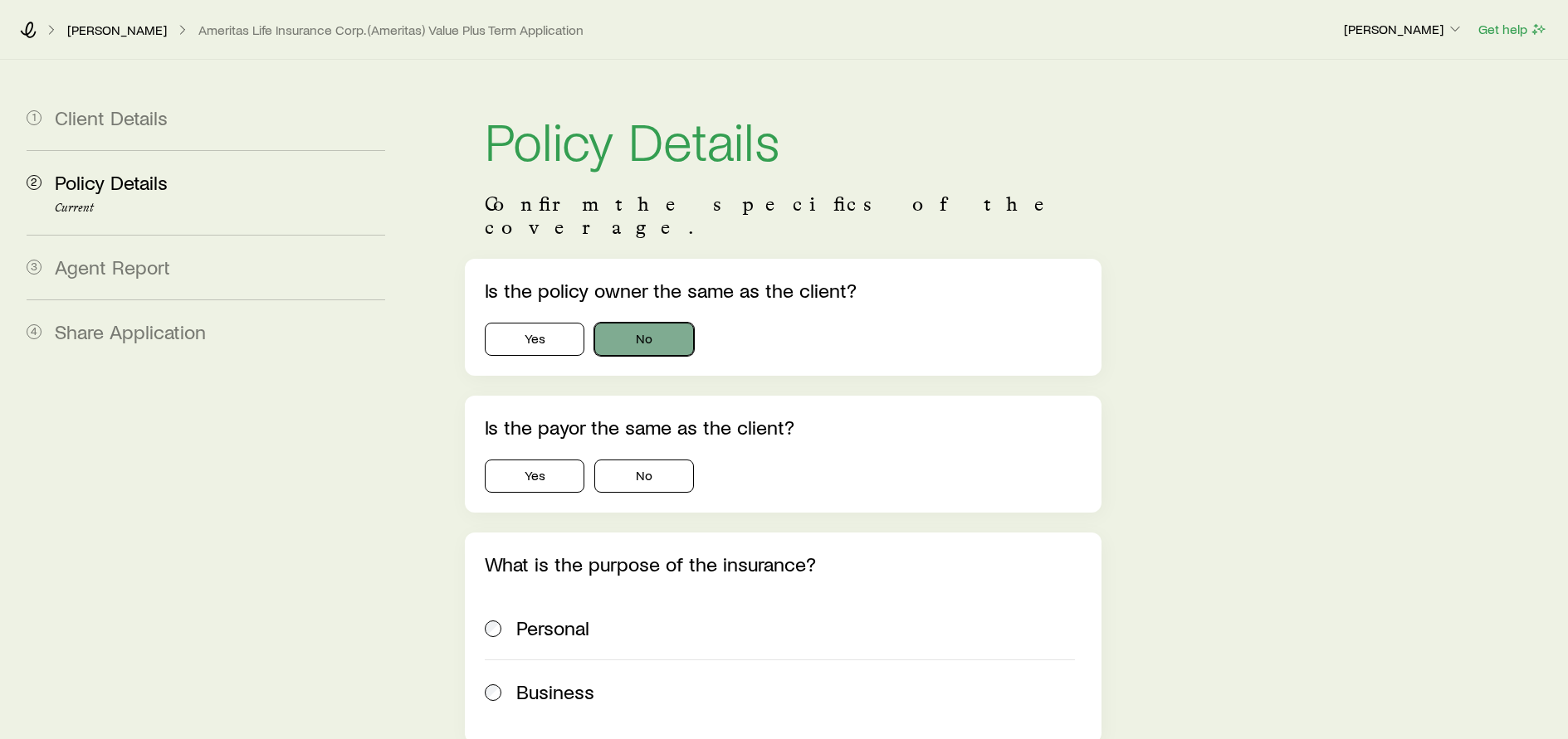
click at [630, 323] on button "No" at bounding box center [644, 339] width 100 height 33
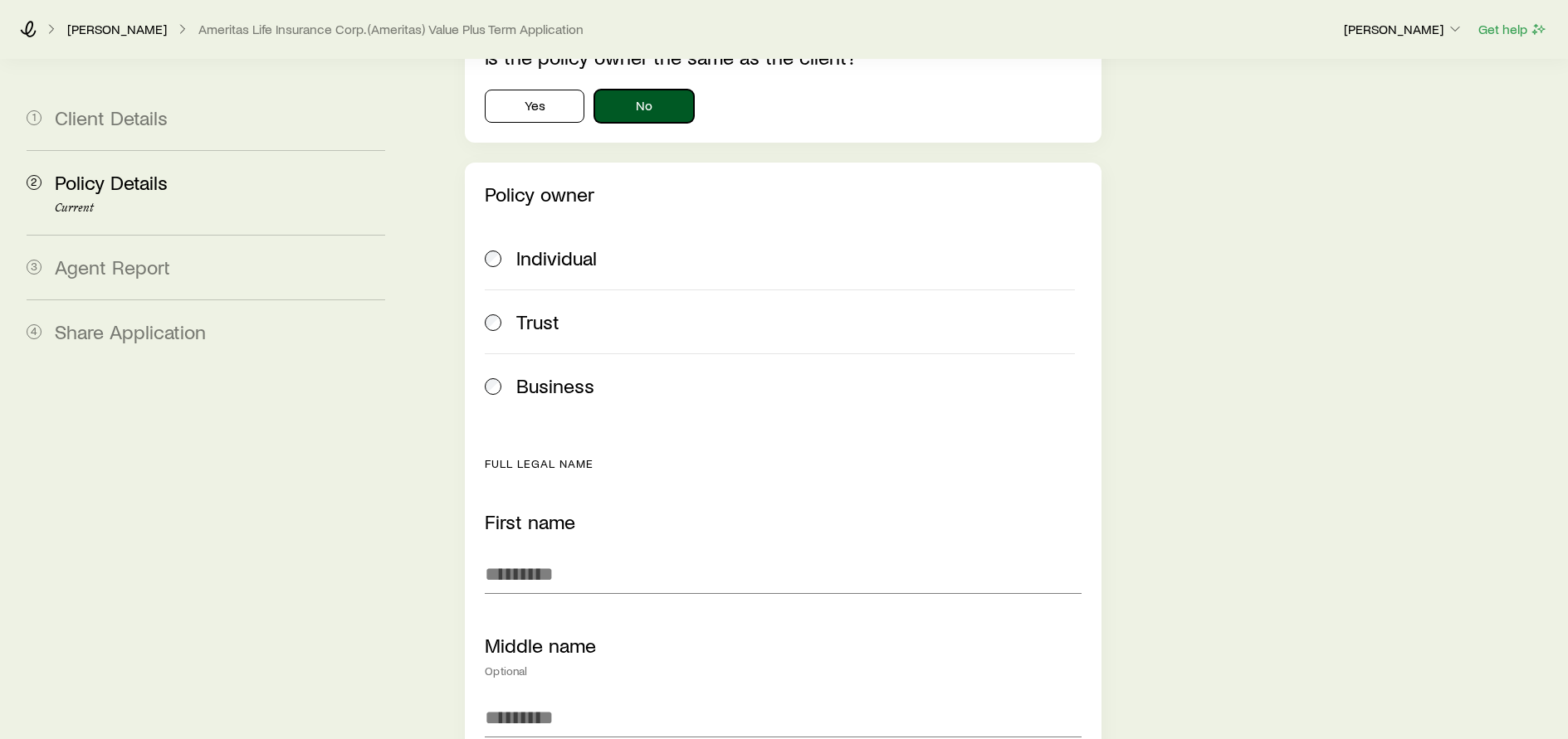
scroll to position [332, 0]
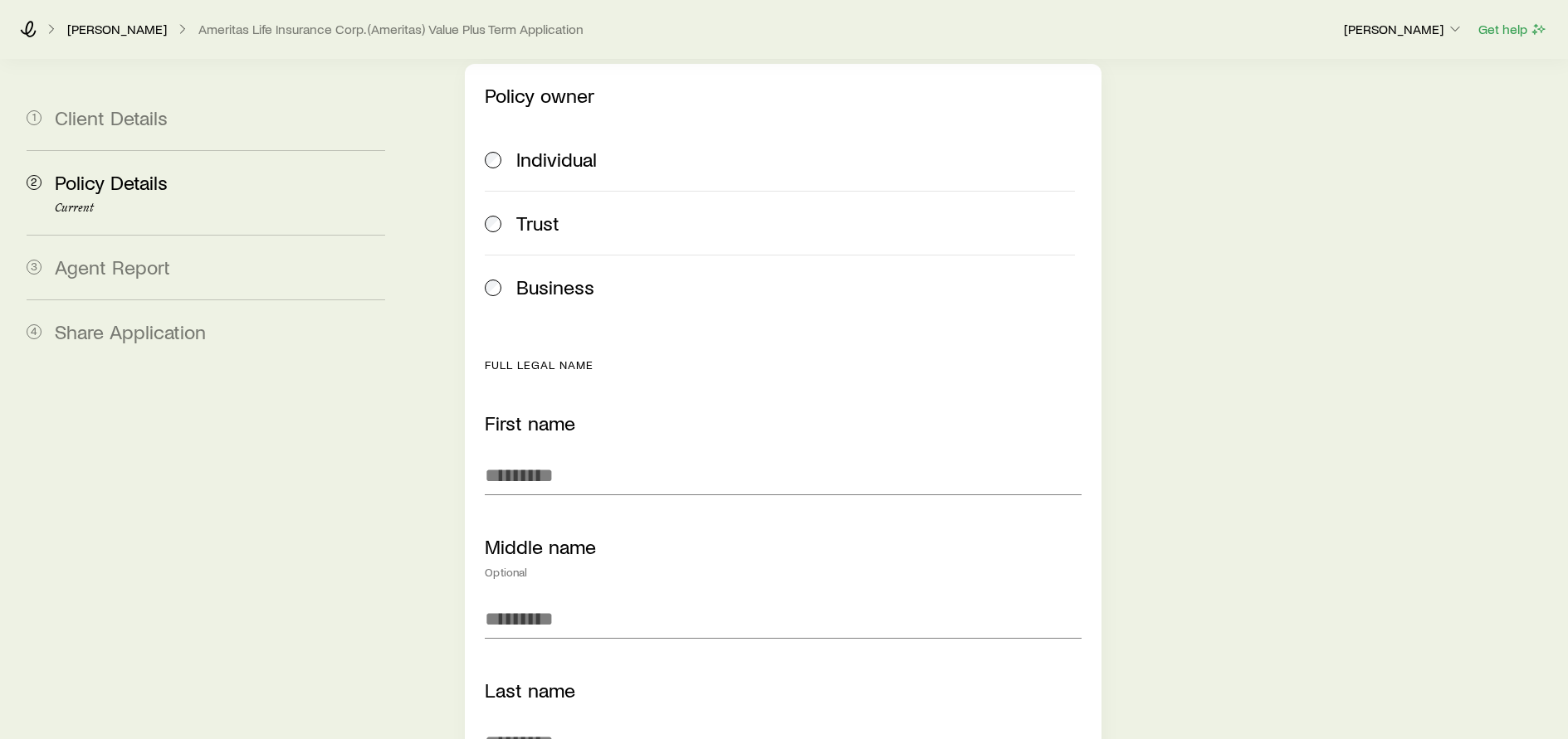
click at [538, 275] on span "Business" at bounding box center [555, 287] width 78 height 24
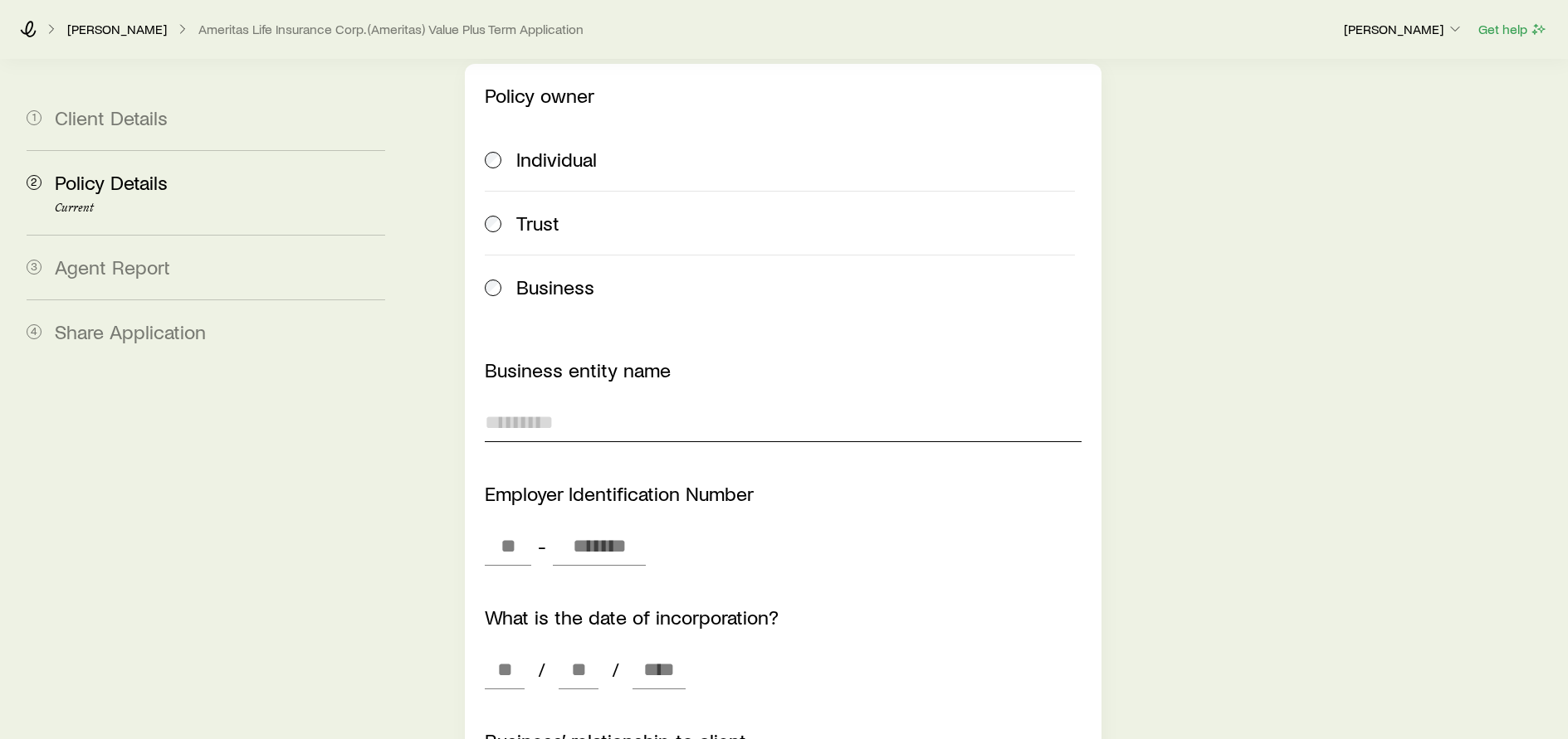
click at [560, 404] on input "Business entity name" at bounding box center [782, 422] width 596 height 40
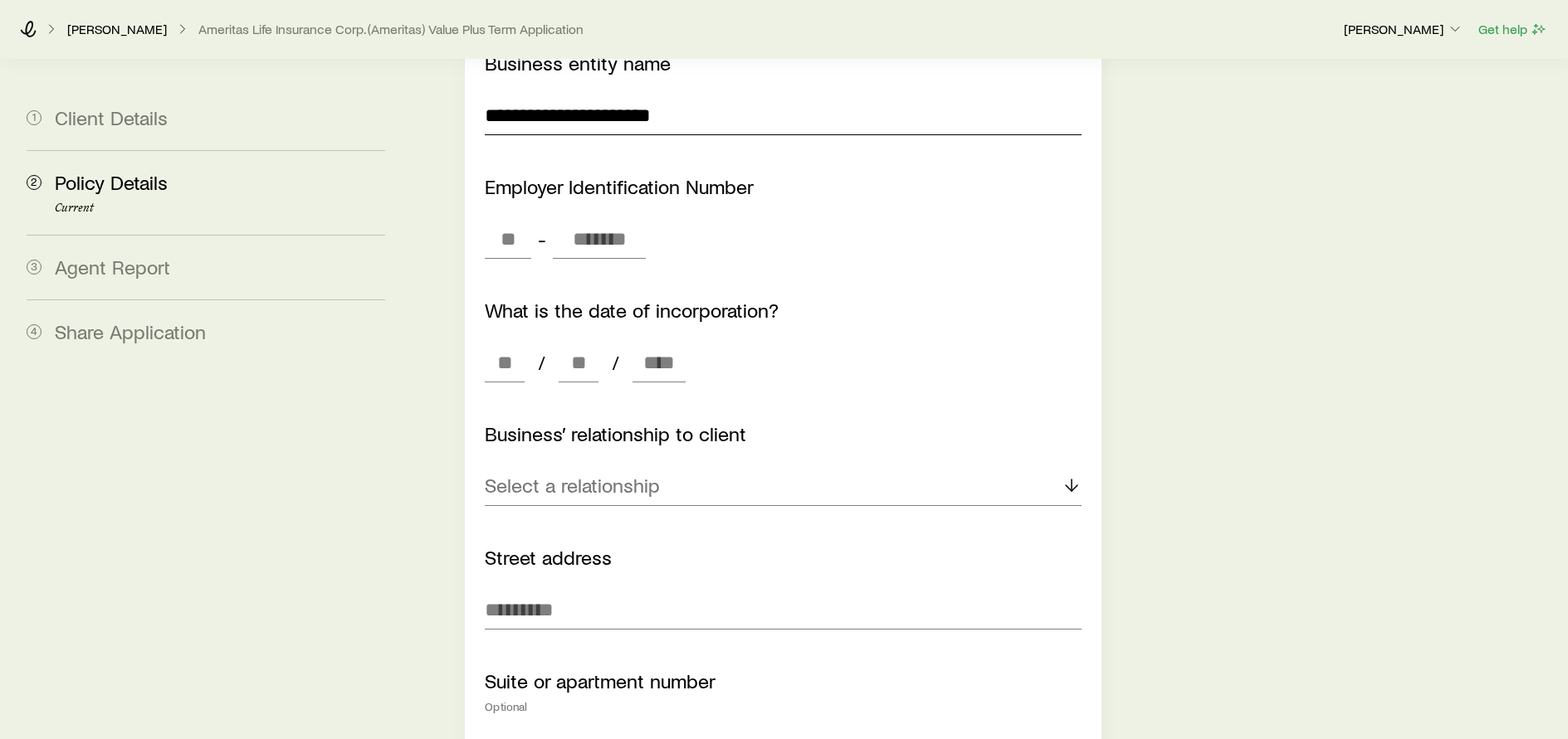
scroll to position [747, 0]
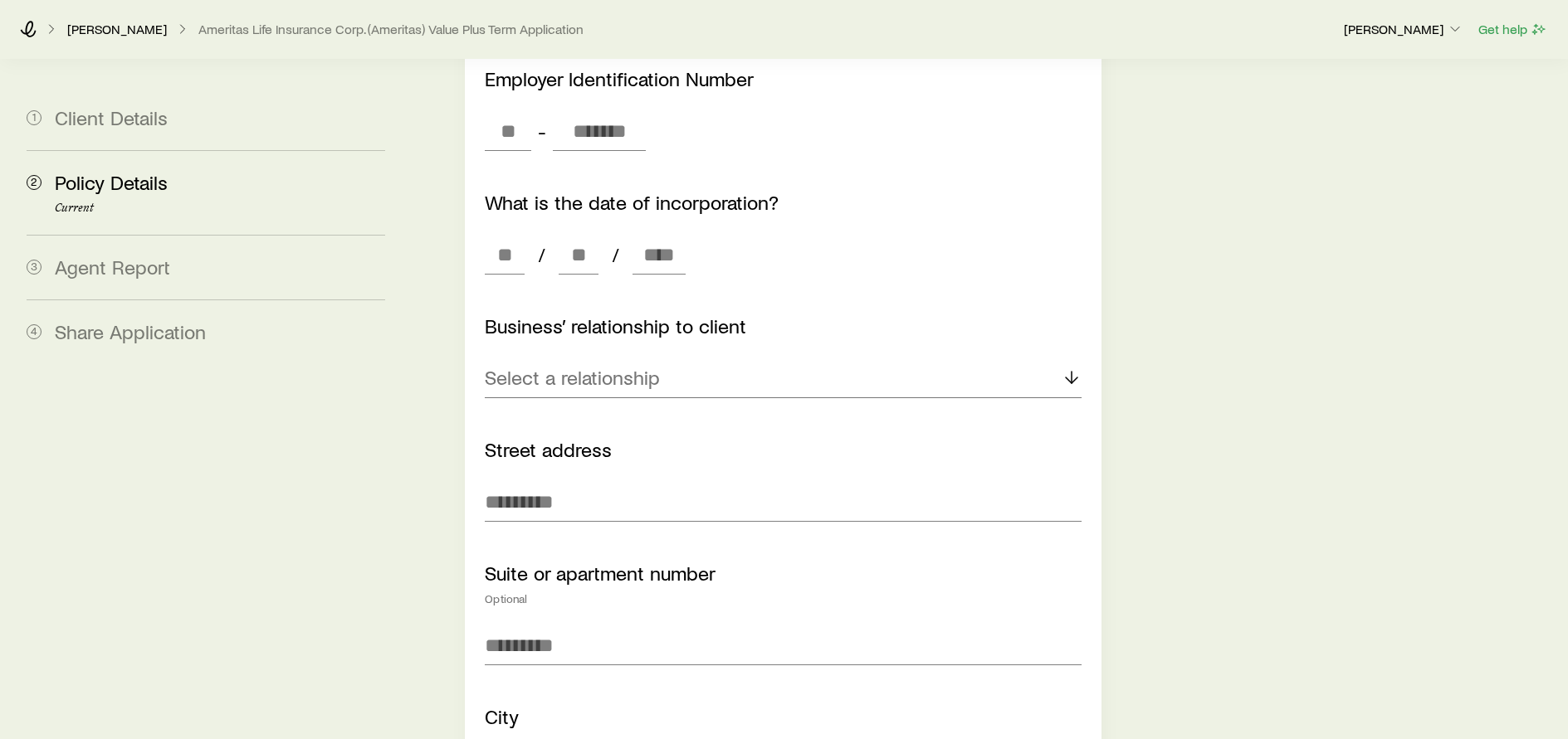
type input "**********"
click at [526, 366] on p "Select a relationship" at bounding box center [571, 378] width 175 height 24
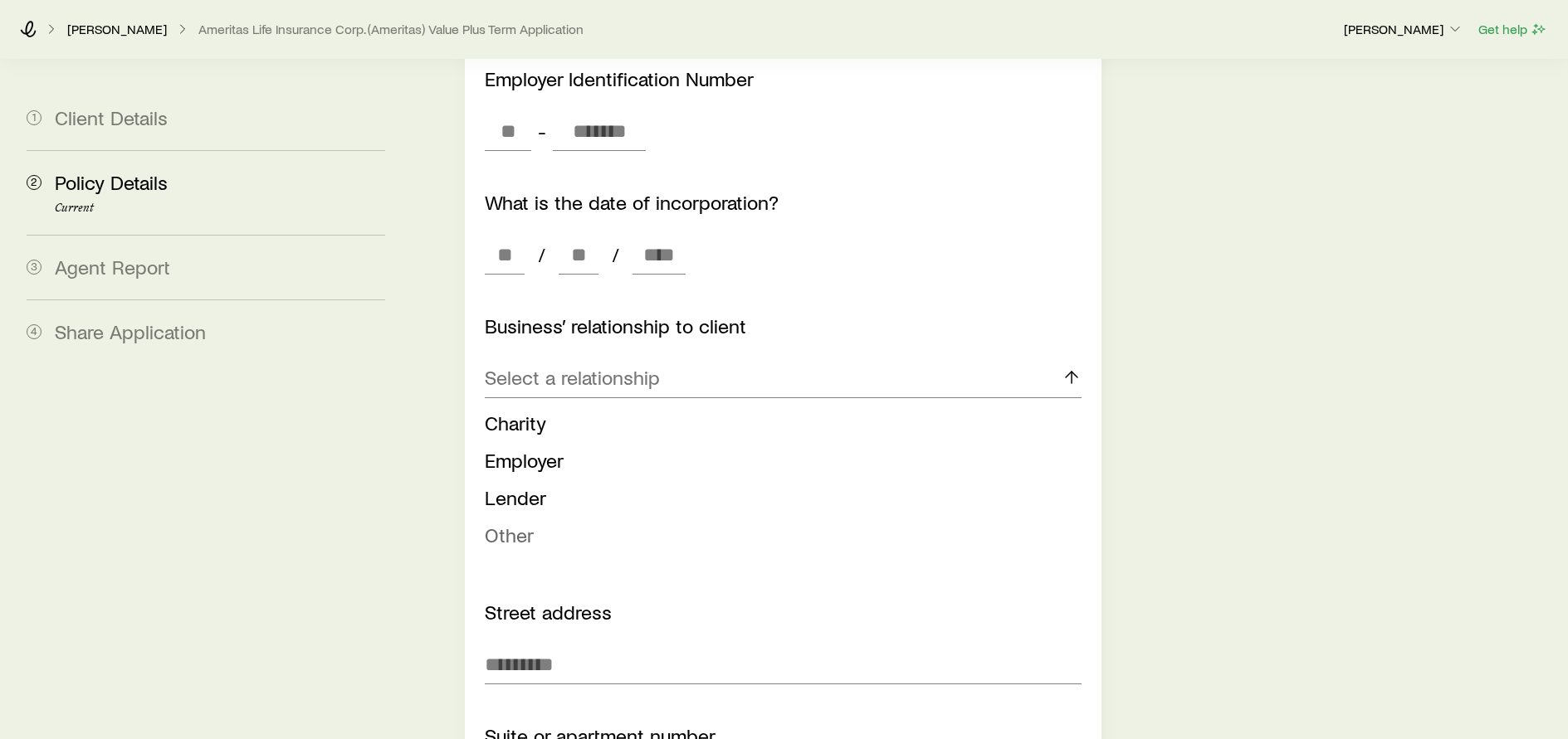
click at [516, 523] on span "Other" at bounding box center [509, 535] width 49 height 24
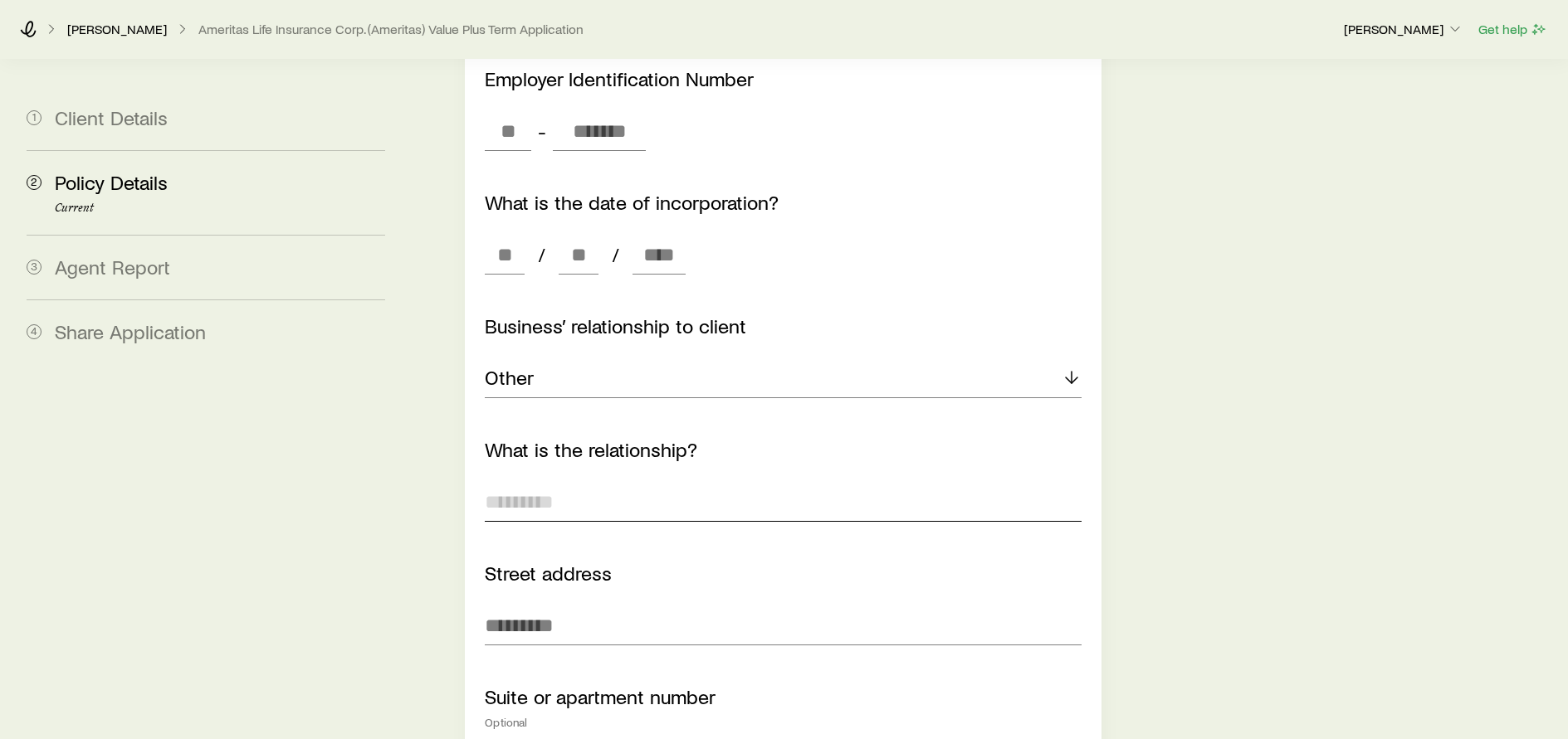
click at [532, 492] on input "What is the relationship?" at bounding box center [782, 501] width 596 height 40
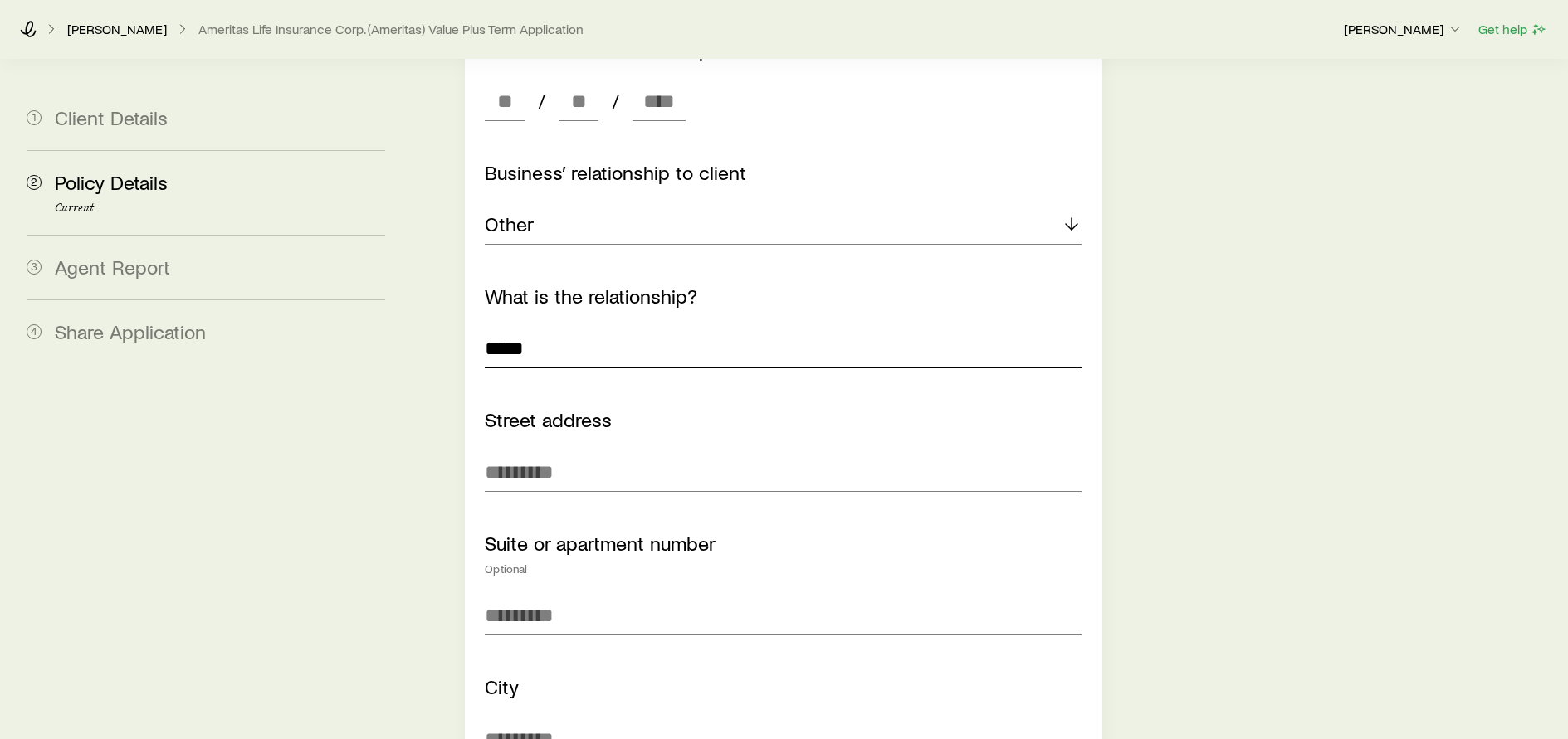
scroll to position [913, 0]
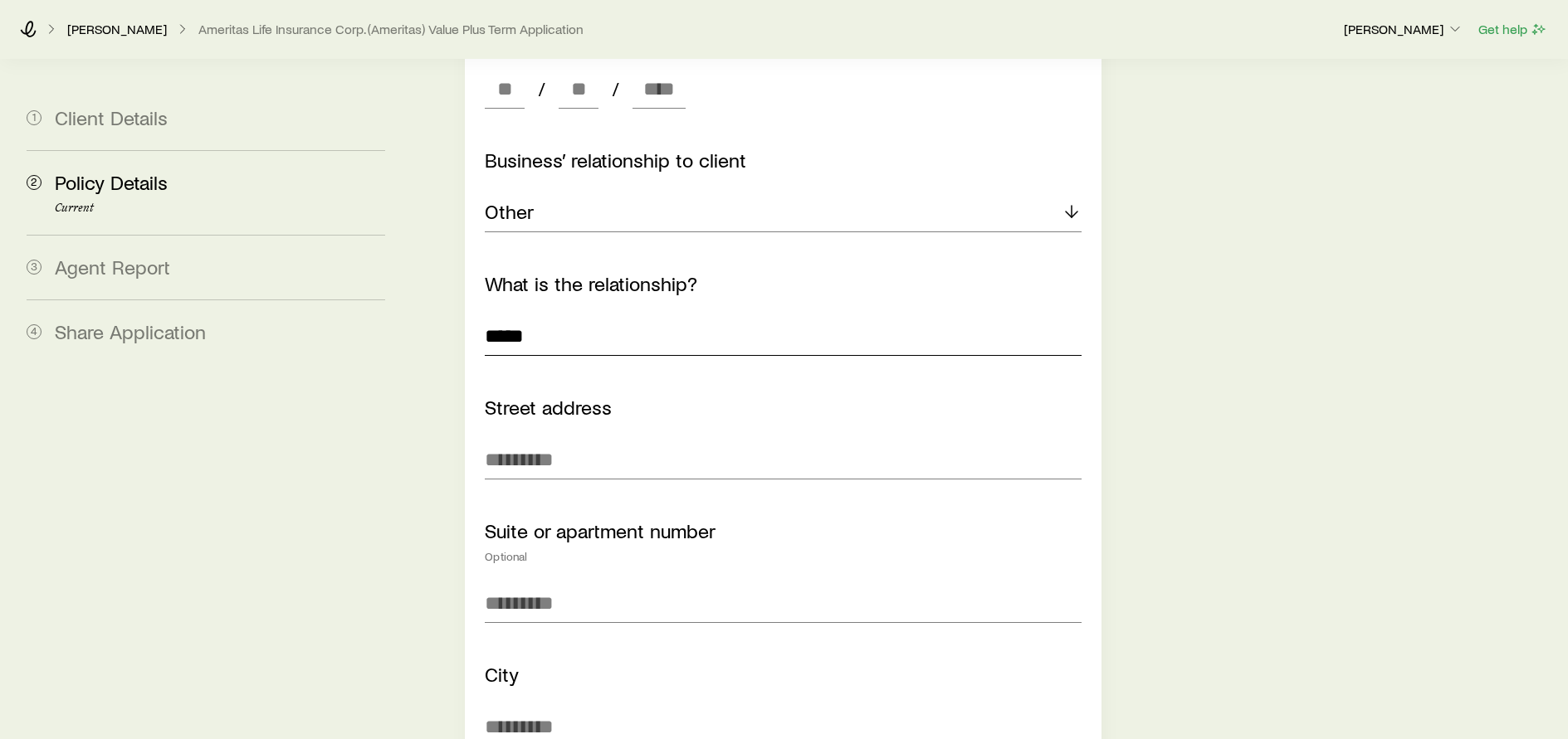
type input "*****"
click at [587, 440] on input "Street address" at bounding box center [782, 459] width 596 height 40
type input "**********"
type input "********"
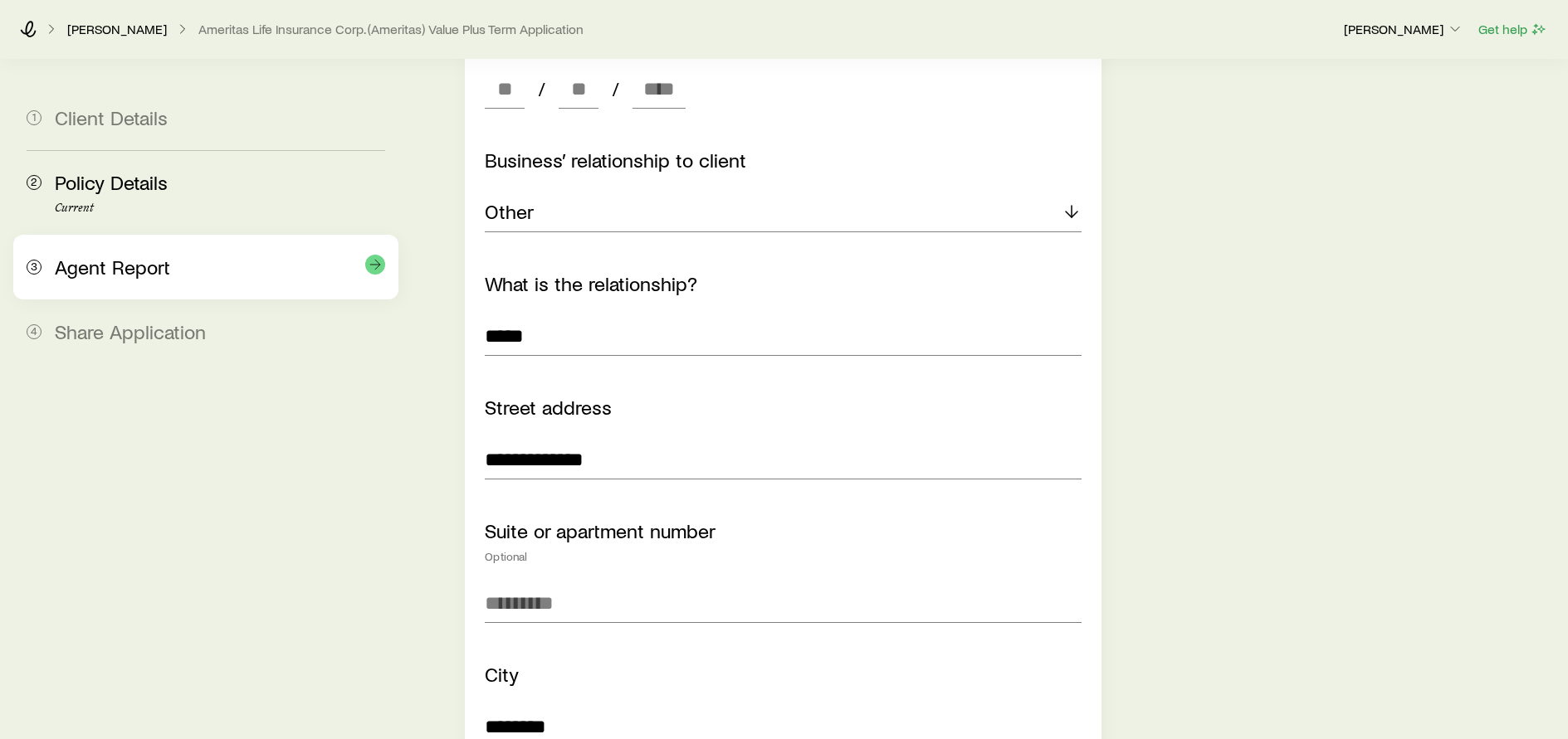
click at [104, 270] on span "Agent Report" at bounding box center [112, 267] width 116 height 24
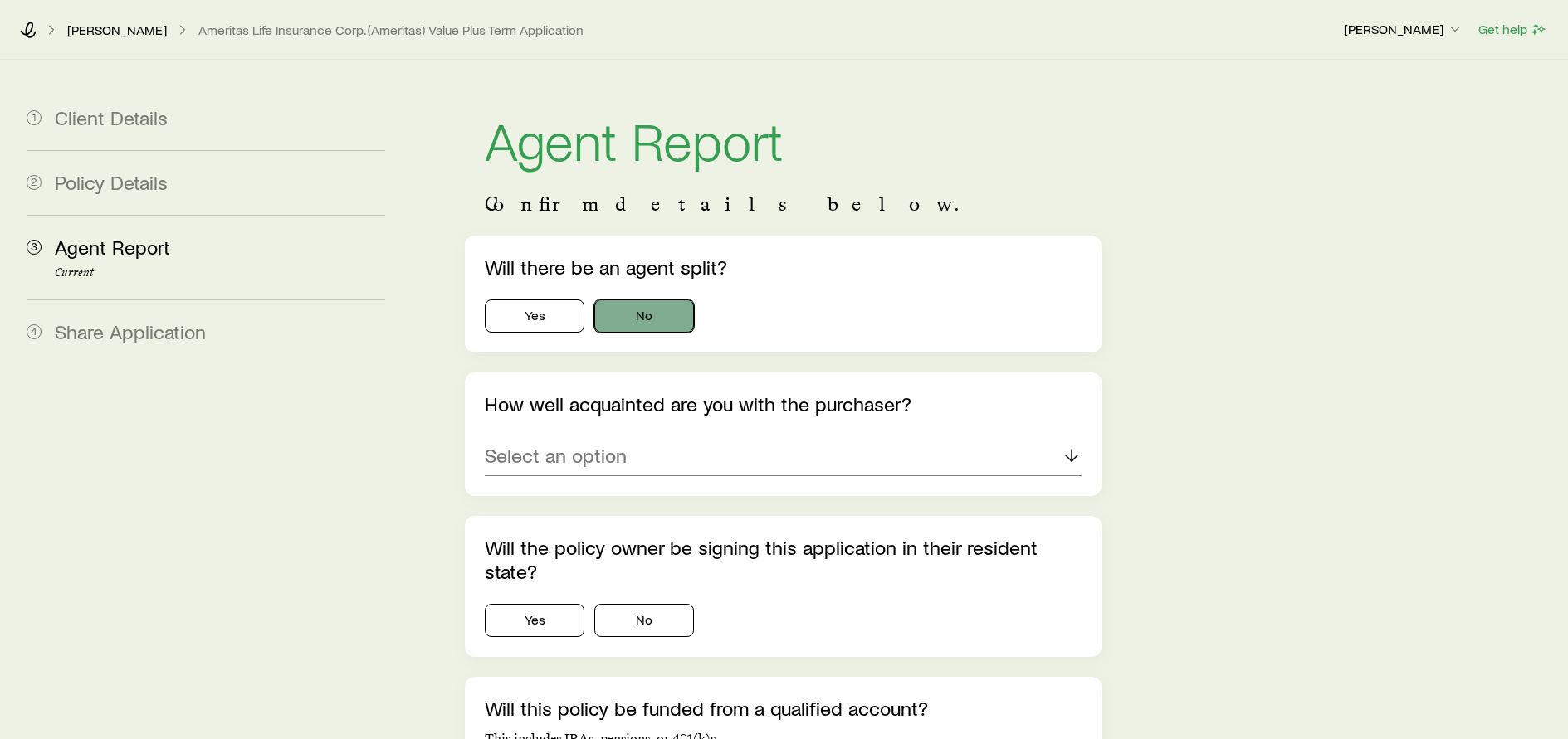
click at [634, 319] on button "No" at bounding box center [644, 316] width 100 height 33
click at [628, 452] on div "Select an option" at bounding box center [782, 456] width 596 height 40
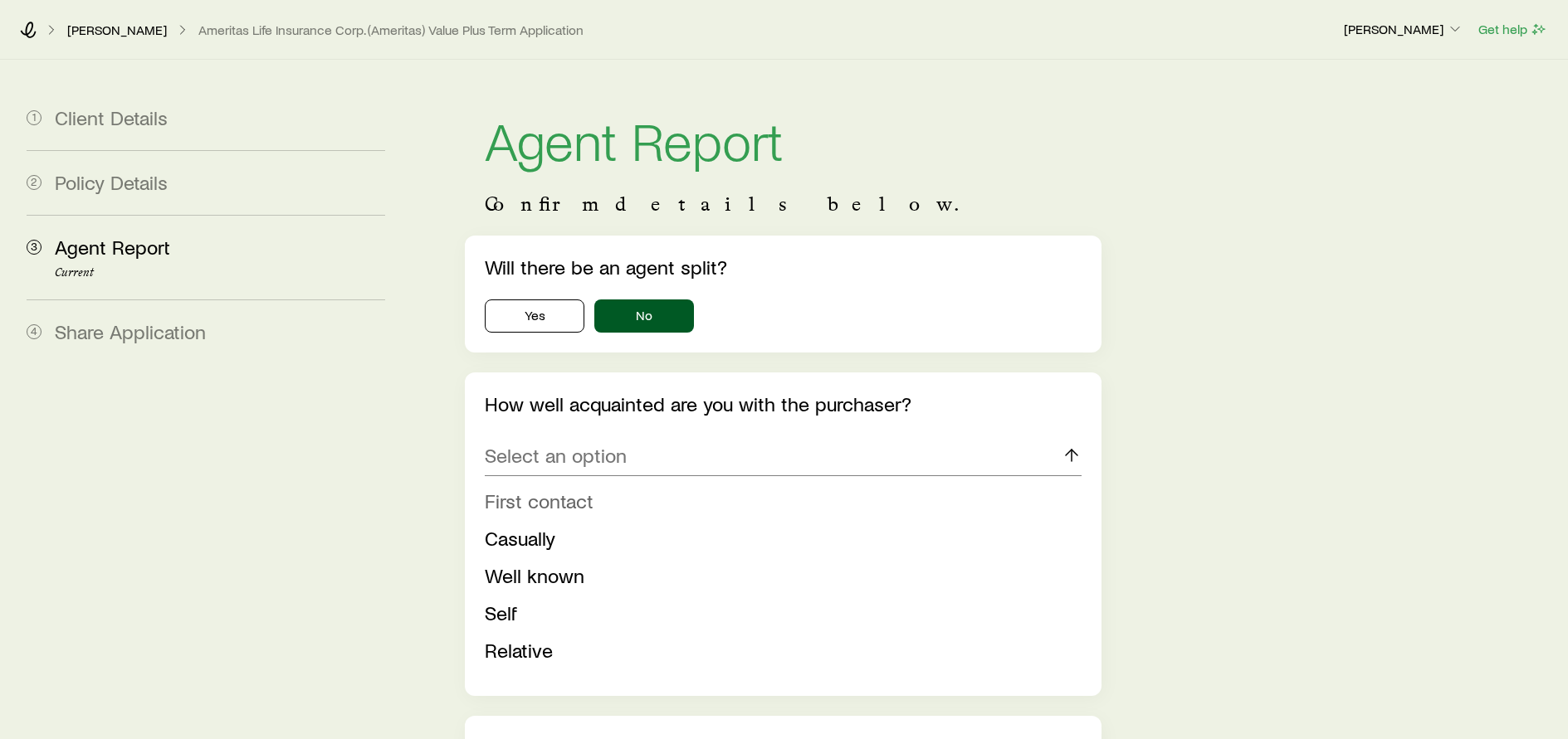
click at [522, 504] on span "First contact" at bounding box center [538, 500] width 109 height 24
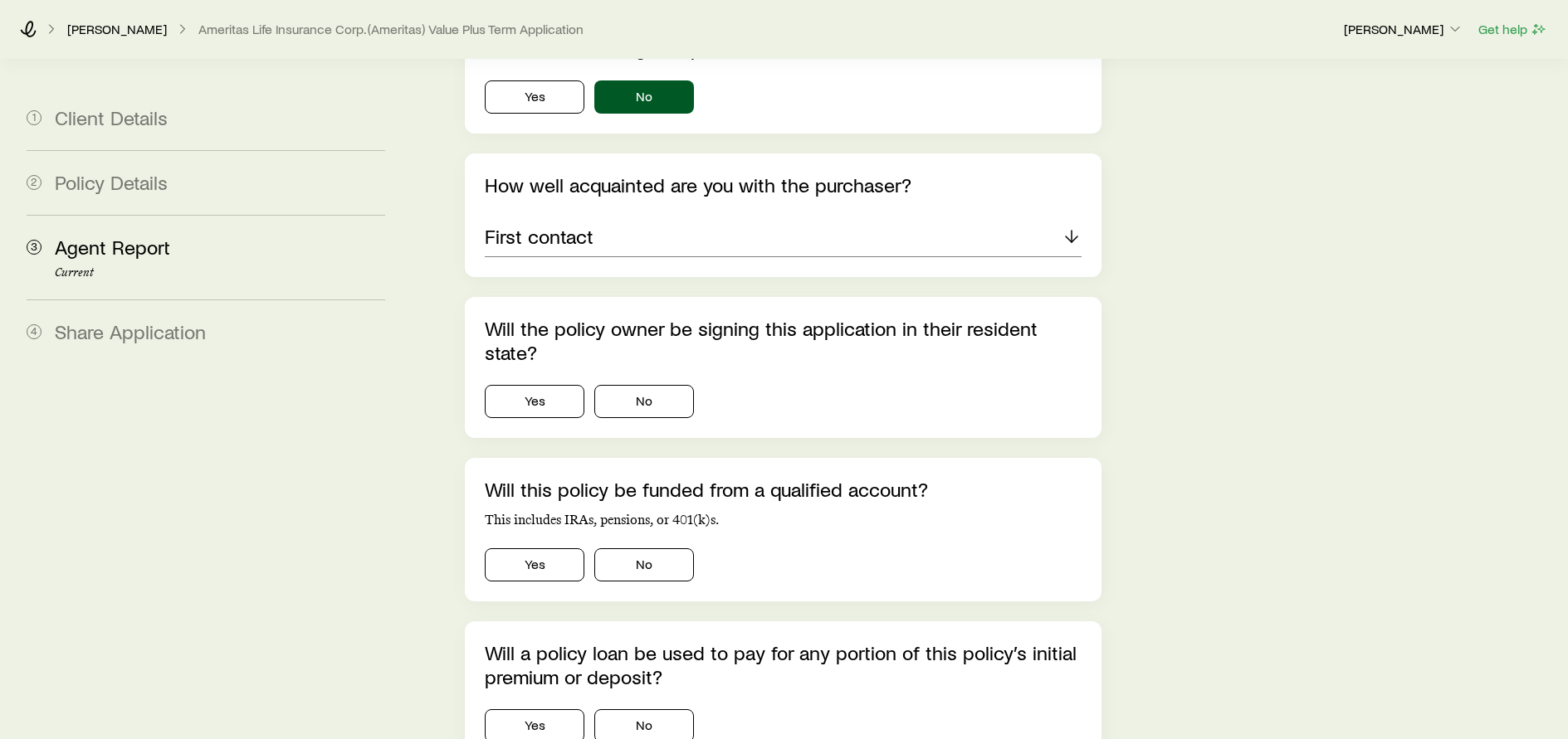
scroll to position [249, 0]
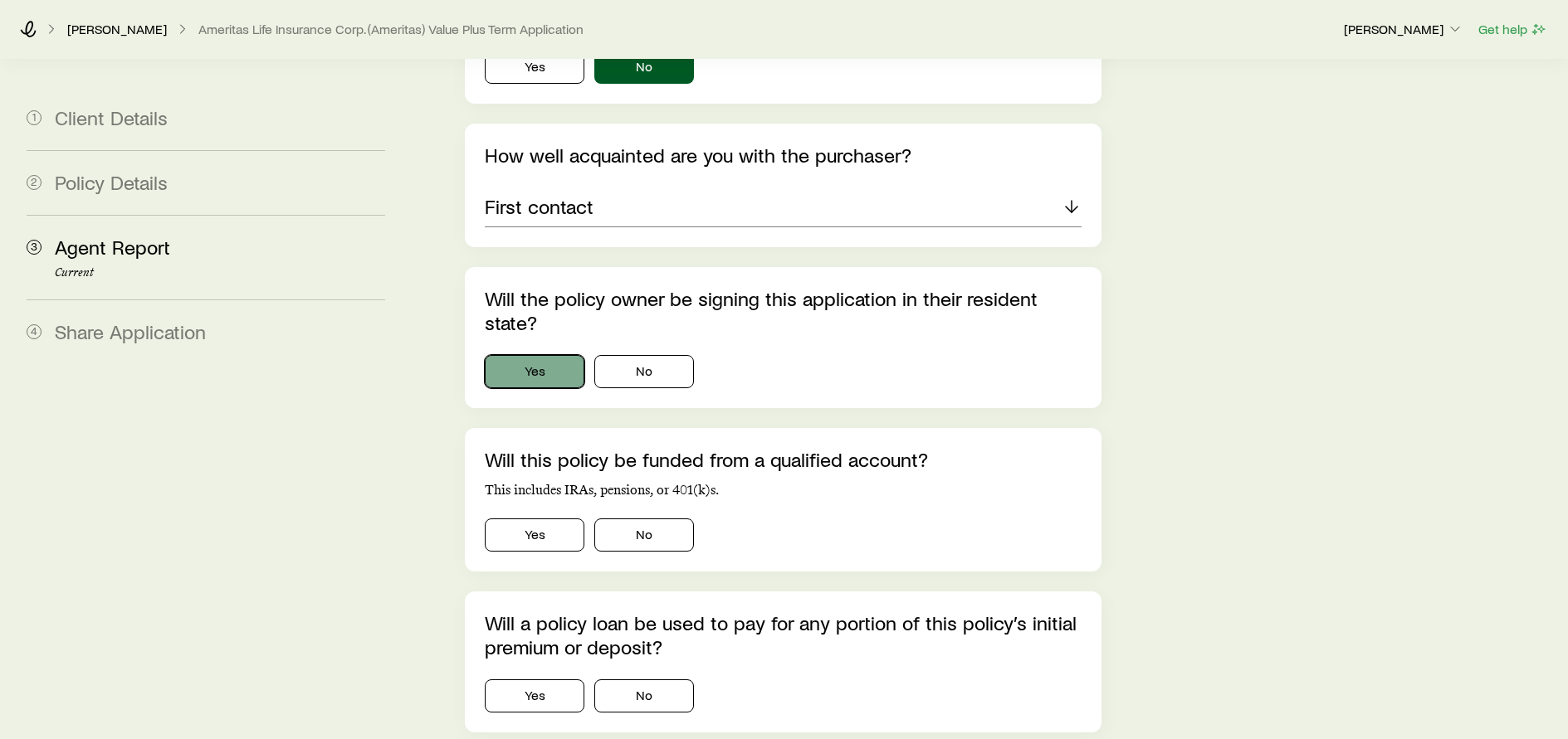
click at [543, 365] on button "Yes" at bounding box center [534, 371] width 100 height 33
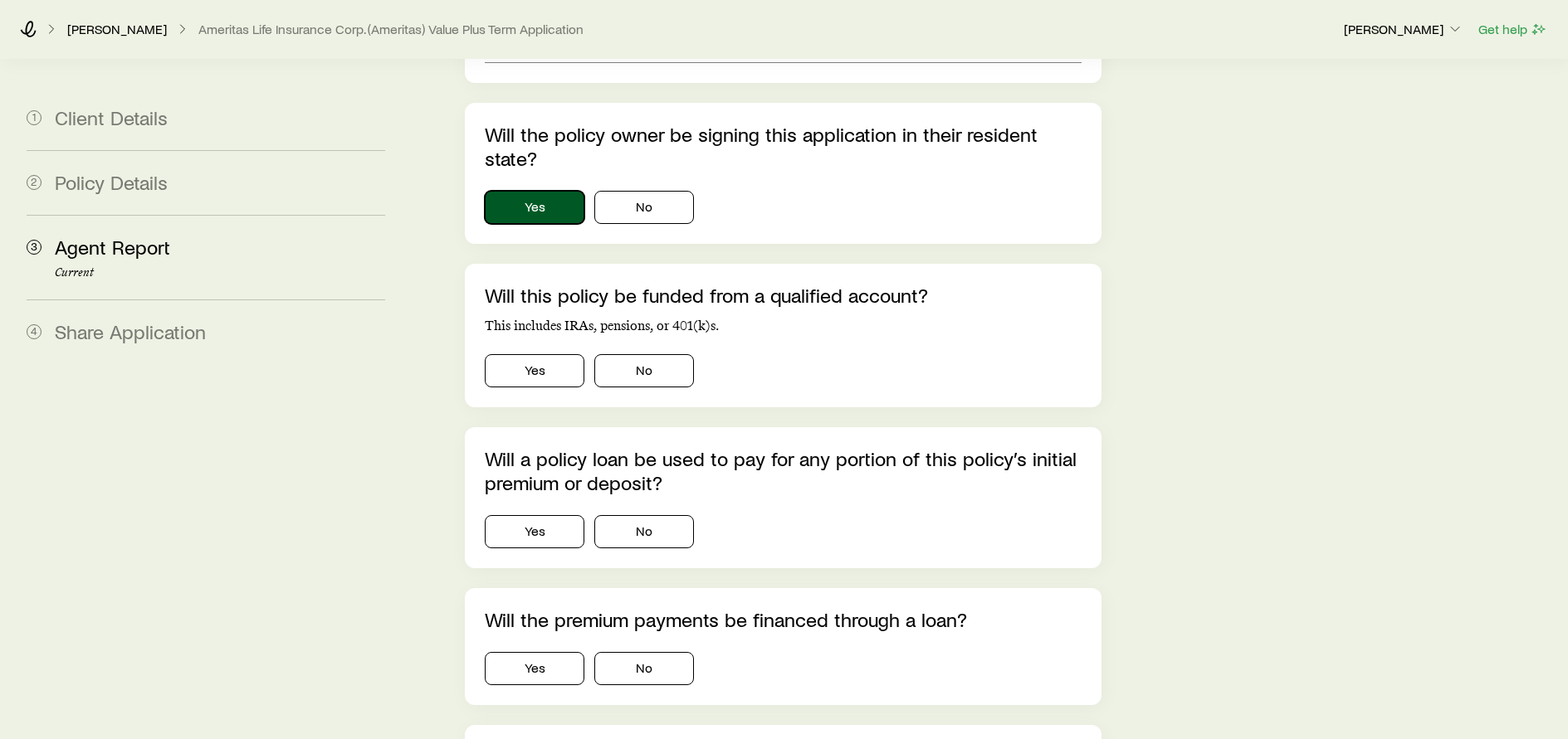
scroll to position [415, 0]
click at [617, 374] on button "No" at bounding box center [644, 369] width 100 height 33
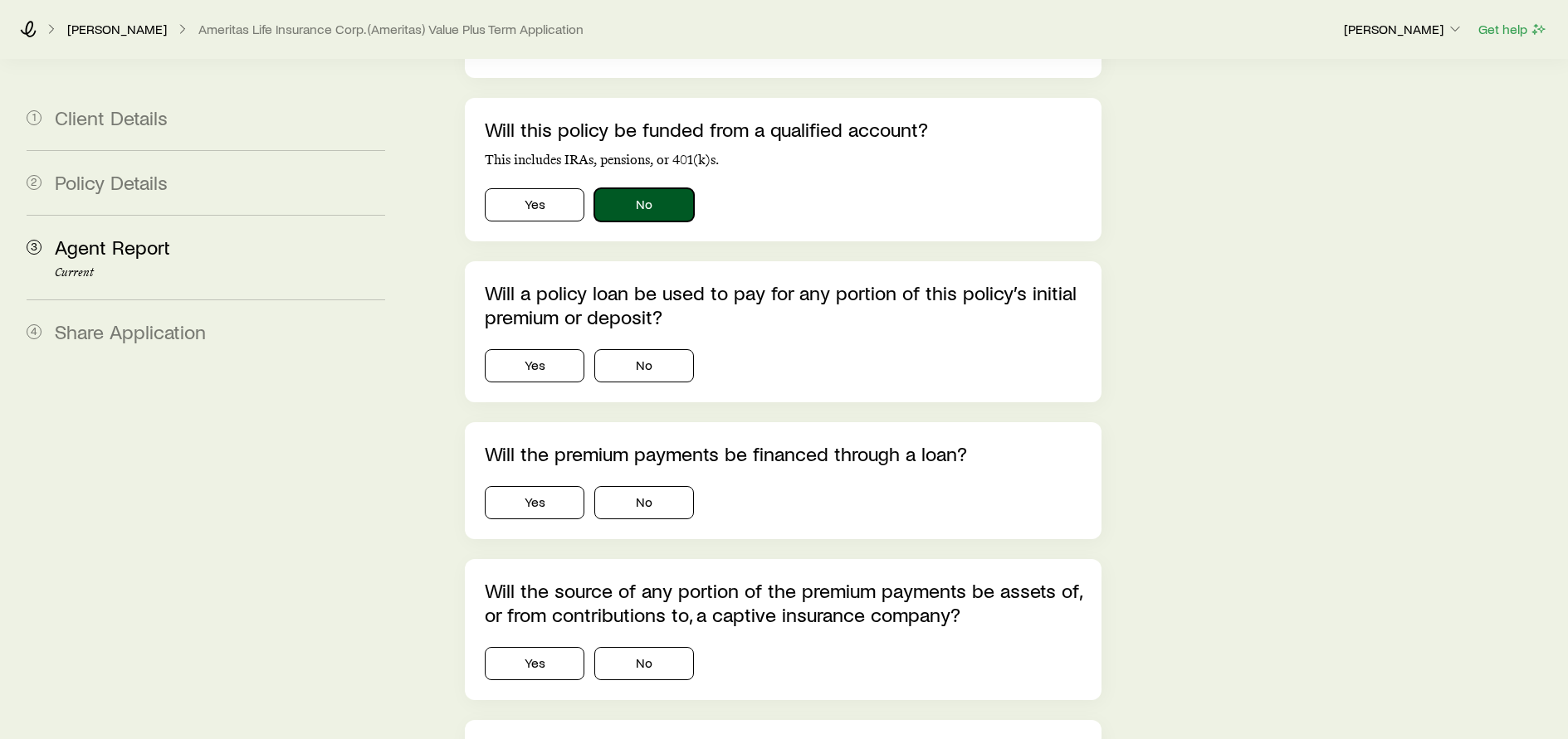
scroll to position [580, 0]
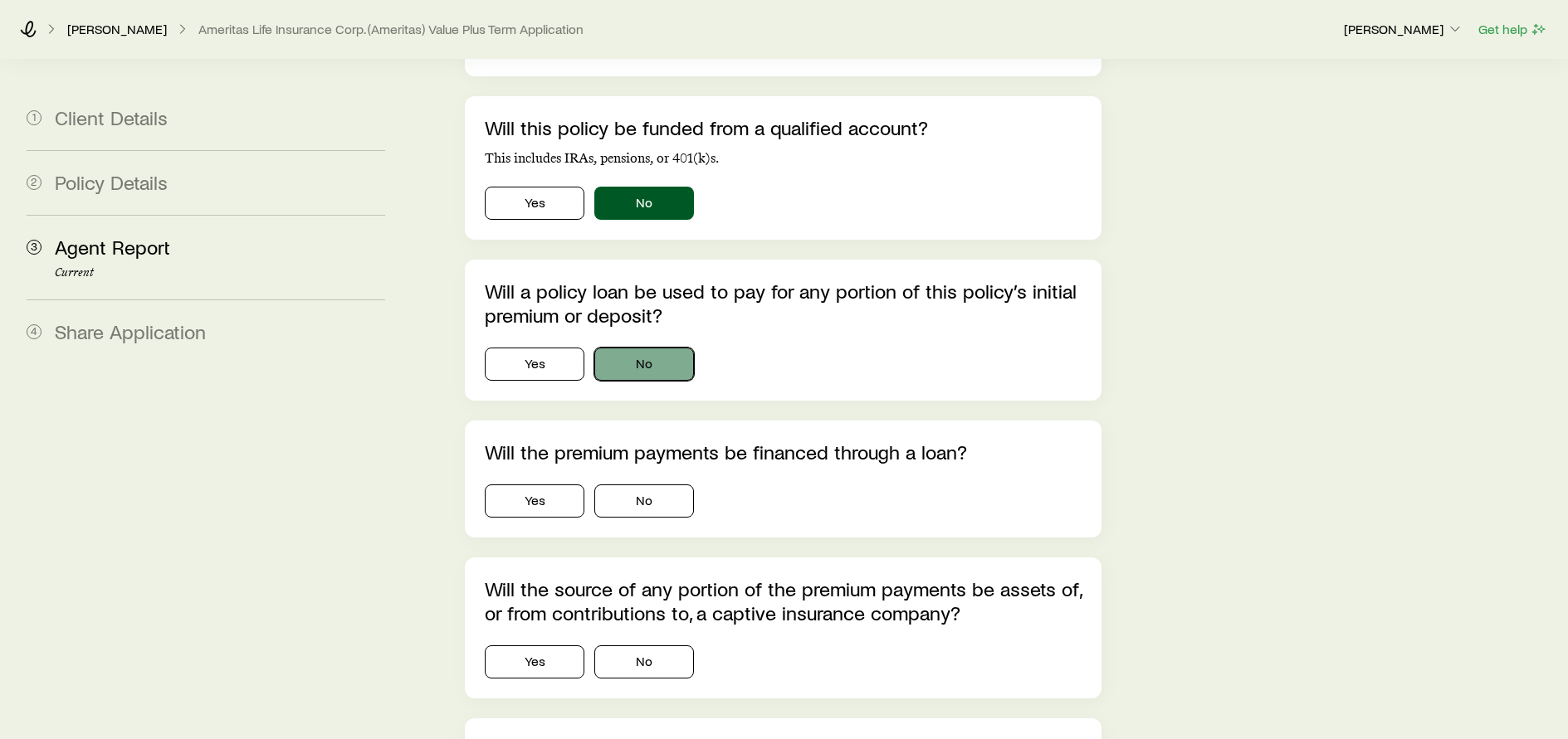
click at [634, 355] on button "No" at bounding box center [644, 364] width 100 height 33
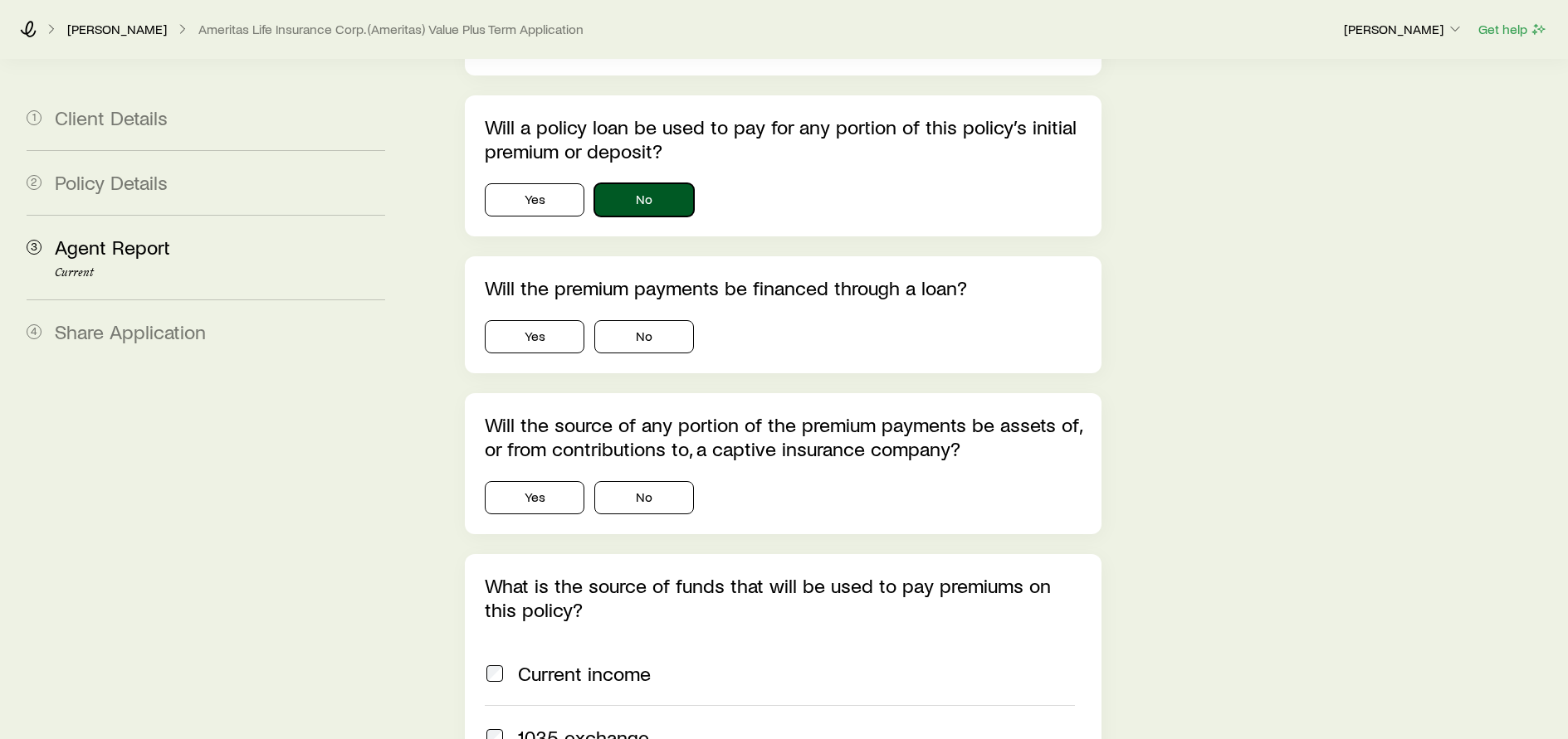
scroll to position [747, 0]
click at [637, 342] on button "No" at bounding box center [644, 335] width 100 height 33
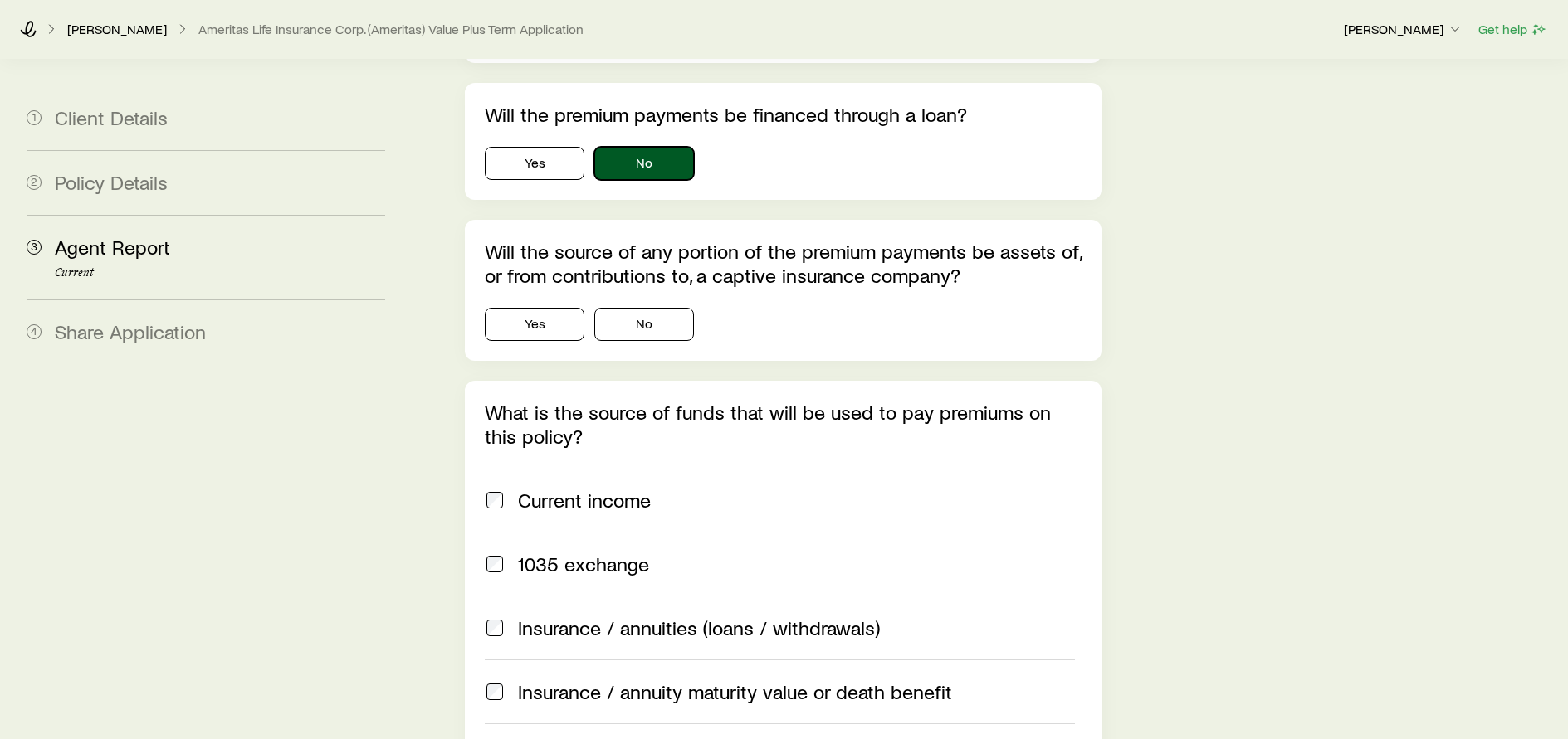
scroll to position [995, 0]
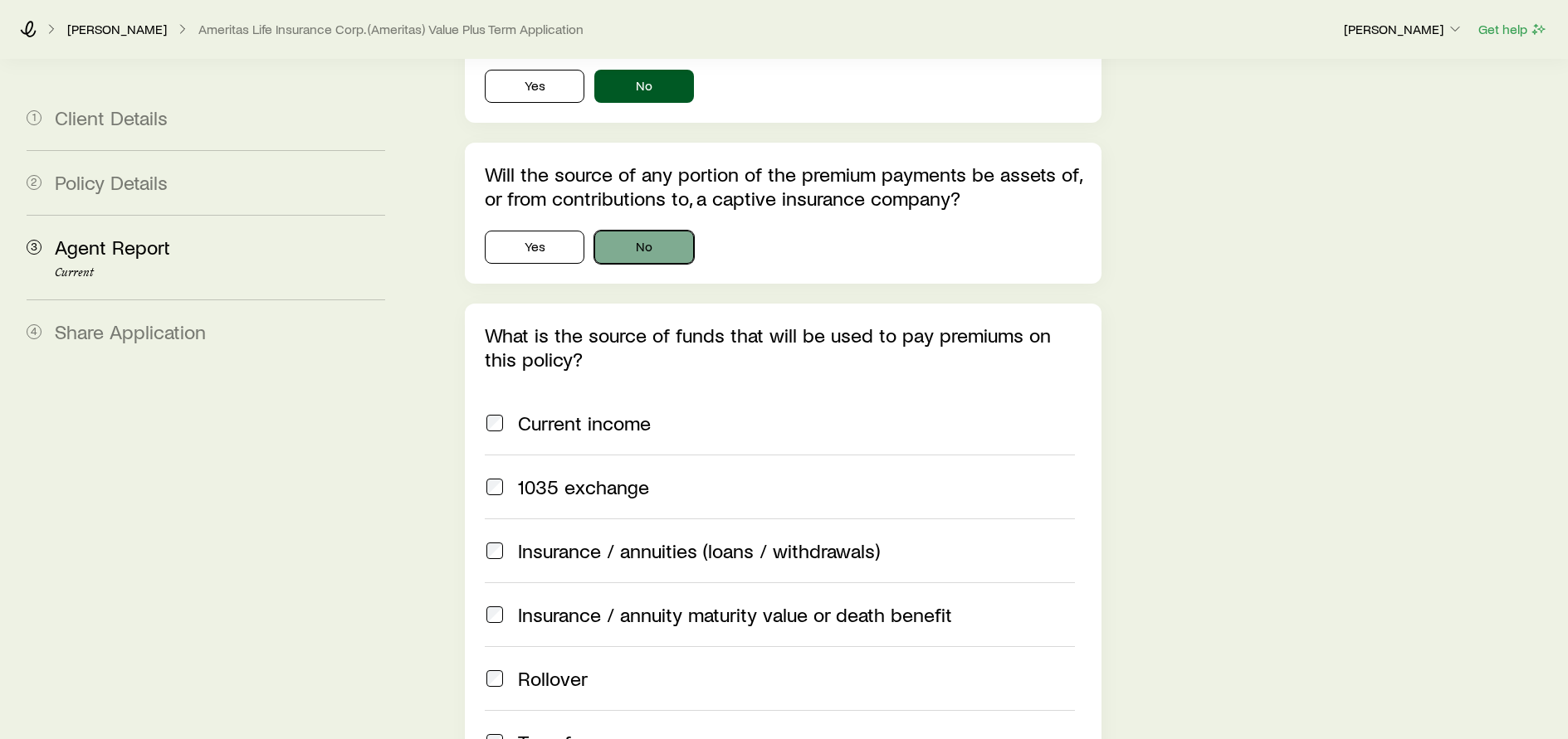
click at [662, 241] on button "No" at bounding box center [644, 246] width 100 height 33
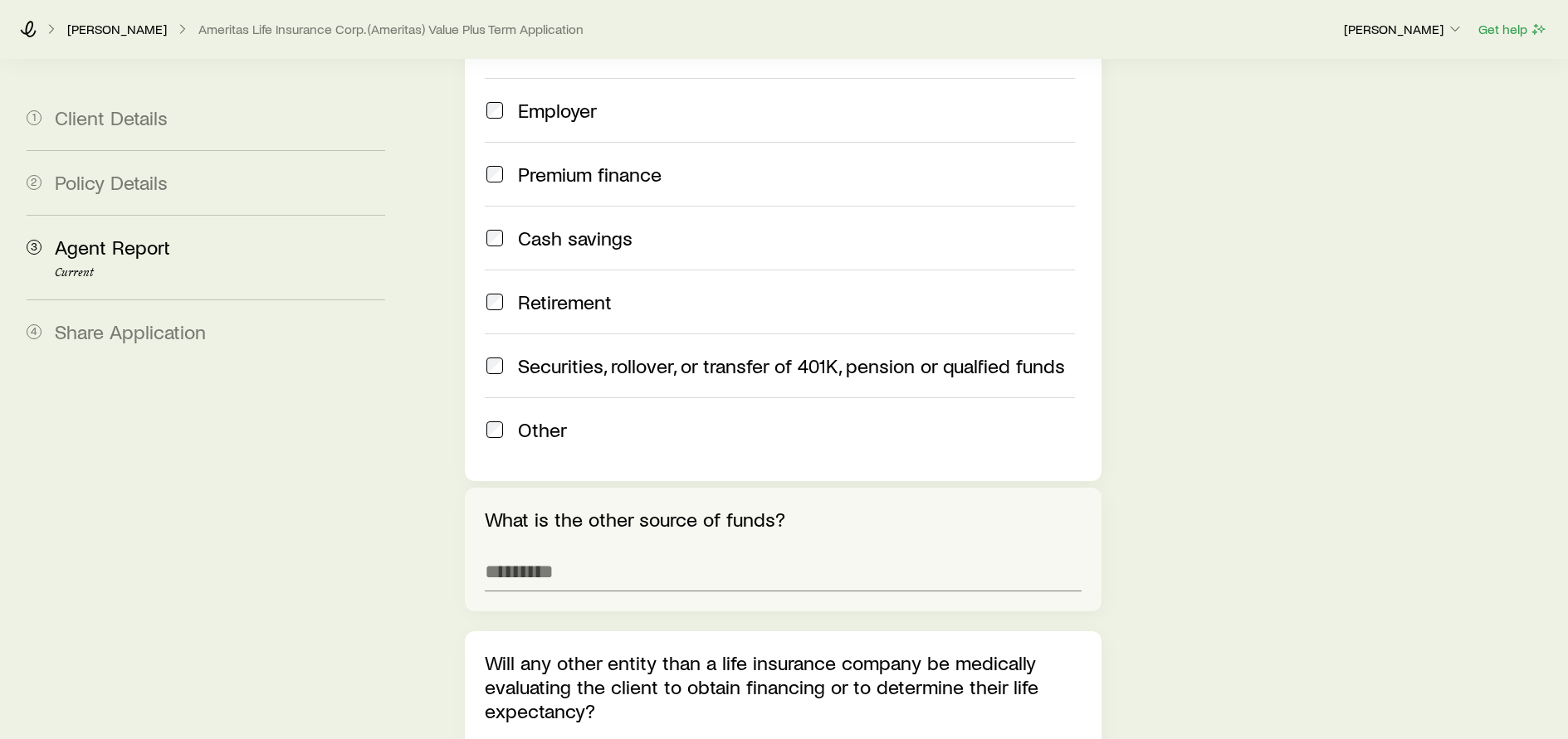
scroll to position [1991, 0]
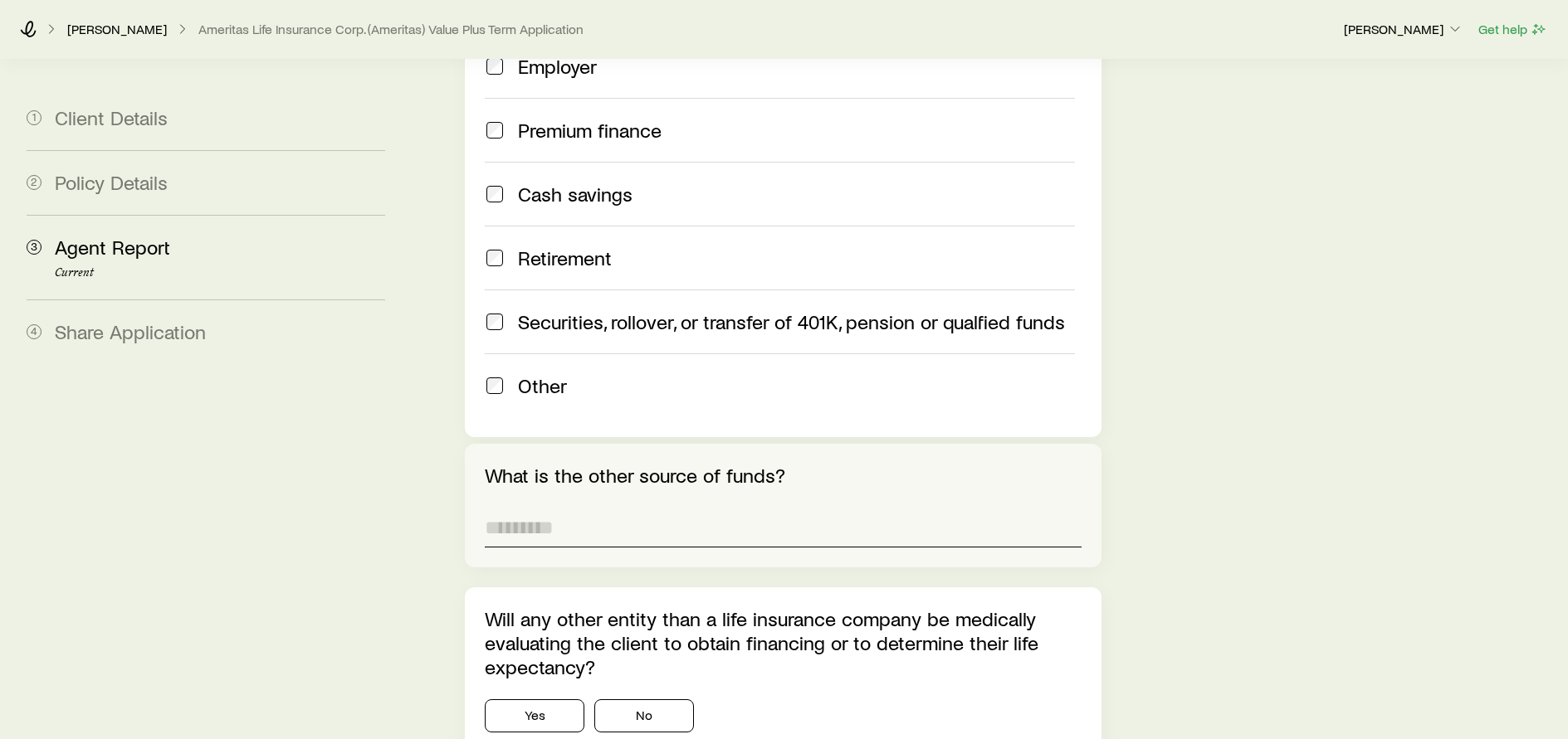
click at [561, 532] on input "What is the other source of funds?" at bounding box center [782, 527] width 596 height 40
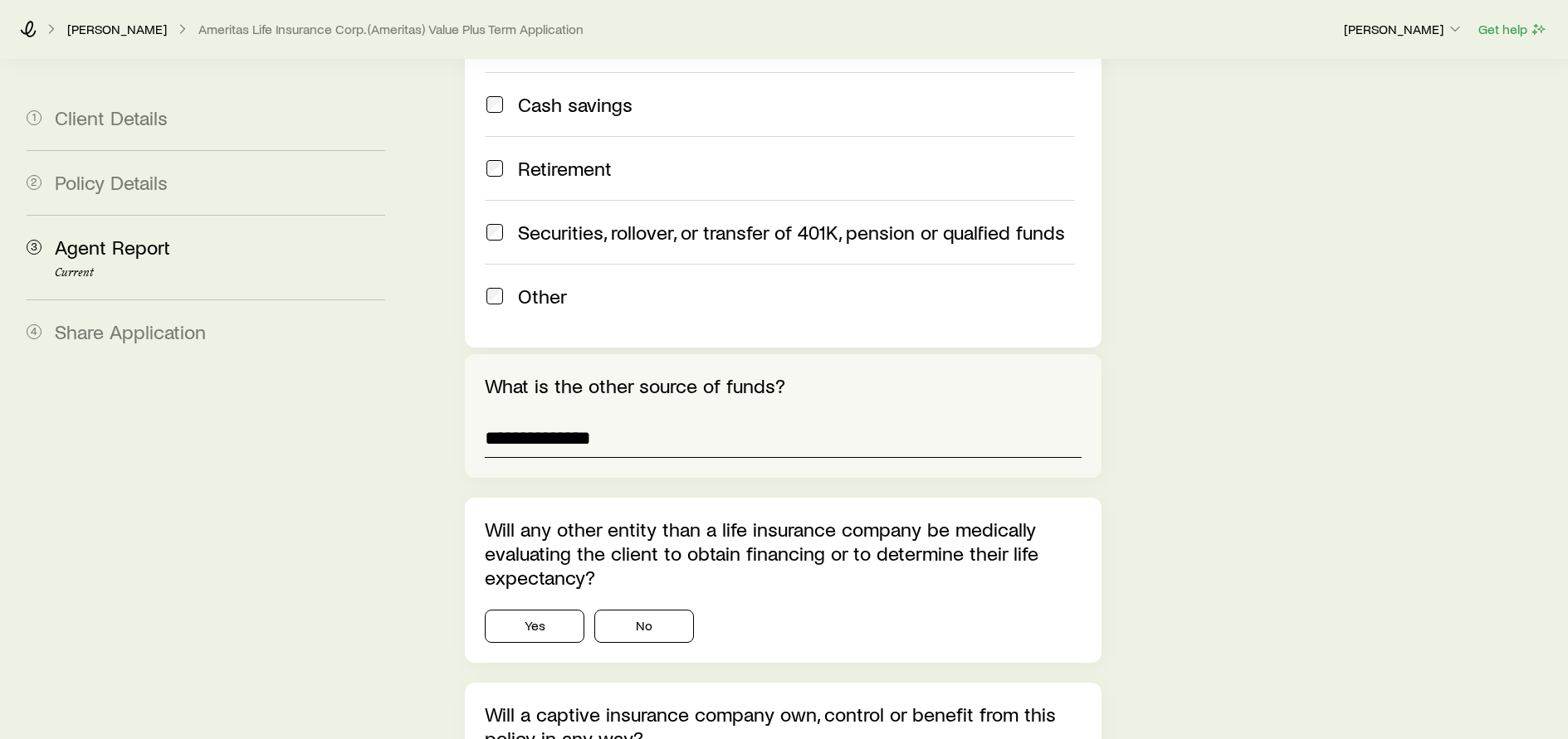
scroll to position [2157, 0]
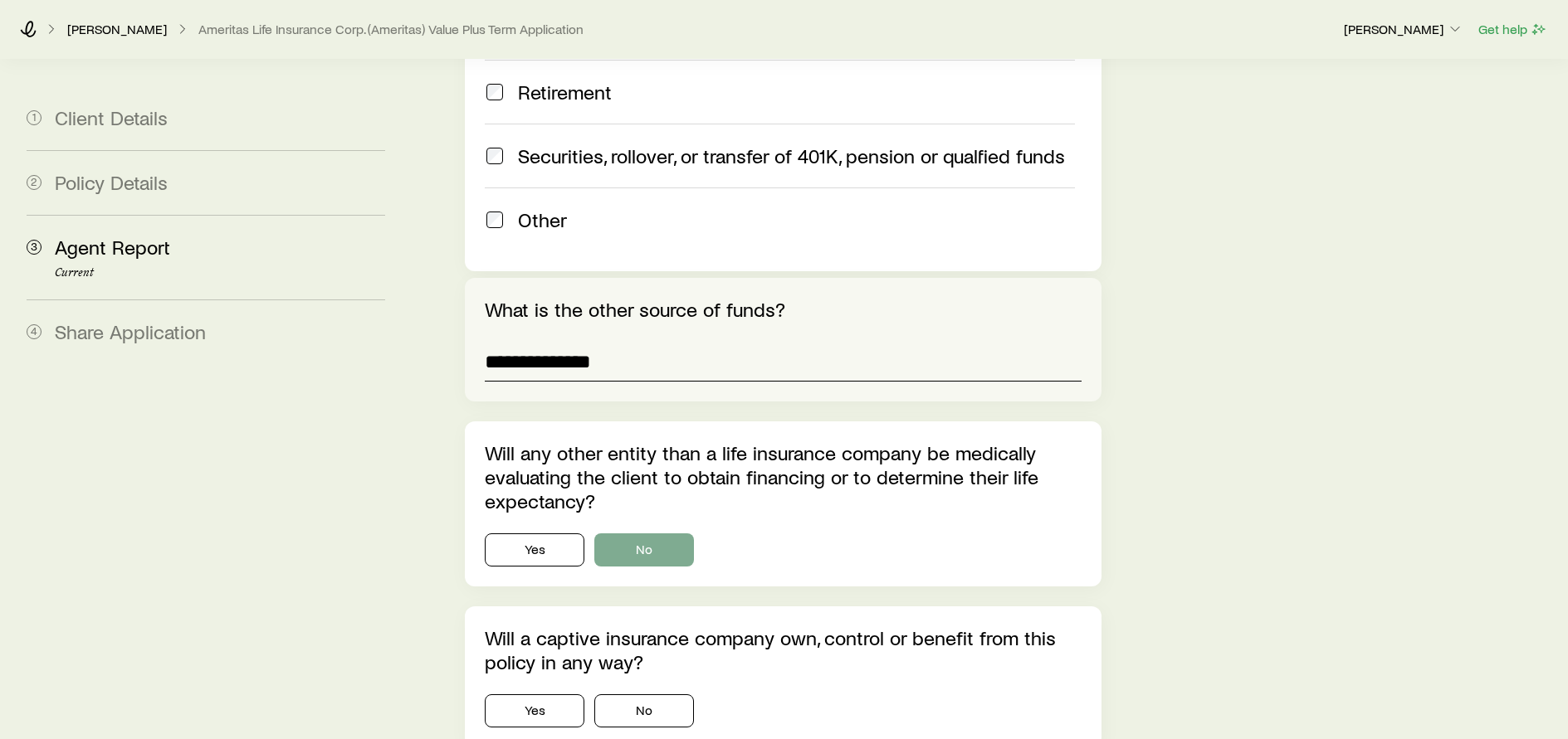
type input "**********"
click at [641, 542] on button "No" at bounding box center [644, 549] width 100 height 33
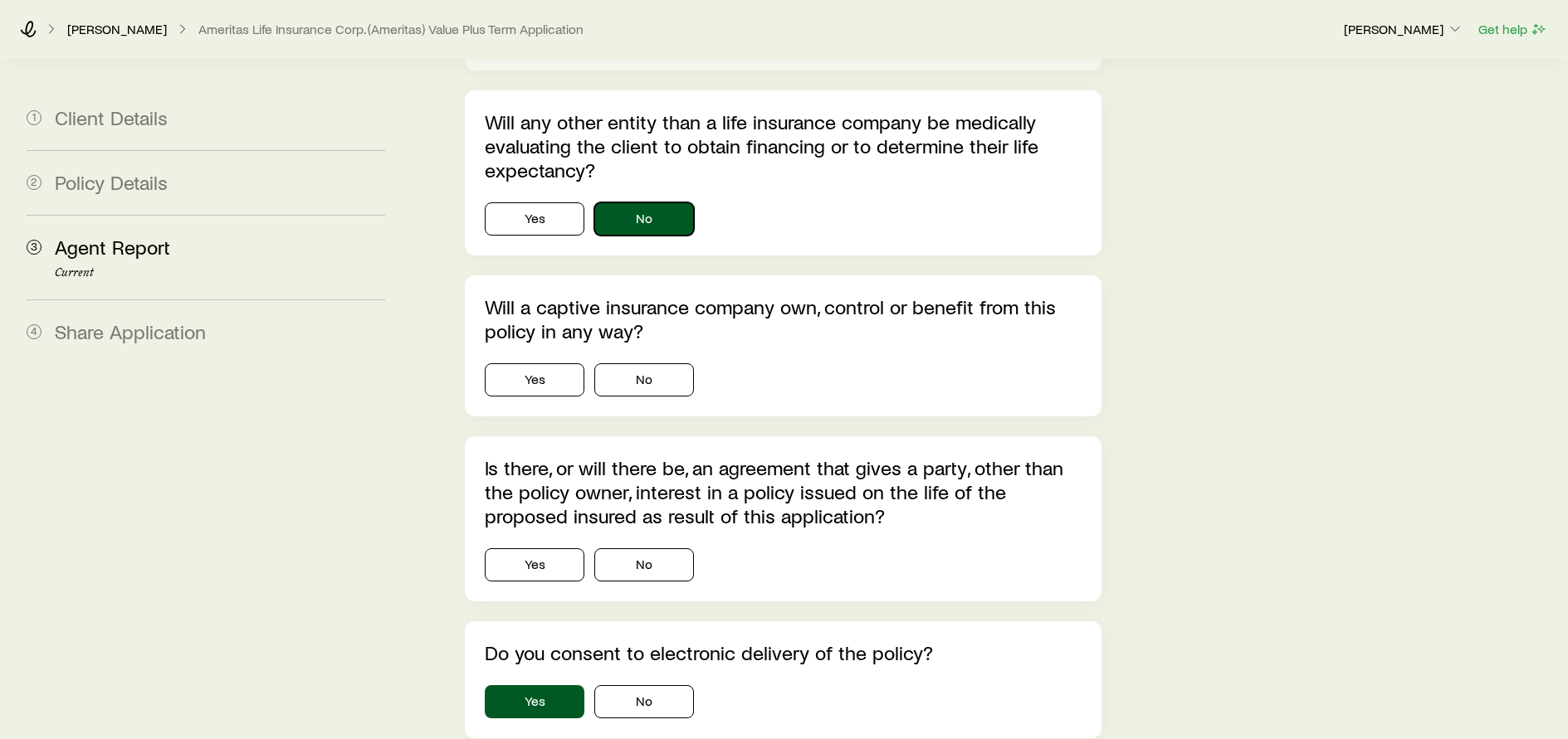
scroll to position [2489, 0]
click at [667, 369] on button "No" at bounding box center [644, 379] width 100 height 33
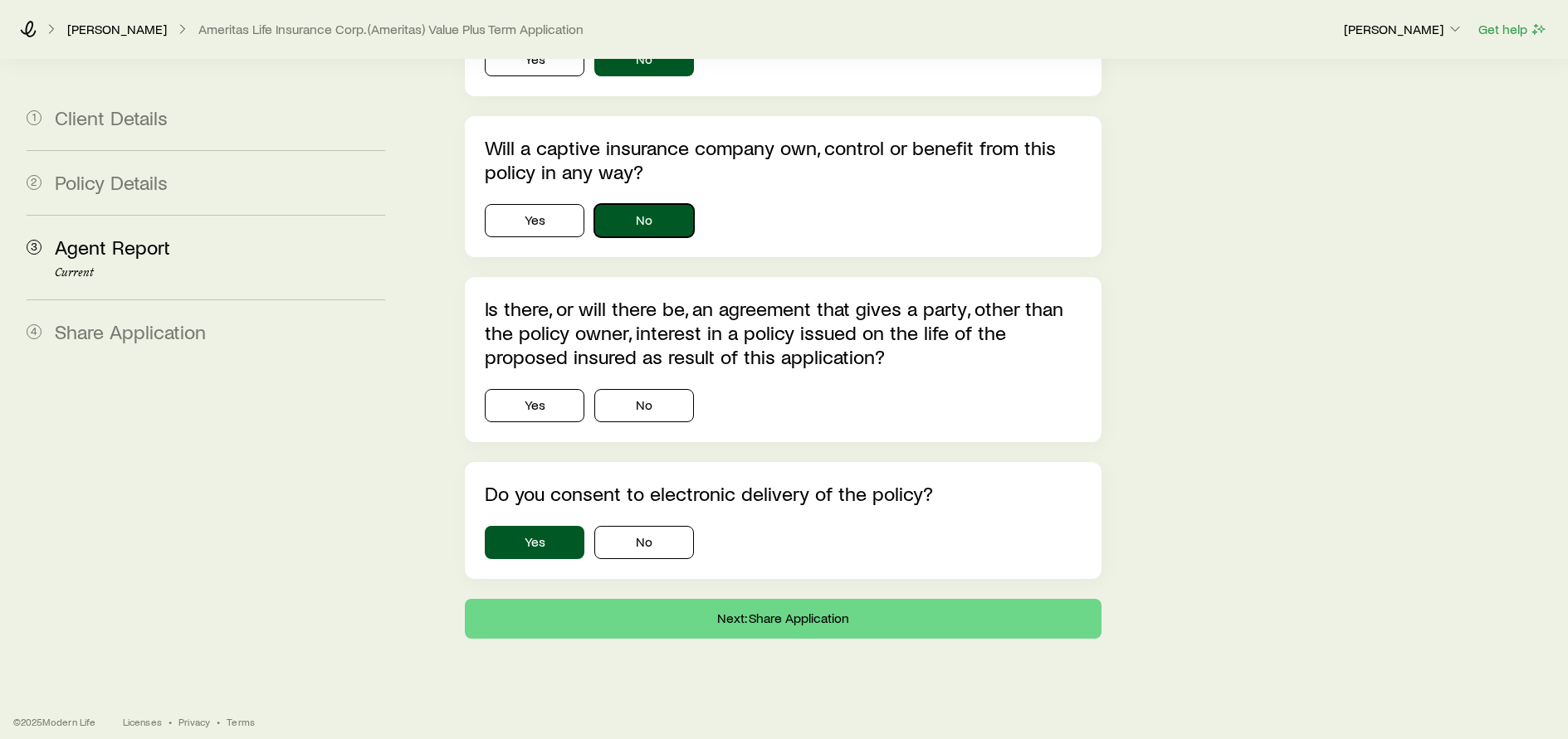
scroll to position [2655, 0]
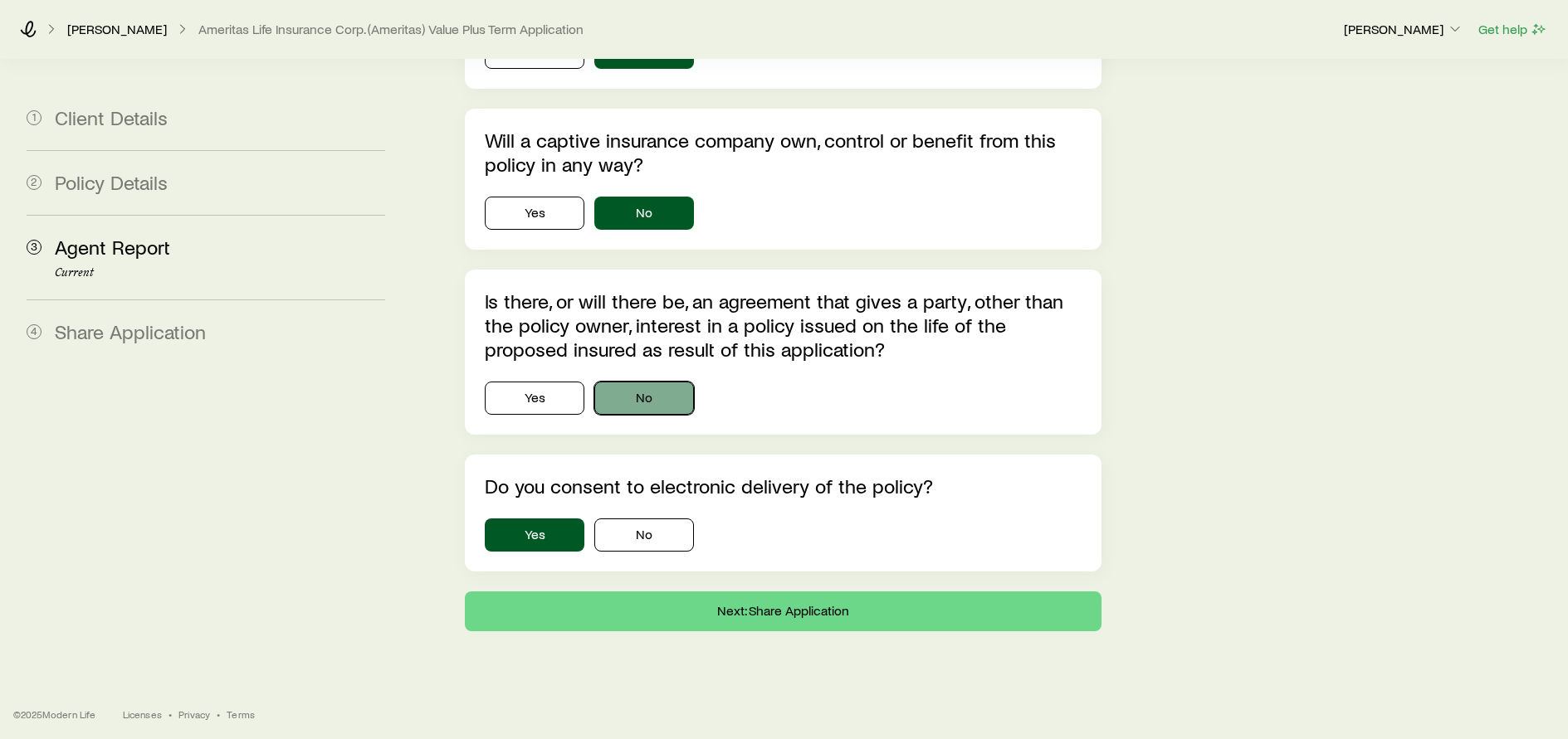
click at [662, 385] on button "No" at bounding box center [644, 397] width 100 height 33
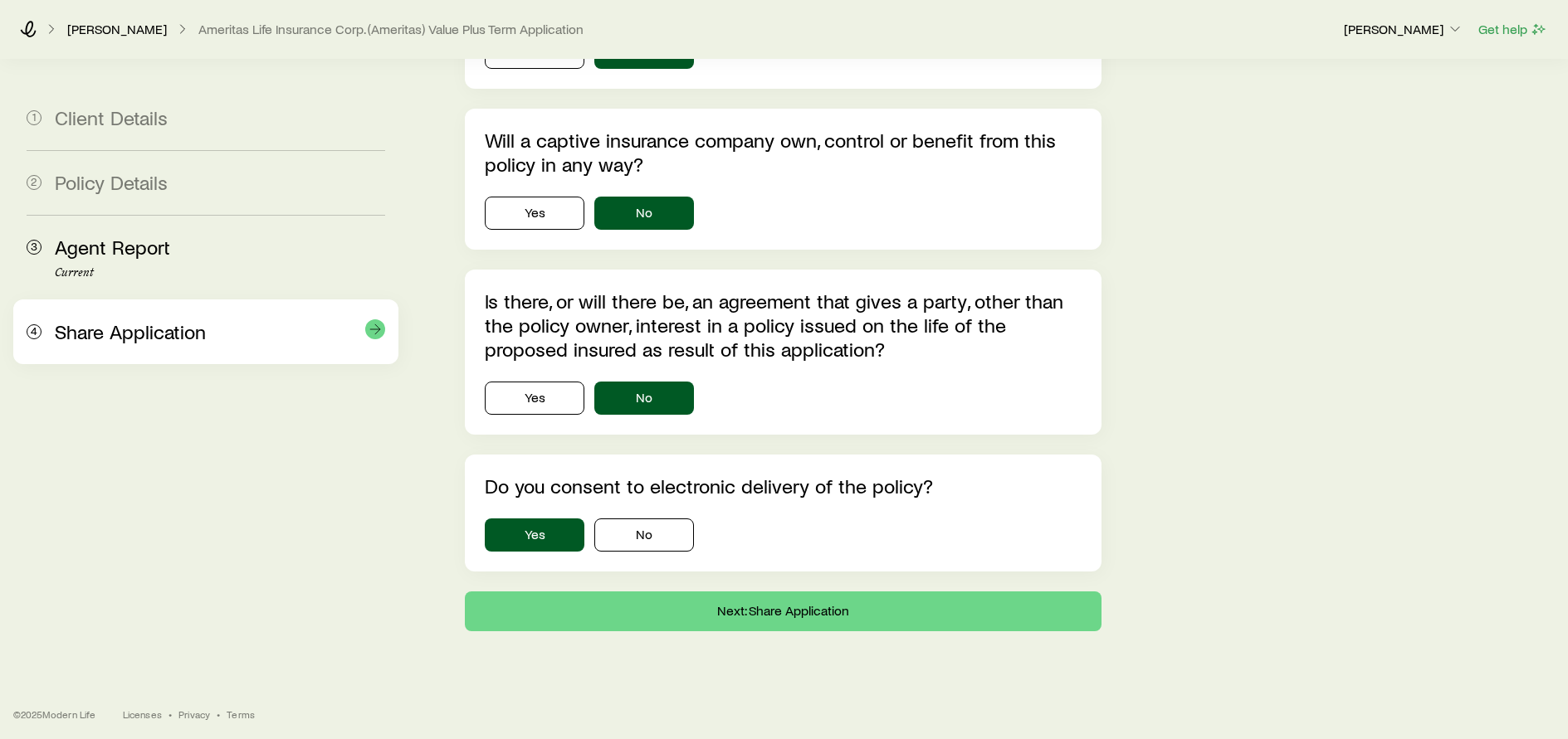
click at [160, 339] on span "Share Application" at bounding box center [130, 332] width 151 height 24
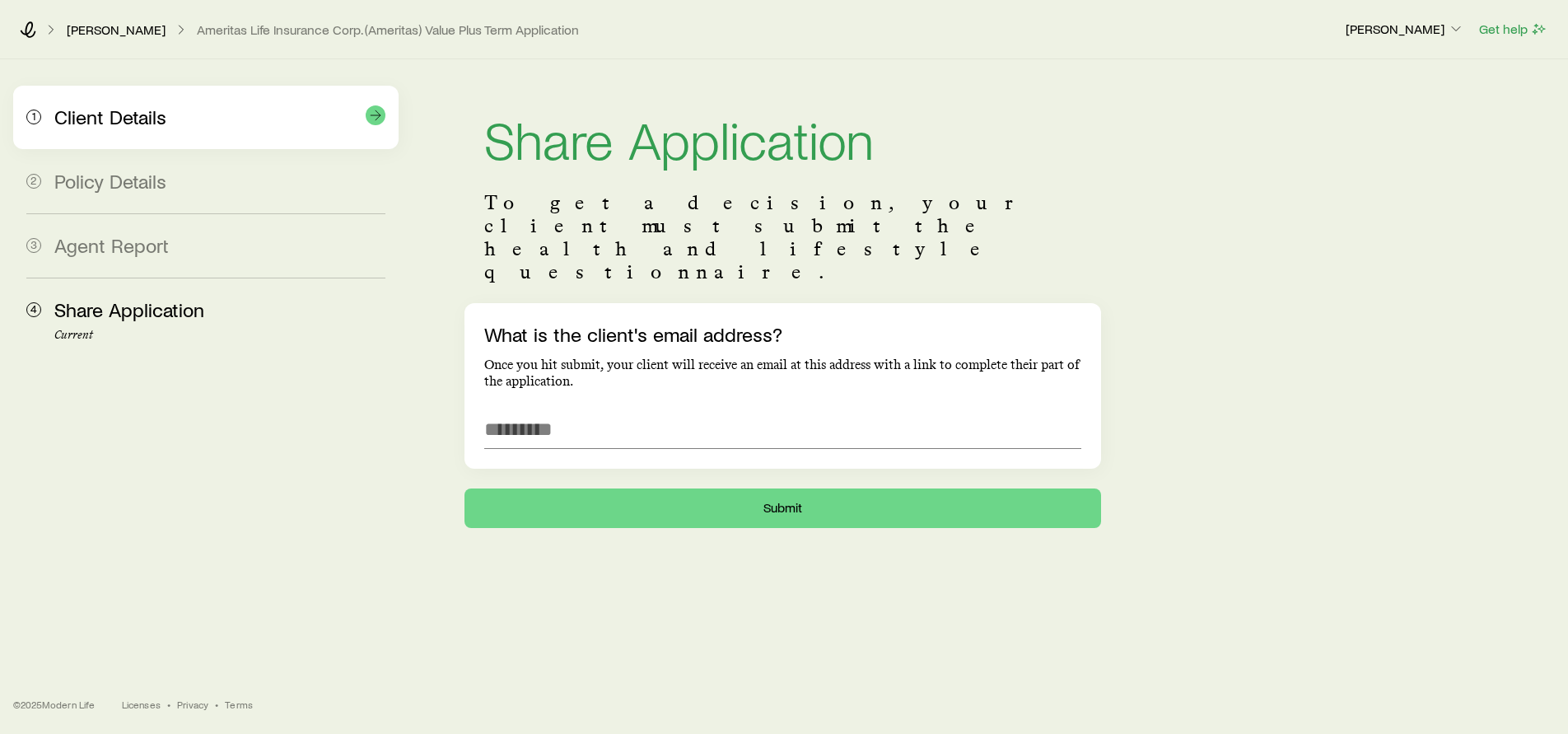
click at [142, 122] on span "Client Details" at bounding box center [111, 116] width 112 height 24
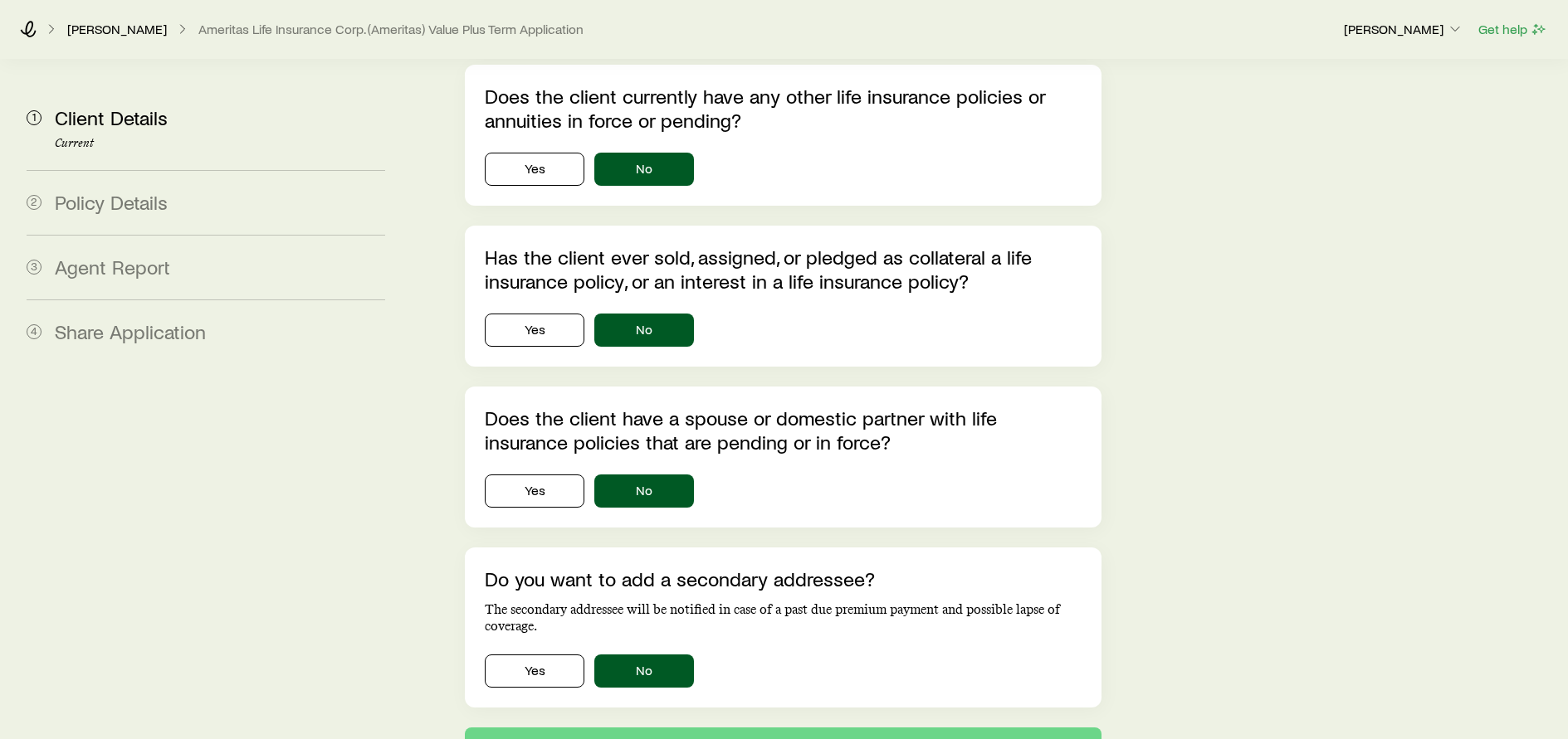
scroll to position [5392, 0]
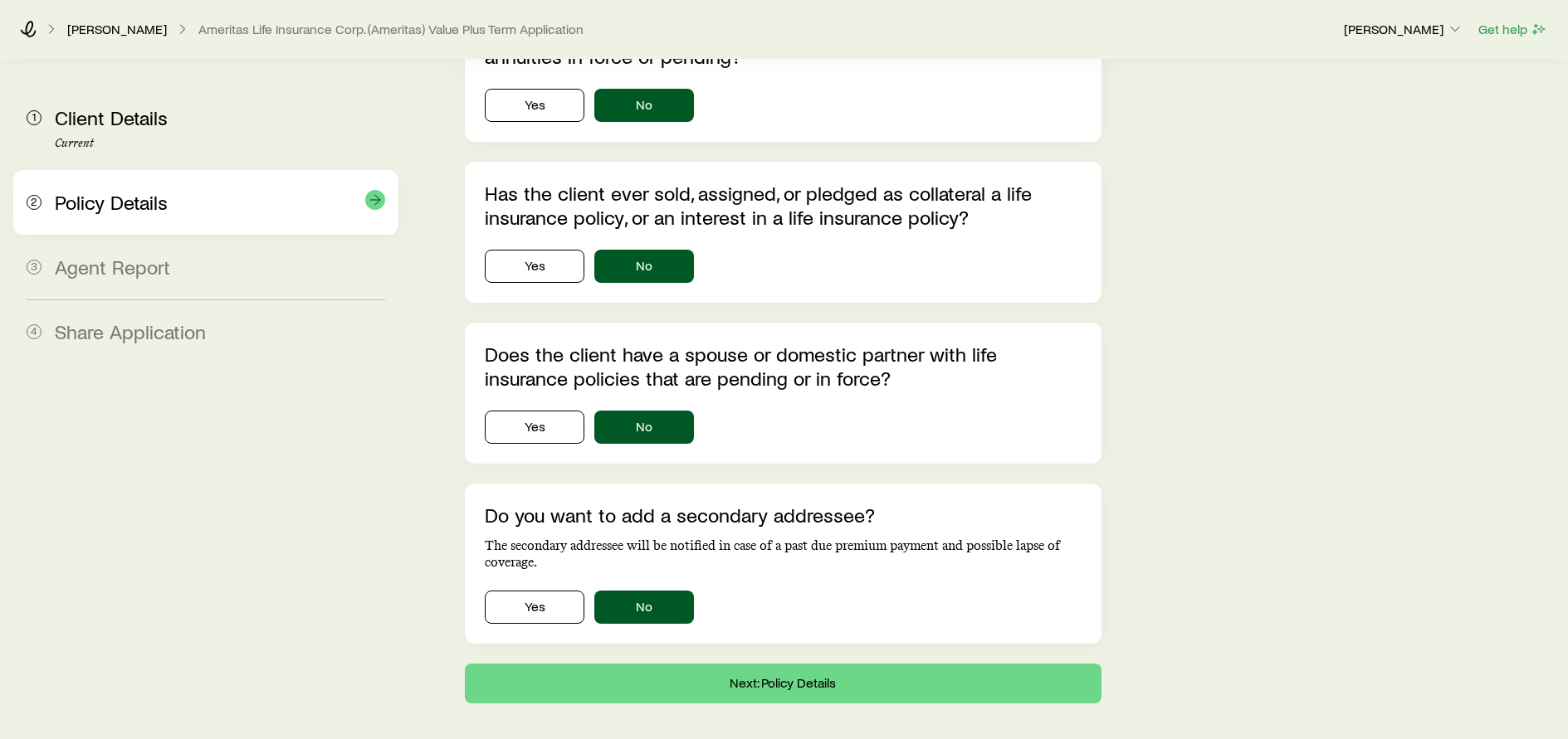
click at [216, 211] on div "Policy Details" at bounding box center [219, 202] width 330 height 24
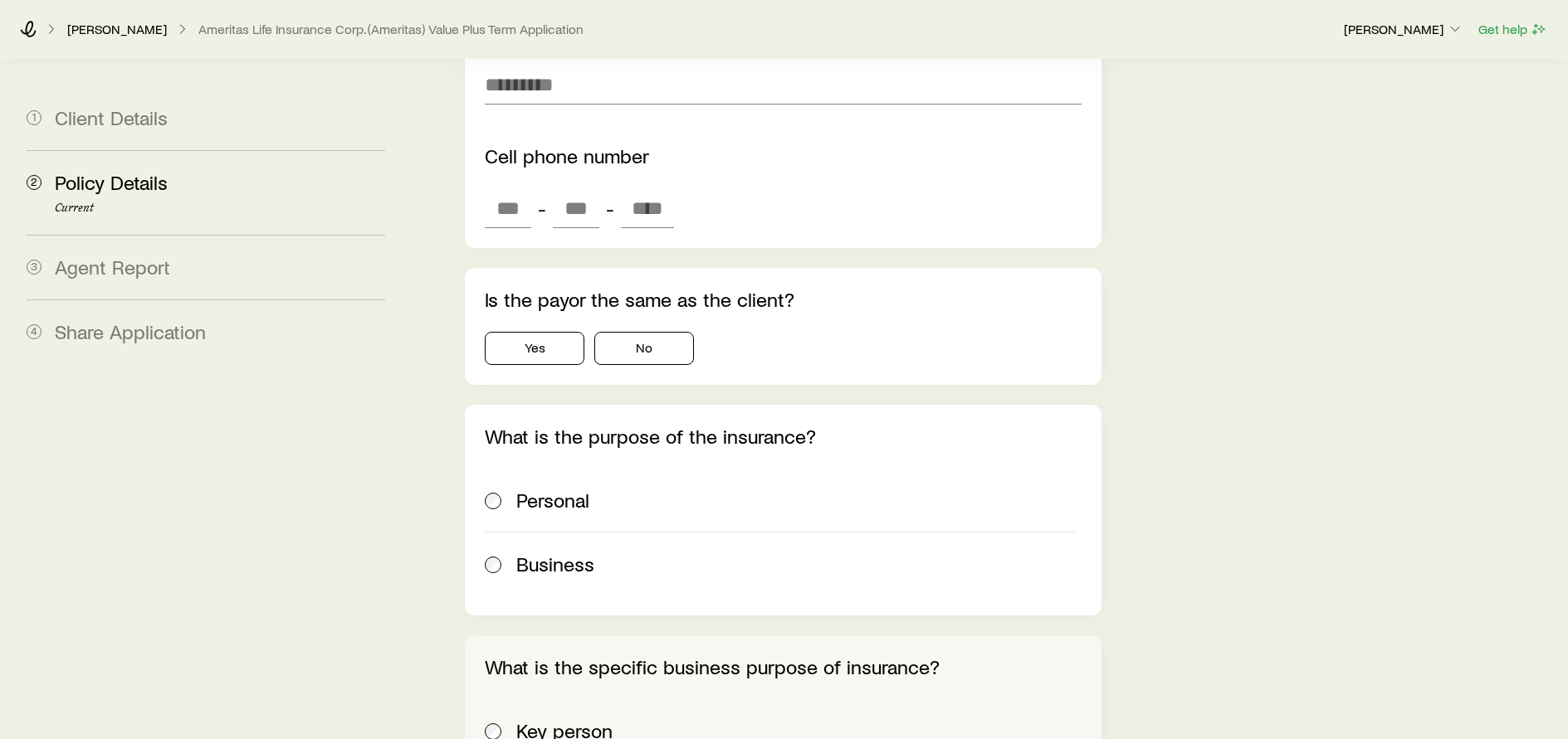
scroll to position [1991, 0]
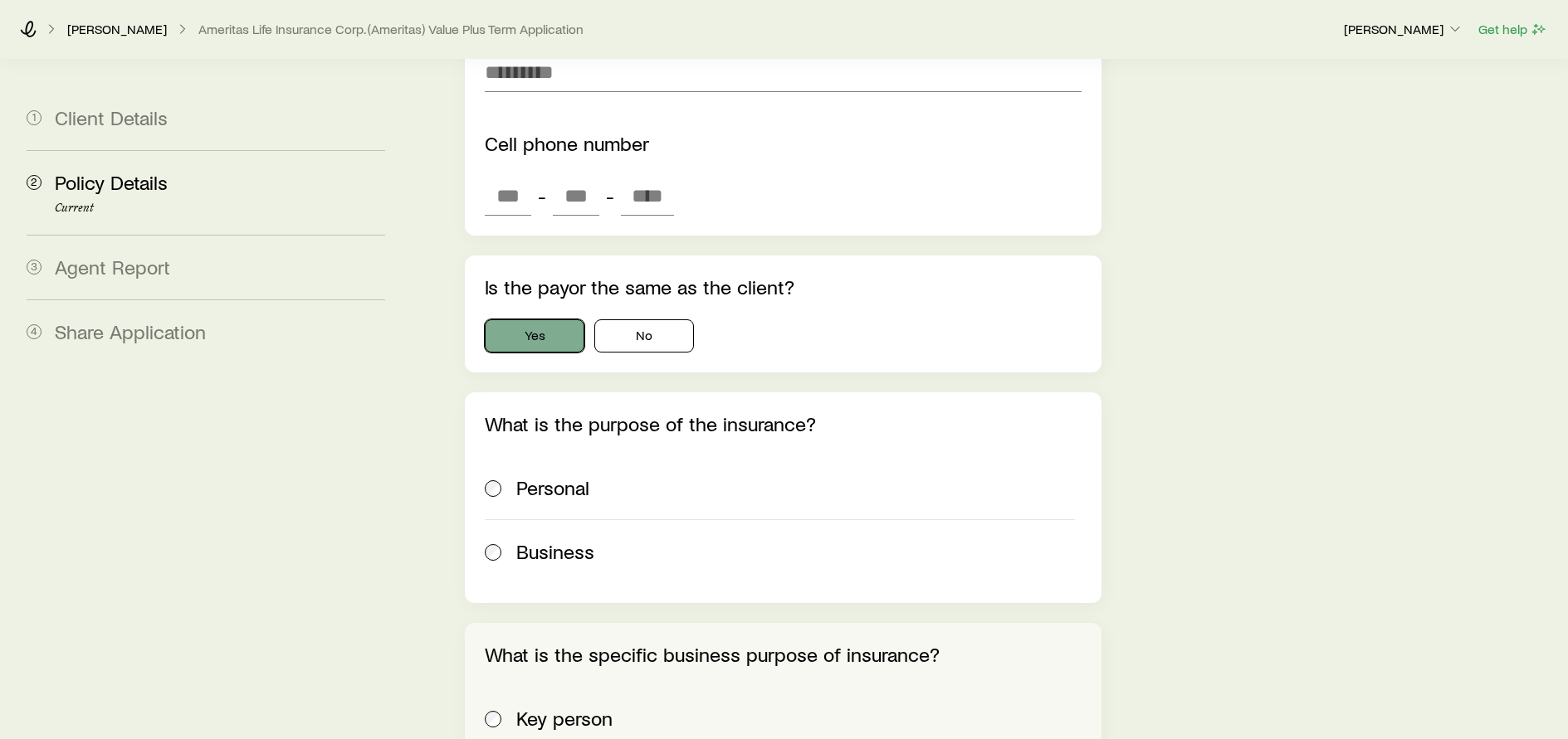
click at [529, 323] on button "Yes" at bounding box center [534, 336] width 100 height 33
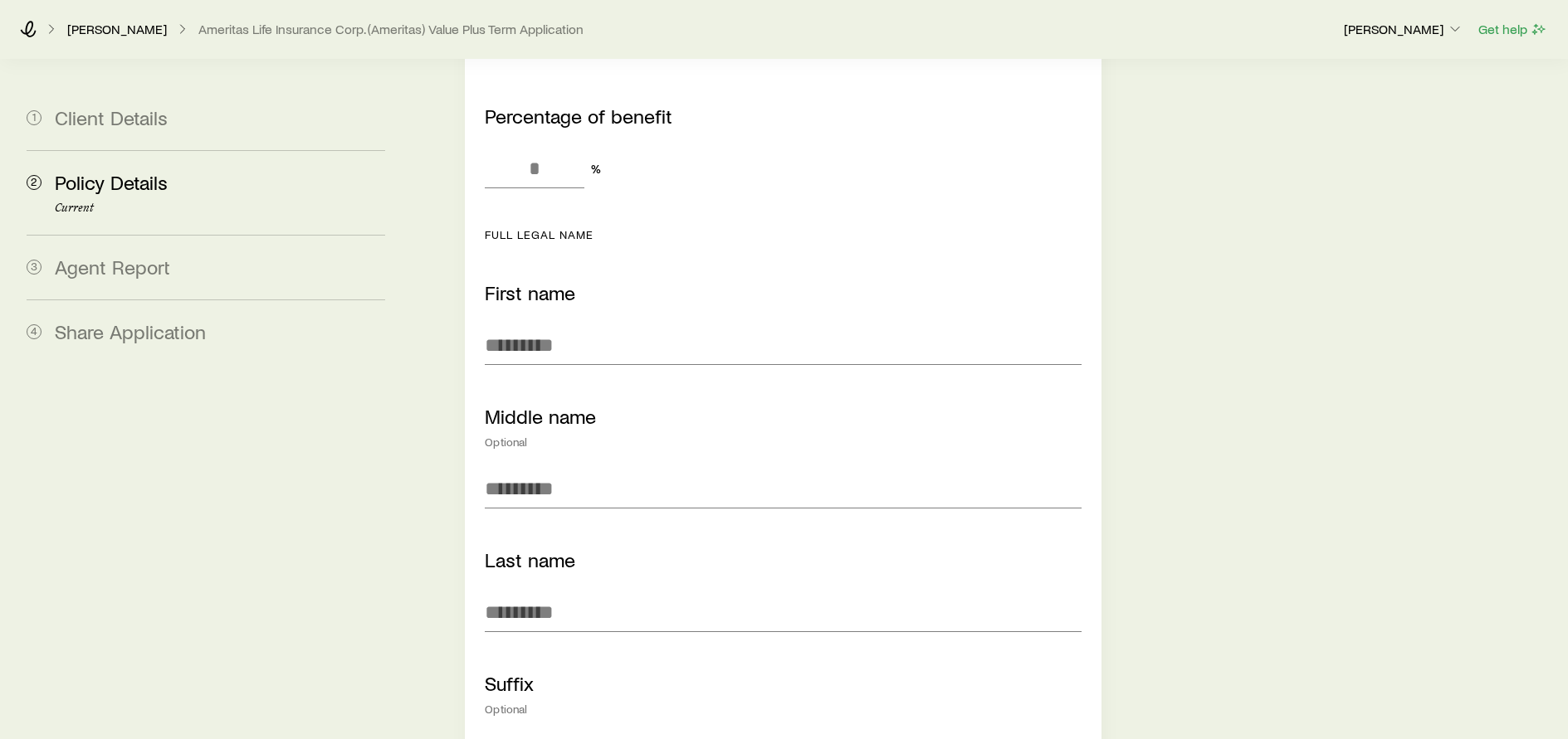
scroll to position [3319, 0]
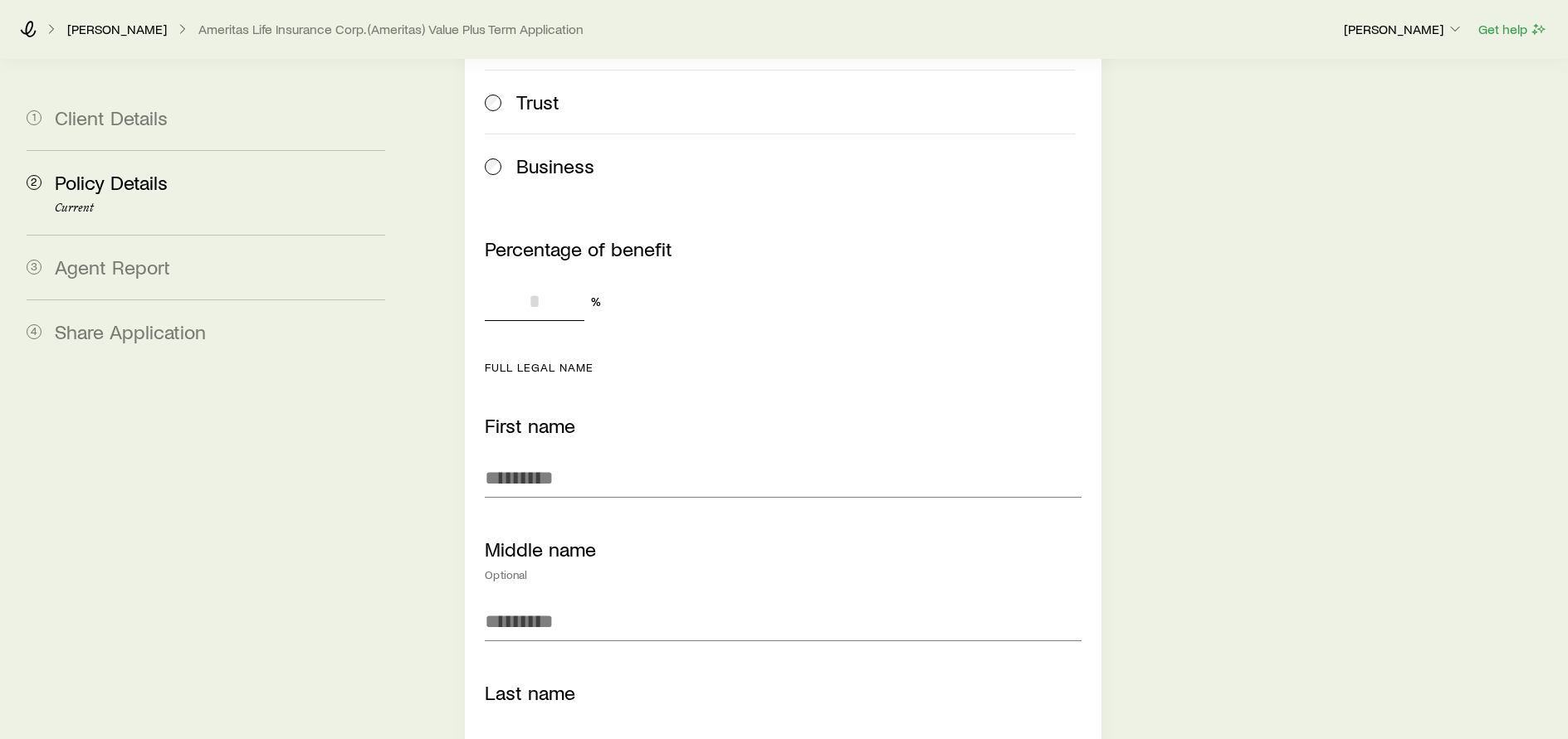
click at [537, 281] on input "Percentage of benefit" at bounding box center [534, 300] width 100 height 40
type input "***"
click at [890, 356] on div "What type of beneficiary? Individual Estate Trust Business Percentage of benefi…" at bounding box center [782, 719] width 635 height 1680
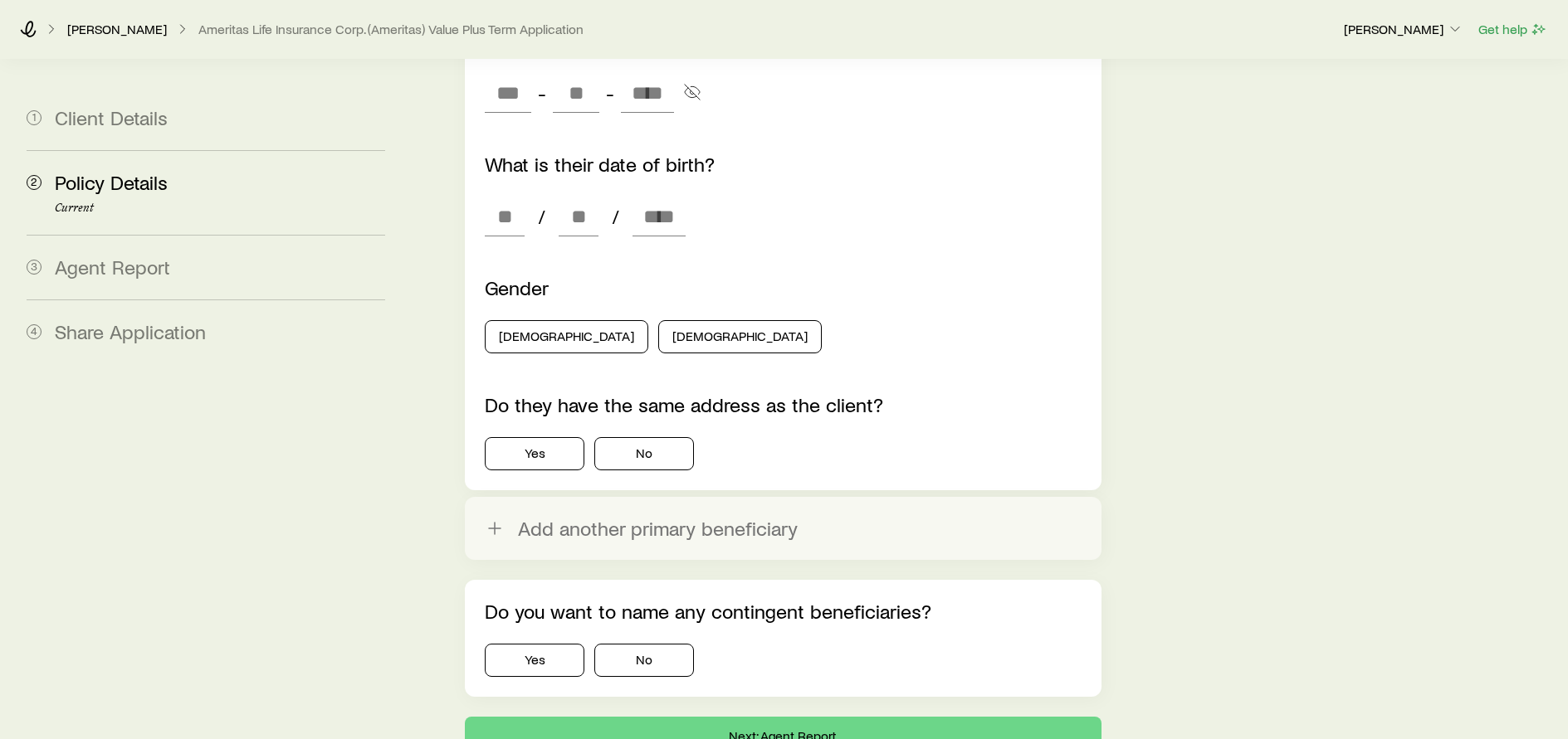
scroll to position [4397, 0]
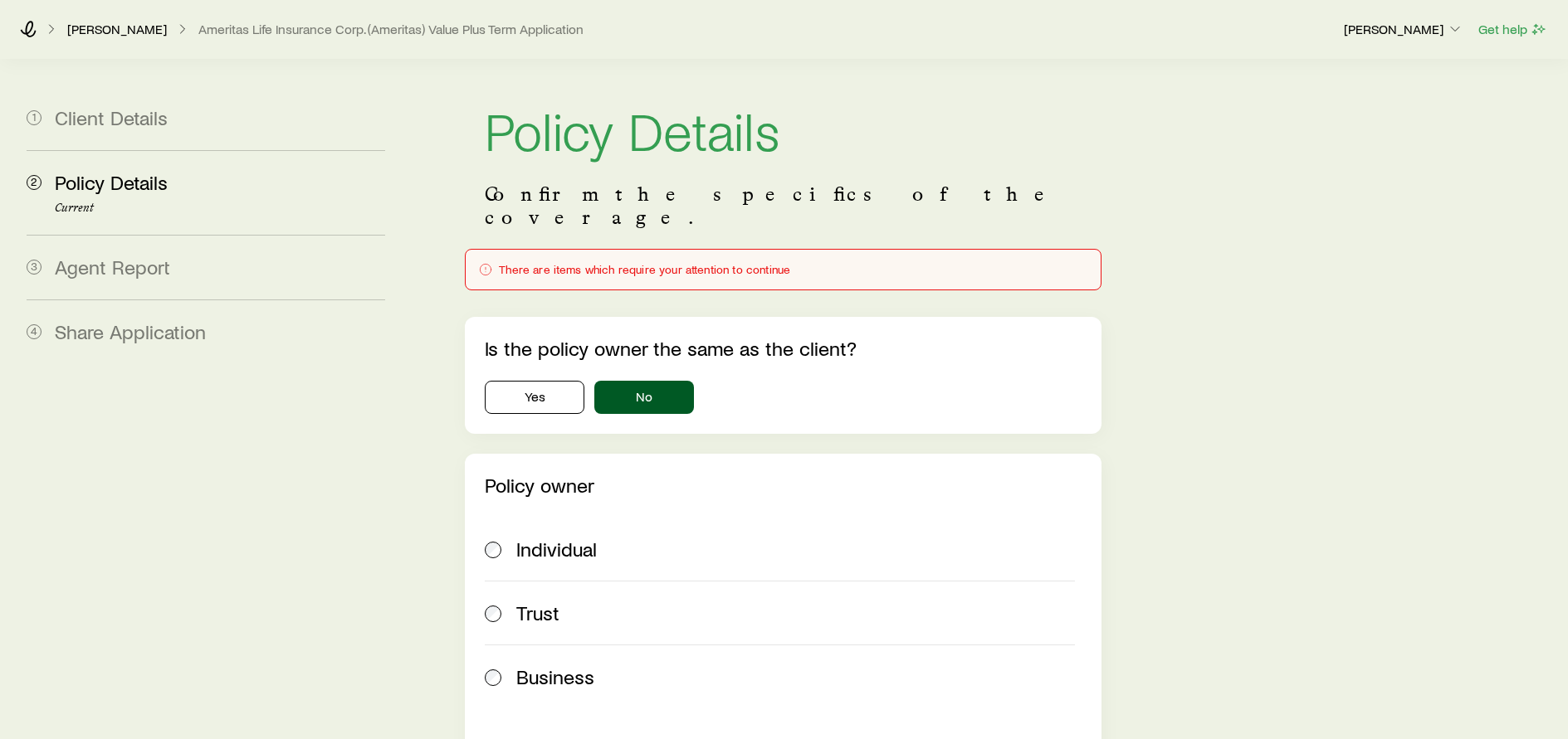
scroll to position [0, 0]
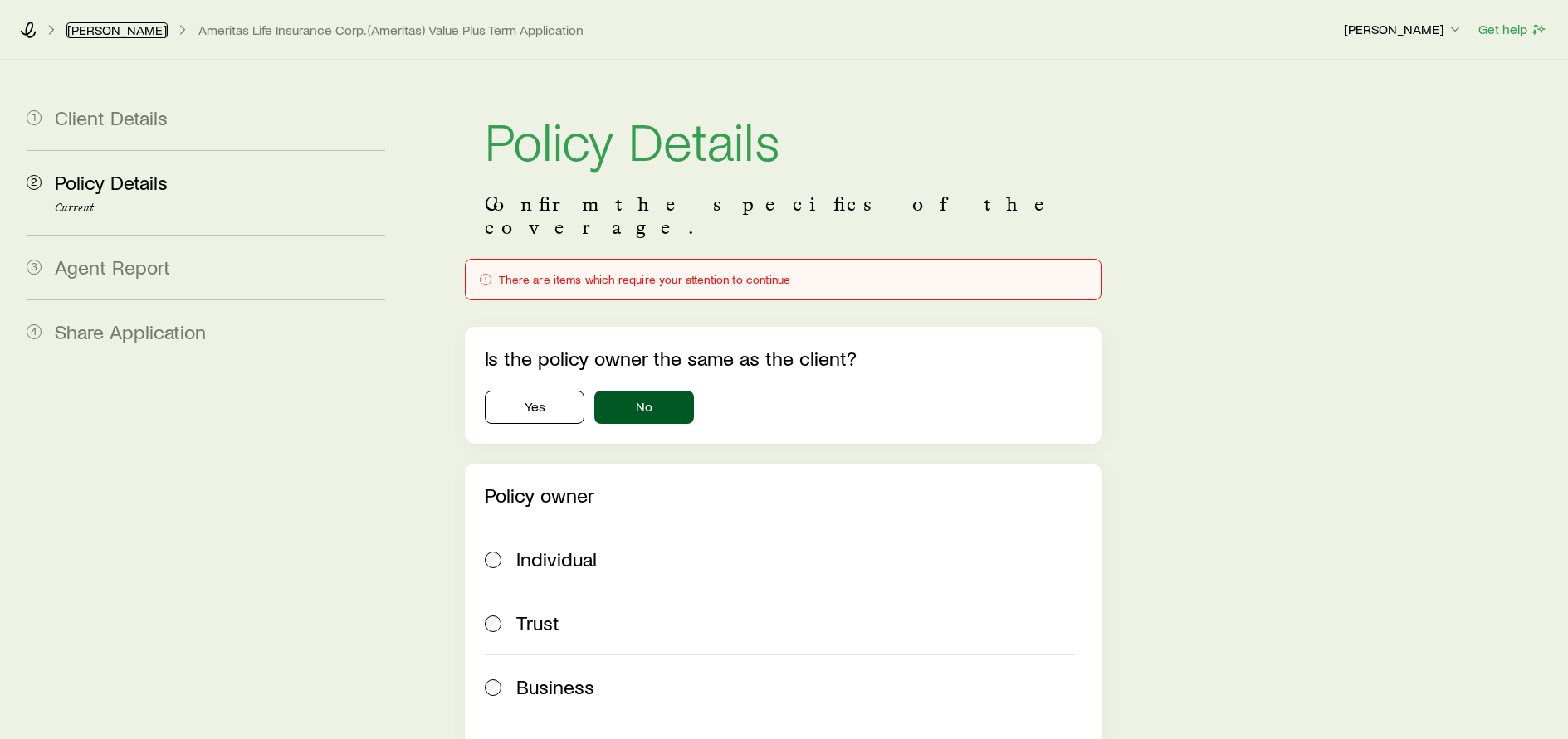
click at [114, 31] on link "[PERSON_NAME]" at bounding box center [117, 30] width 101 height 16
